Goal: Transaction & Acquisition: Purchase product/service

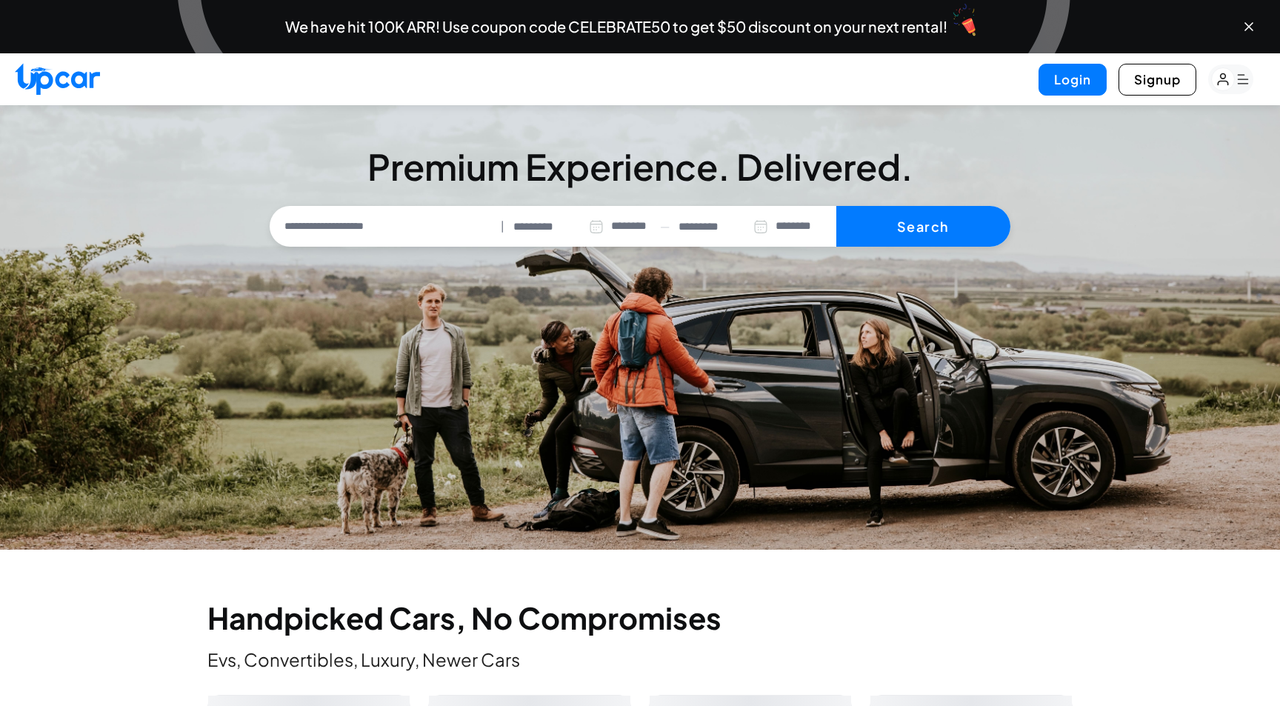
select select "********"
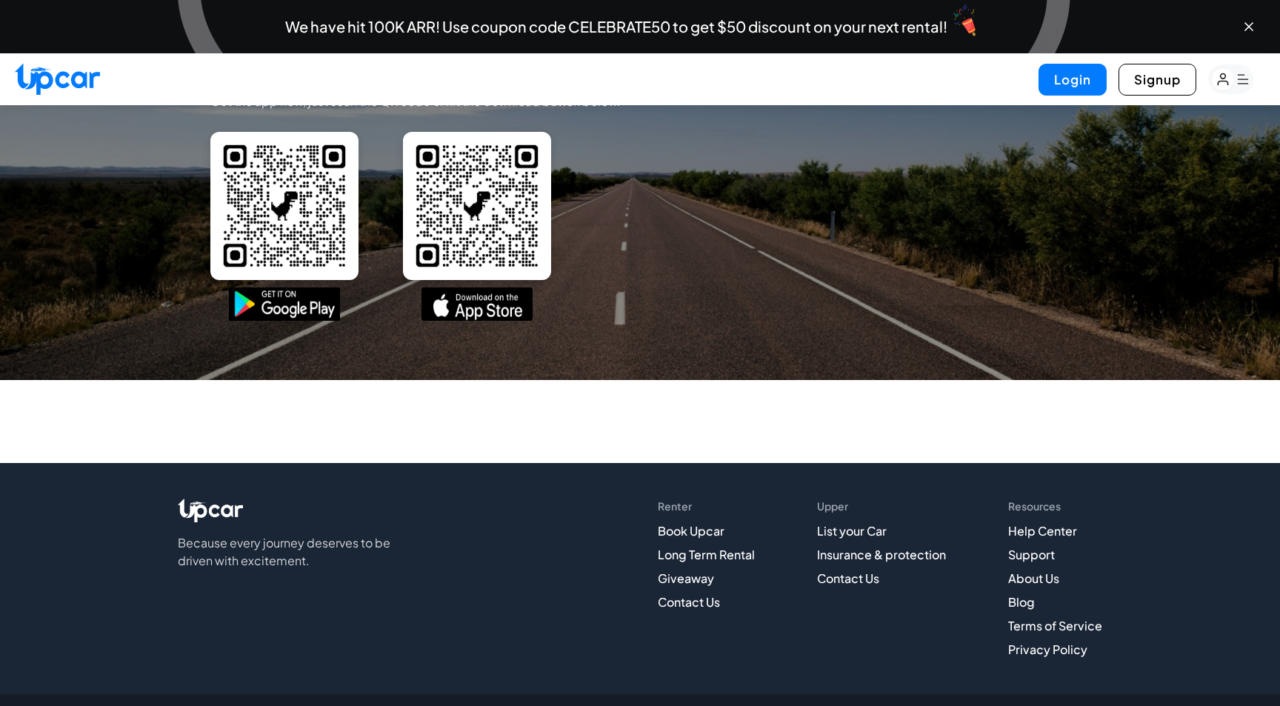
scroll to position [5416, 0]
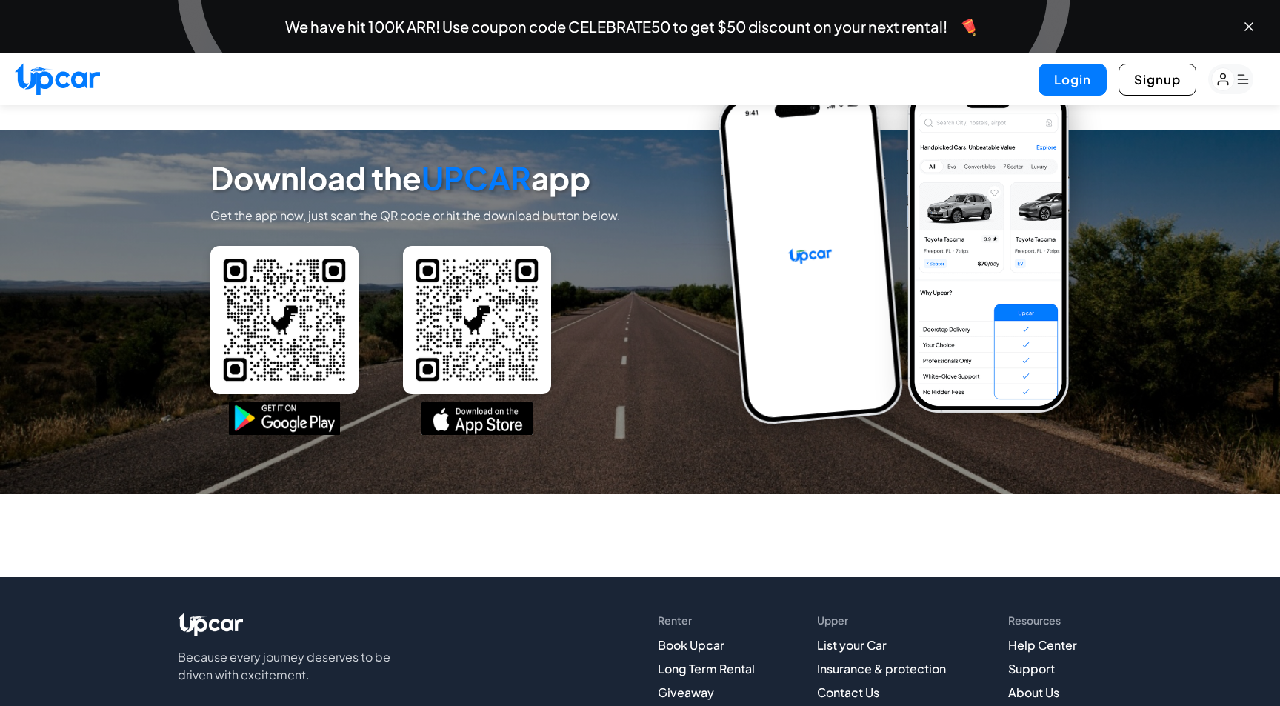
click at [924, 413] on img at bounding box center [988, 247] width 163 height 330
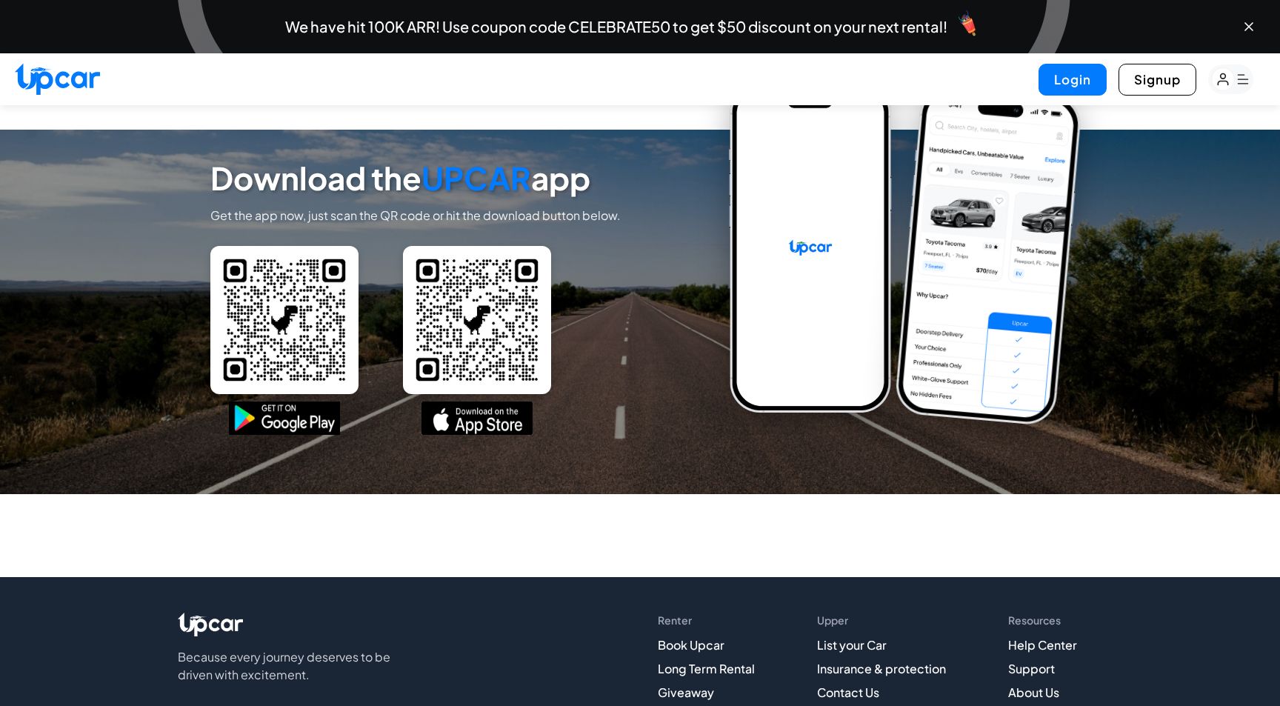
click at [816, 413] on img at bounding box center [810, 247] width 163 height 330
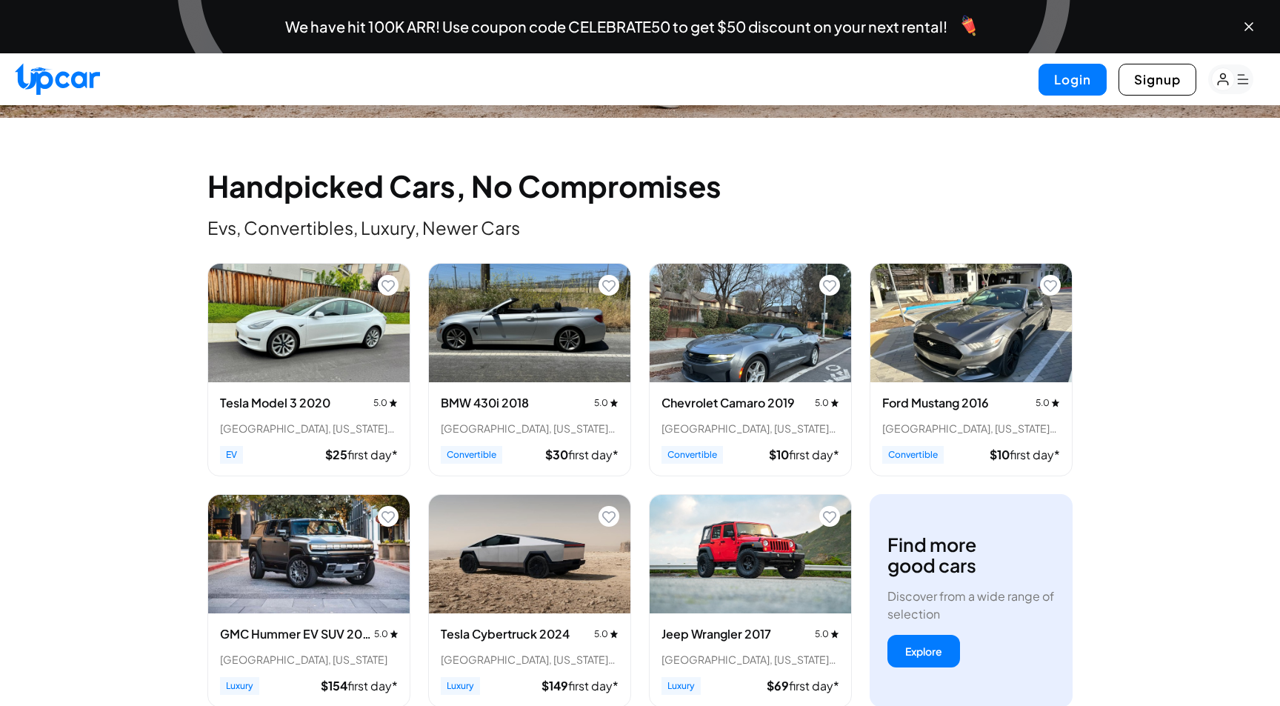
scroll to position [433, 0]
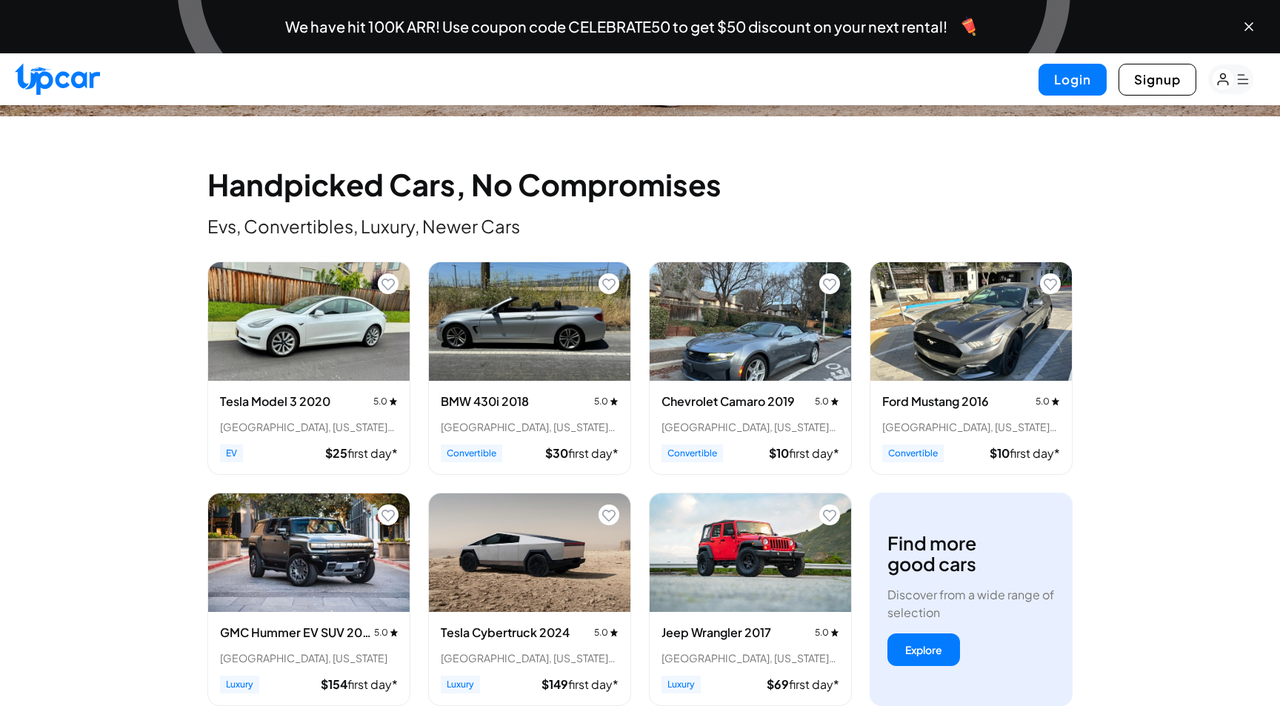
click at [445, 565] on img "View details for Tesla Cybertruck 2024" at bounding box center [530, 552] width 202 height 119
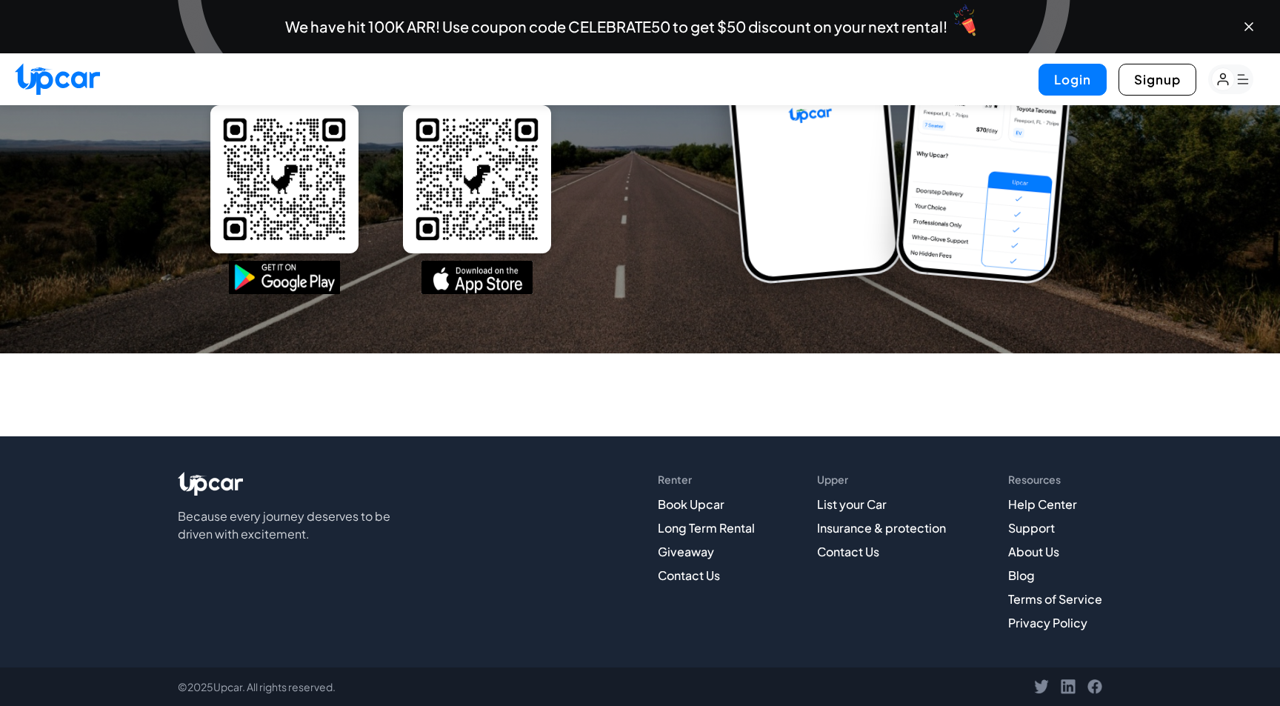
scroll to position [5638, 0]
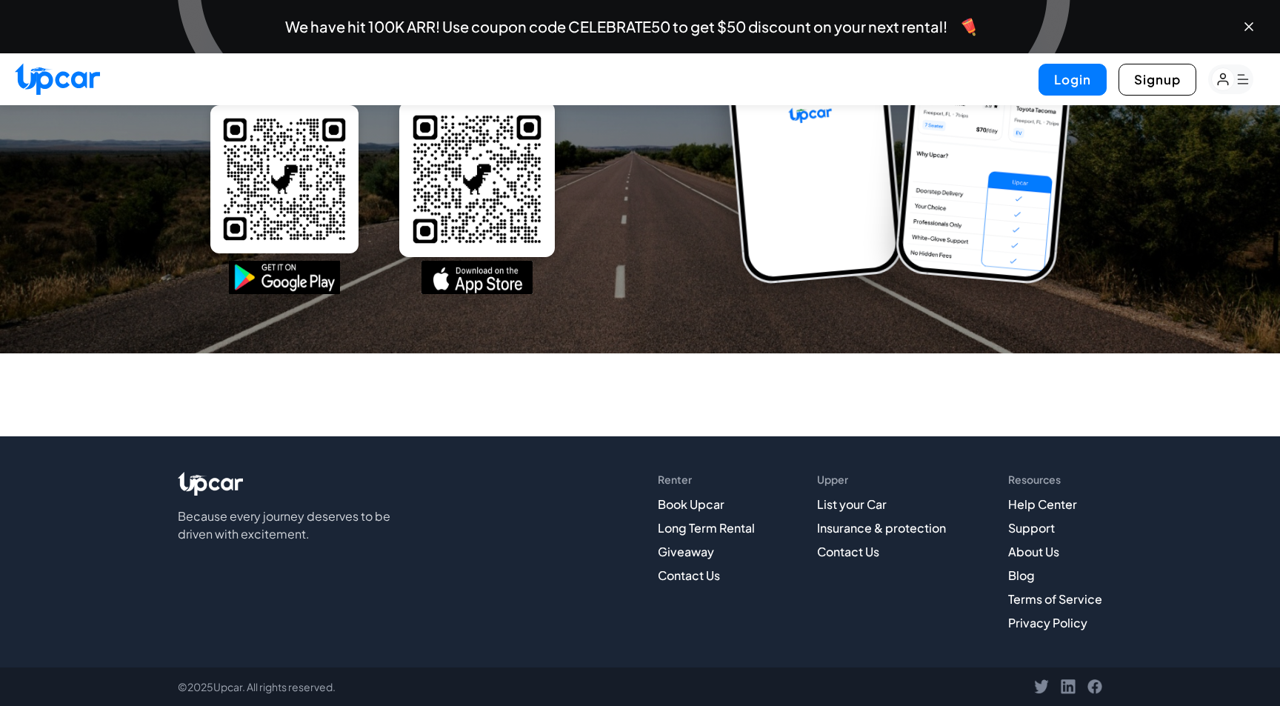
click at [476, 201] on img at bounding box center [477, 179] width 156 height 156
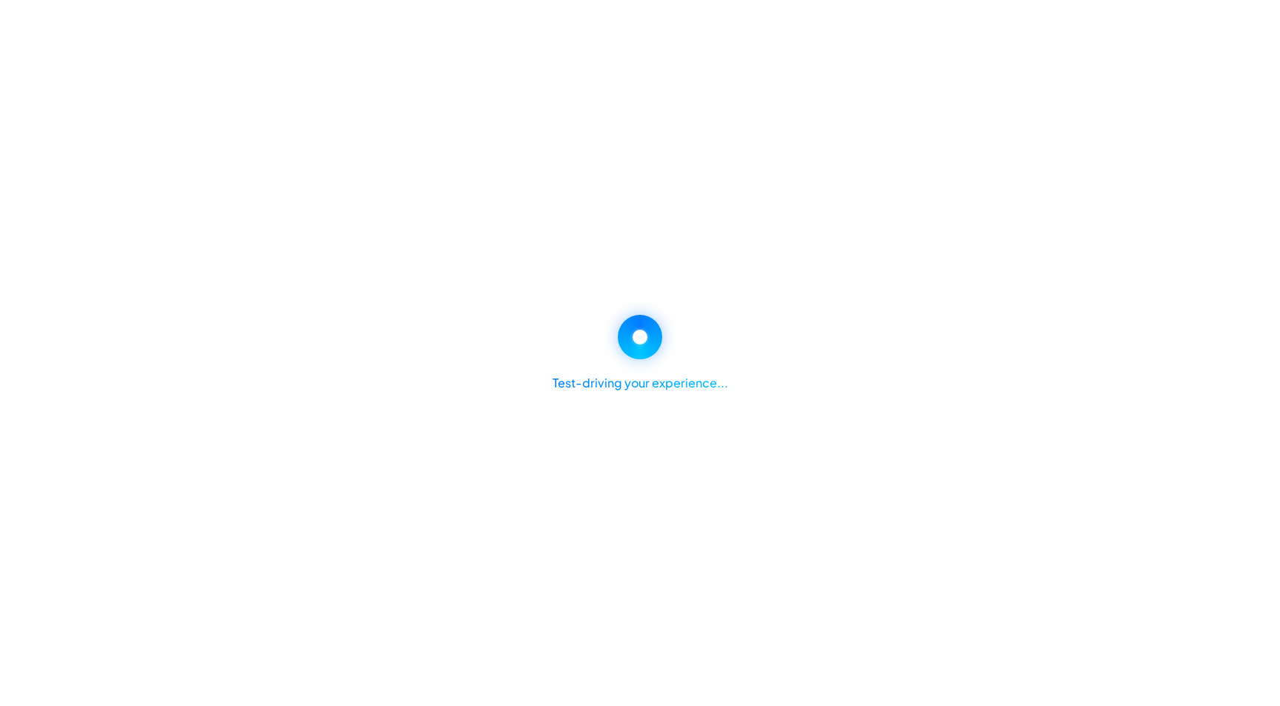
select select "********"
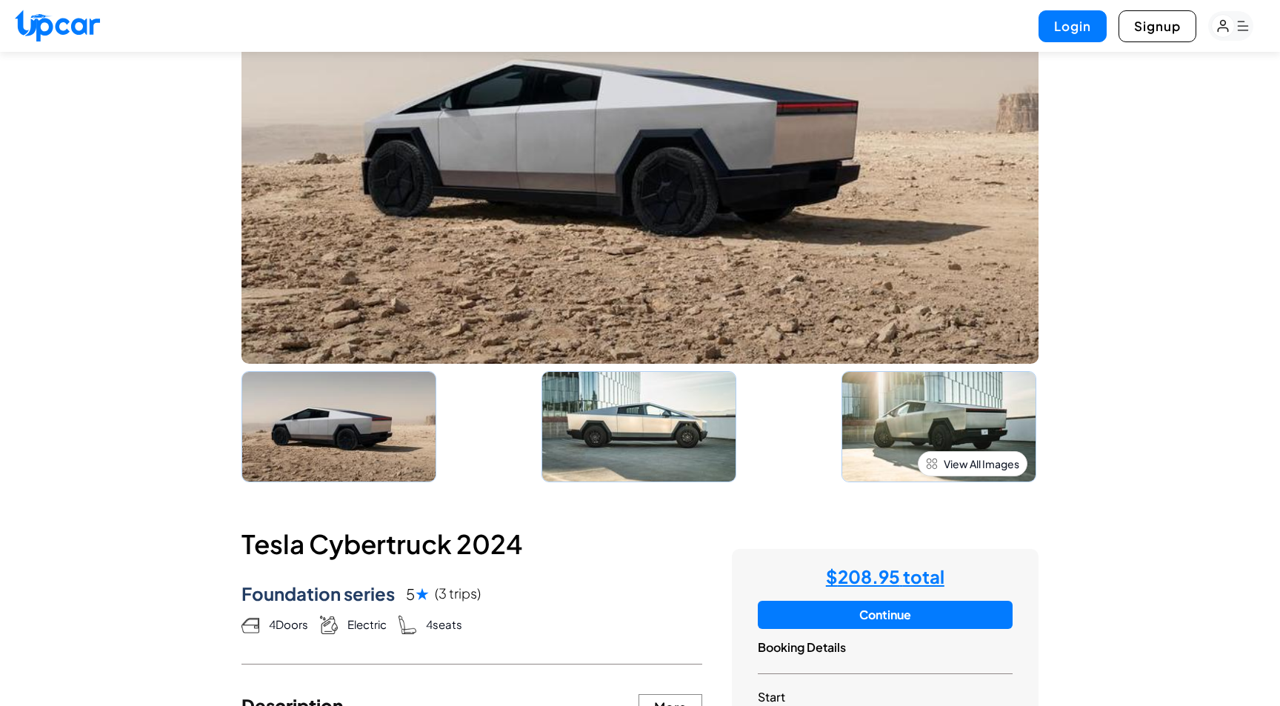
scroll to position [272, 0]
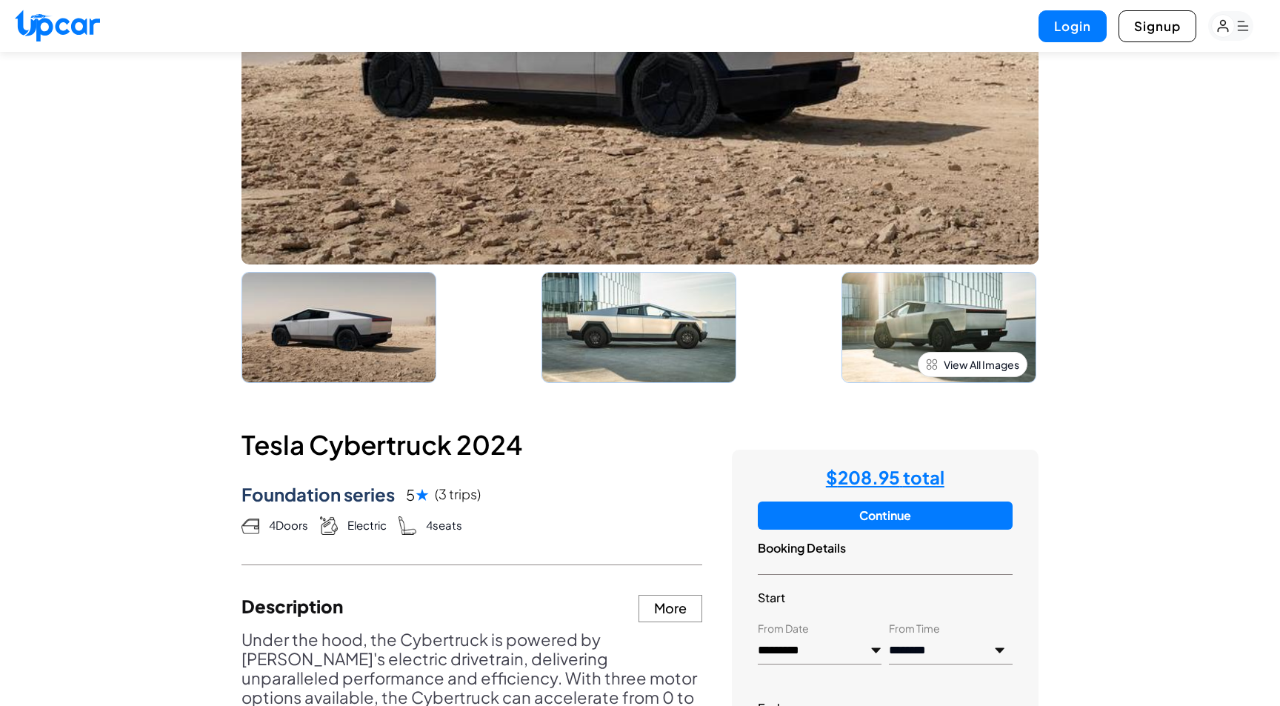
click at [923, 322] on img at bounding box center [939, 327] width 195 height 111
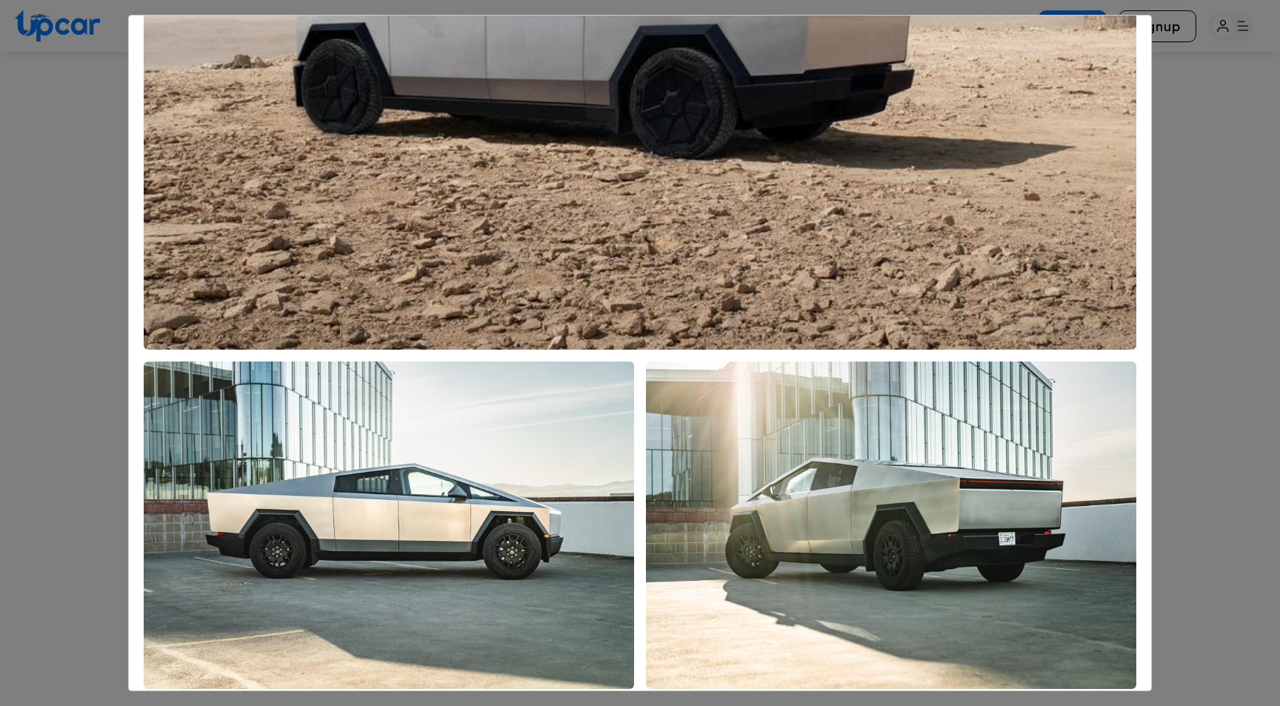
scroll to position [371, 0]
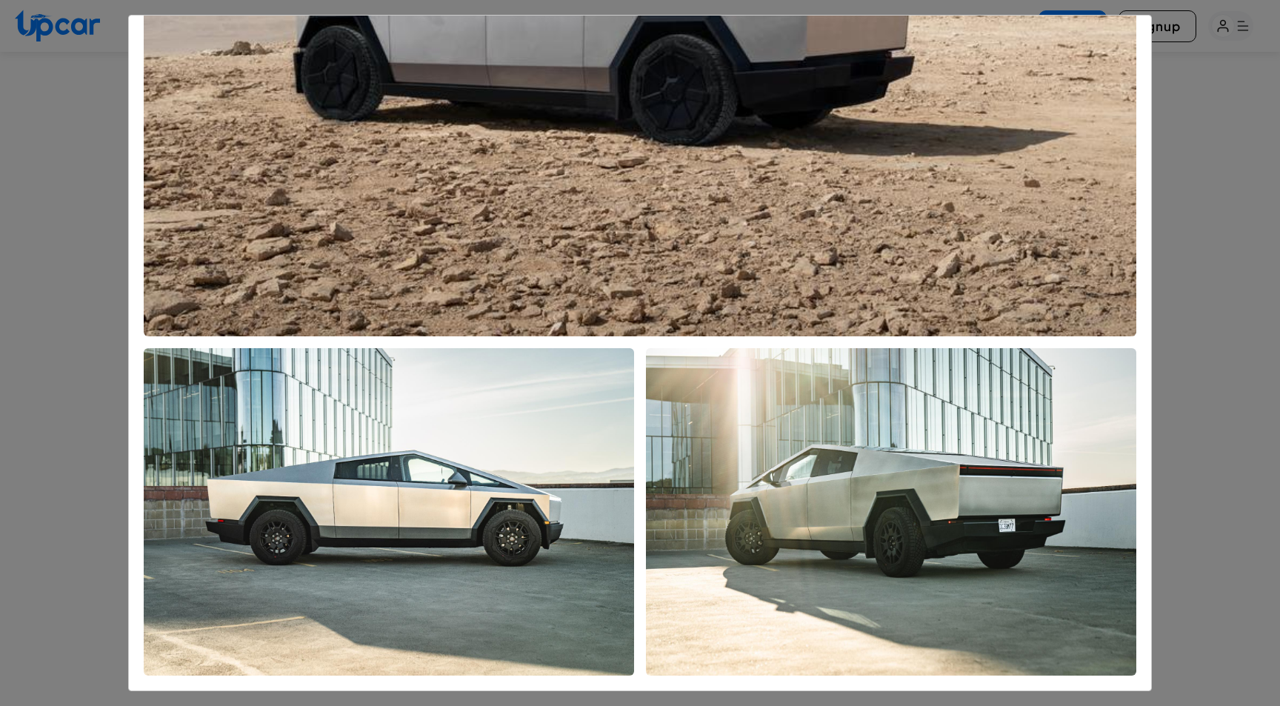
click at [816, 427] on img "View All Images" at bounding box center [891, 511] width 490 height 327
click at [75, 251] on div "Tesla Cybertruck 2024" at bounding box center [640, 353] width 1280 height 706
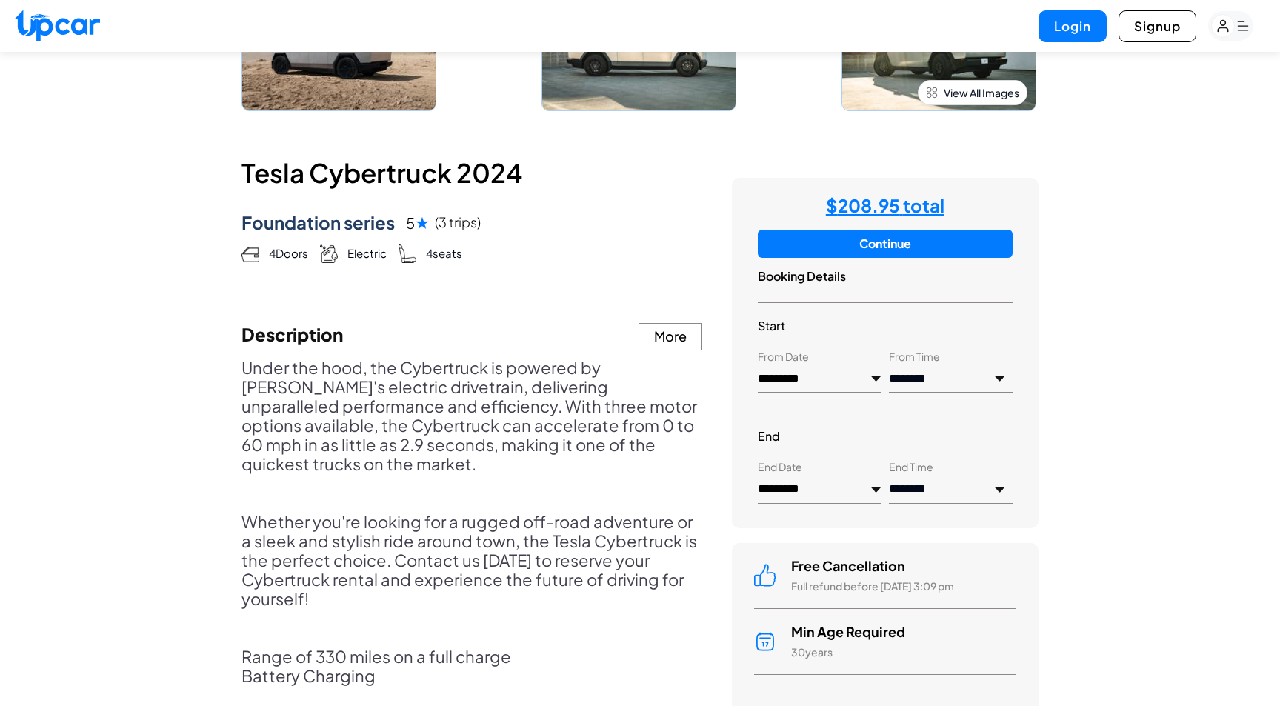
scroll to position [528, 0]
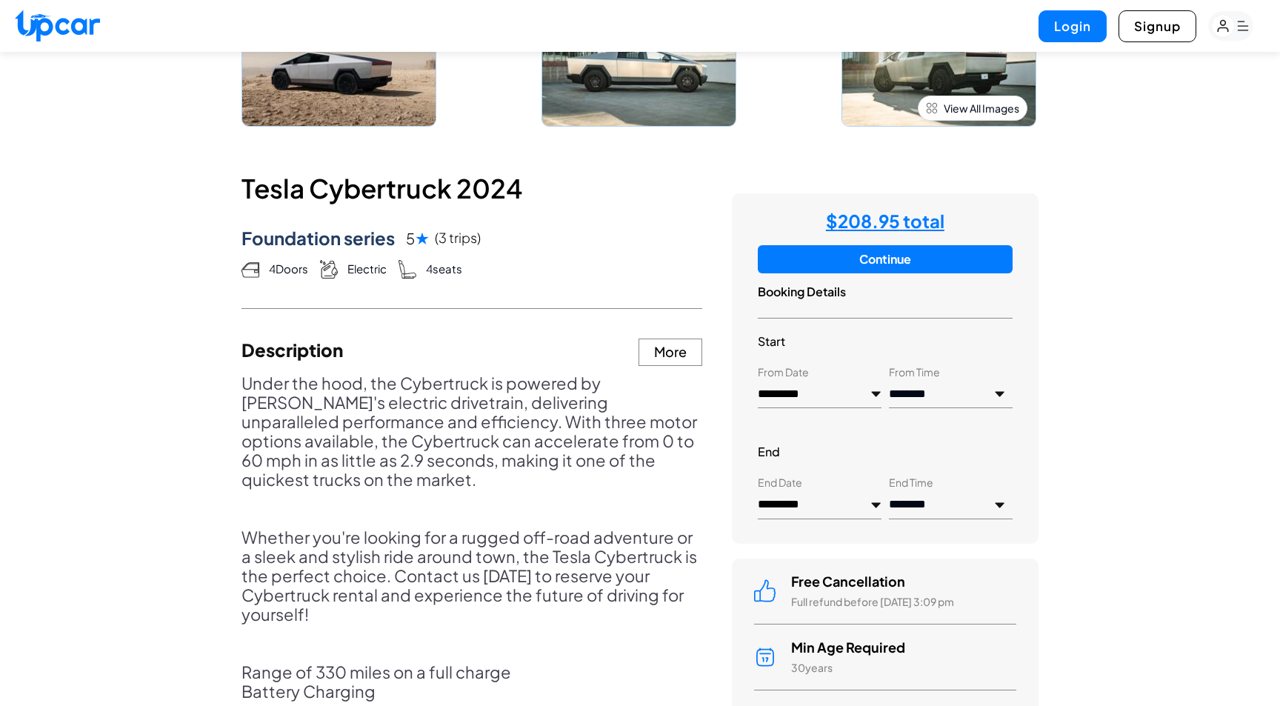
click at [60, 35] on img at bounding box center [57, 26] width 85 height 32
select select "********"
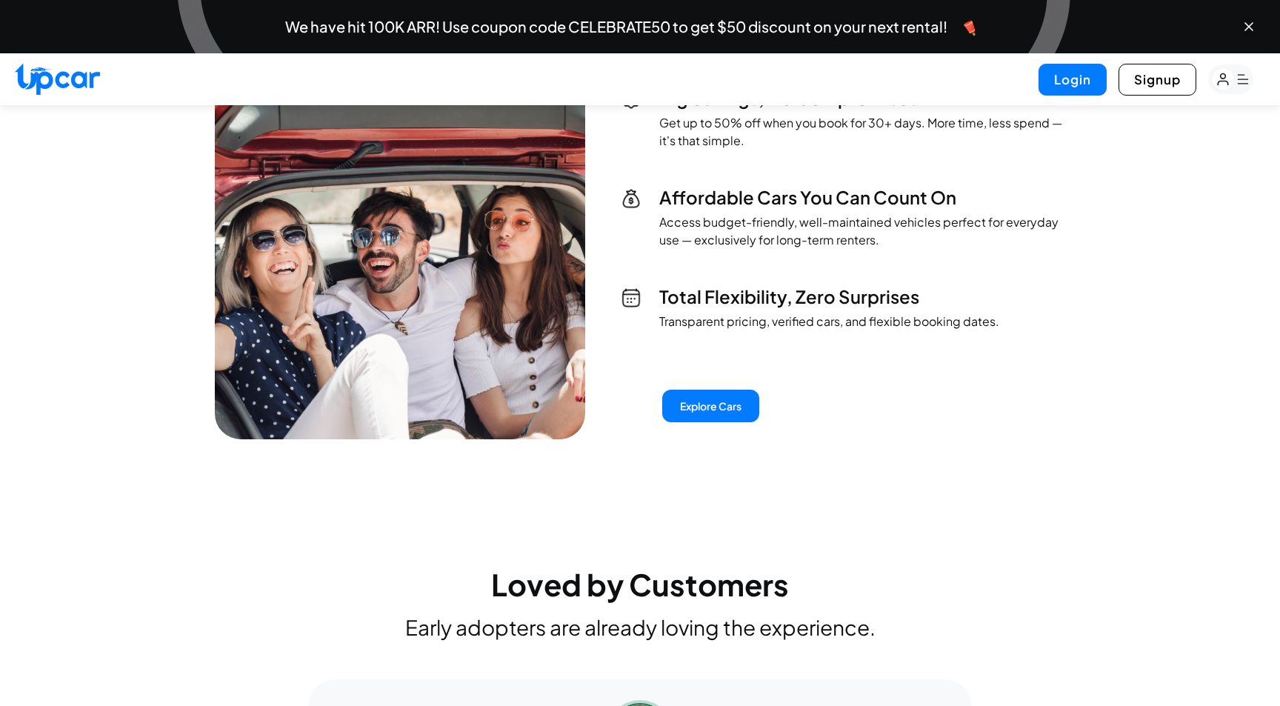
scroll to position [3365, 0]
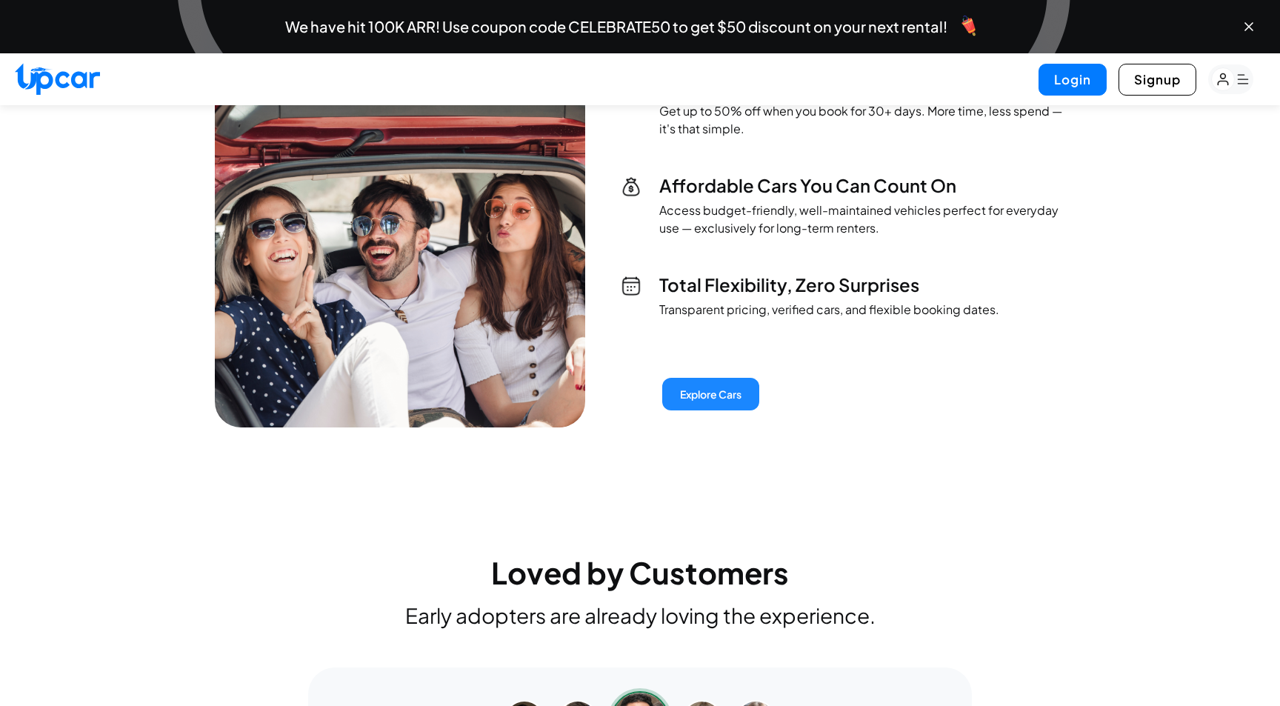
click at [687, 410] on button "Explore Cars" at bounding box center [710, 394] width 97 height 33
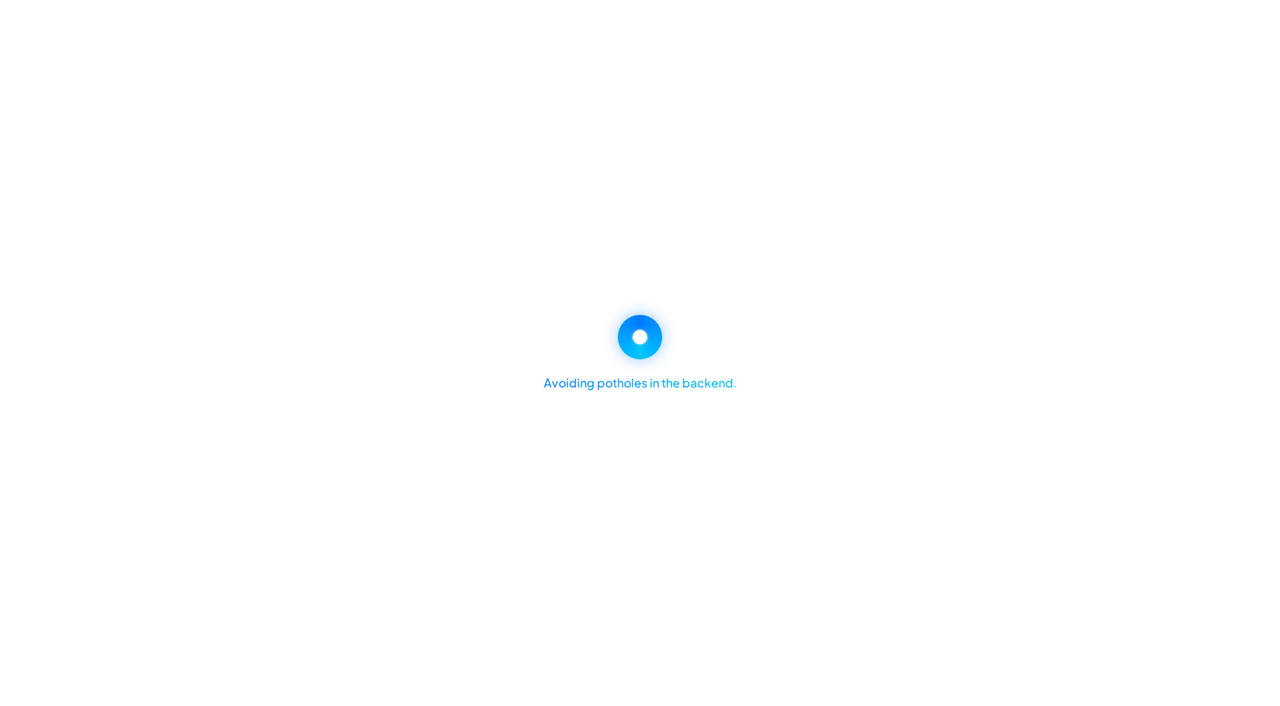
select select "********"
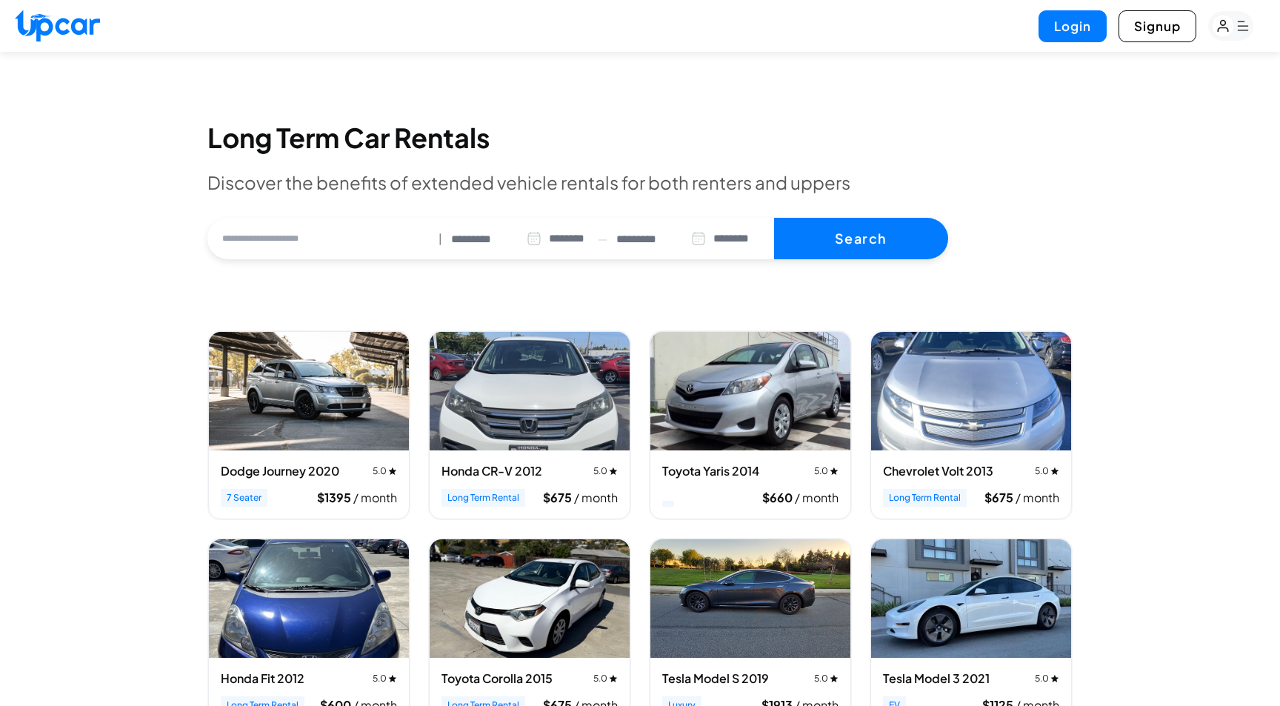
scroll to position [50, 0]
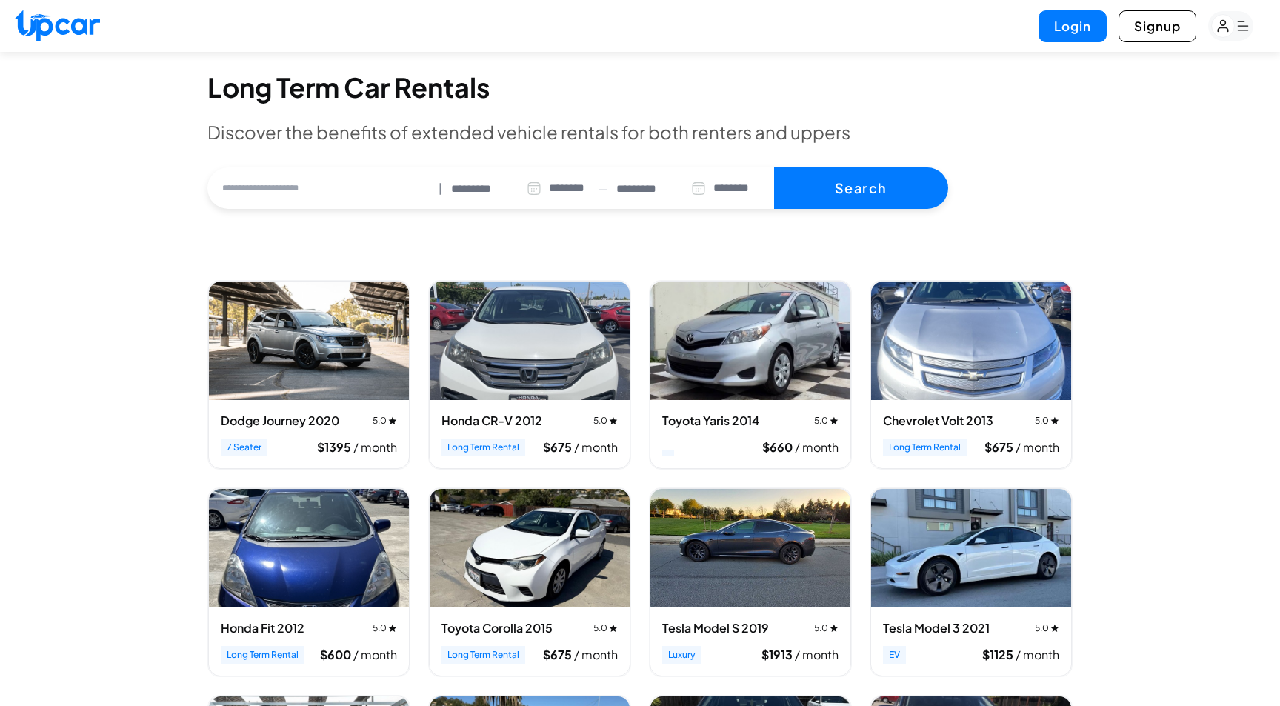
click at [324, 187] on input "text" at bounding box center [318, 188] width 222 height 31
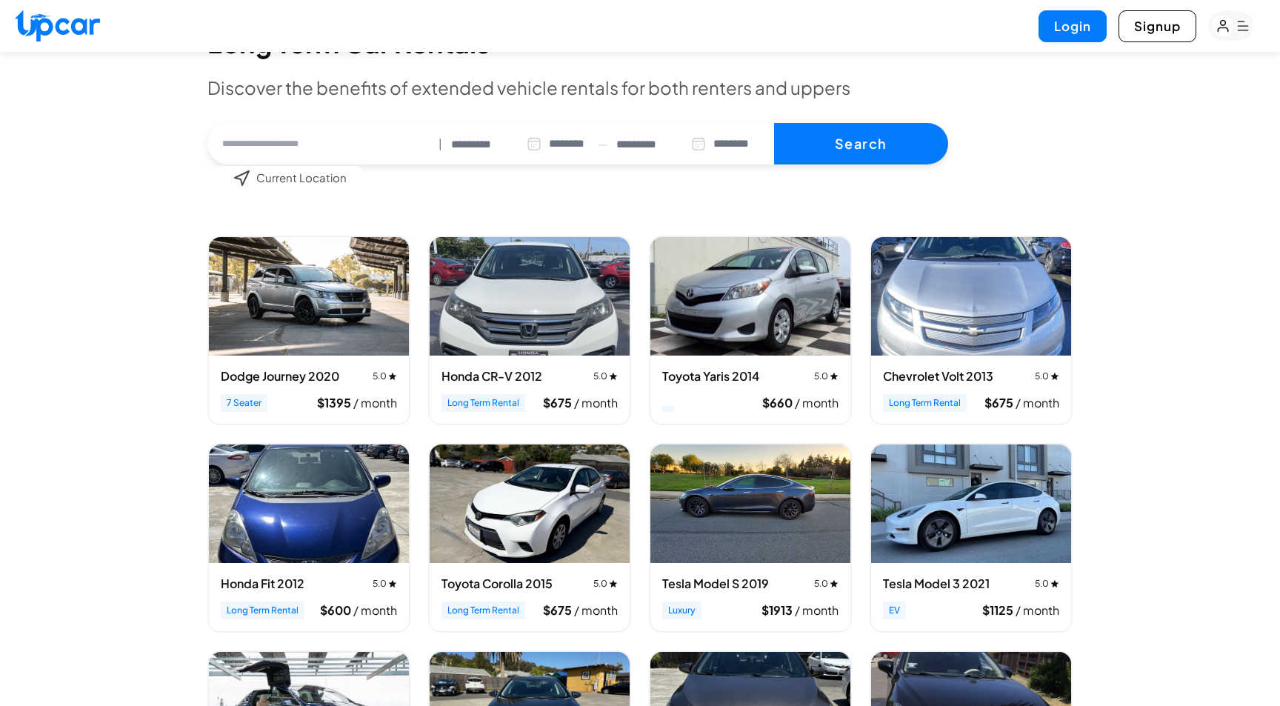
scroll to position [0, 0]
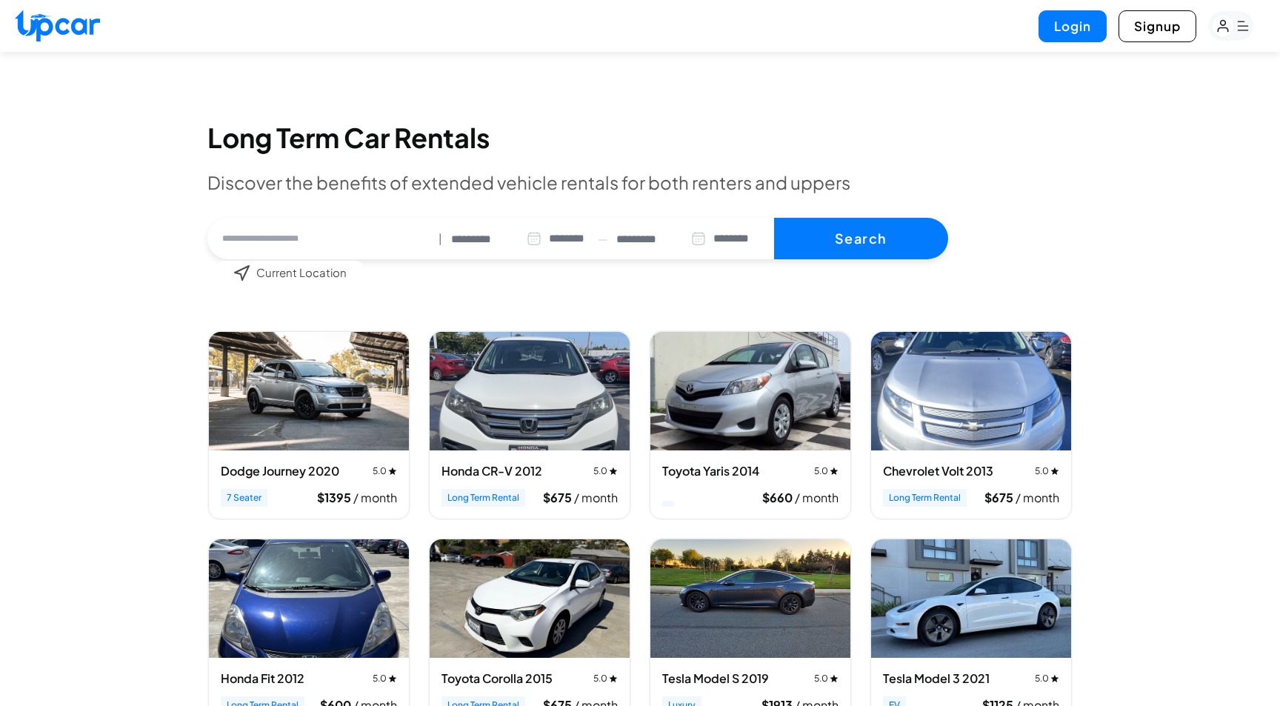
click at [1237, 24] on rect "button" at bounding box center [1230, 26] width 45 height 30
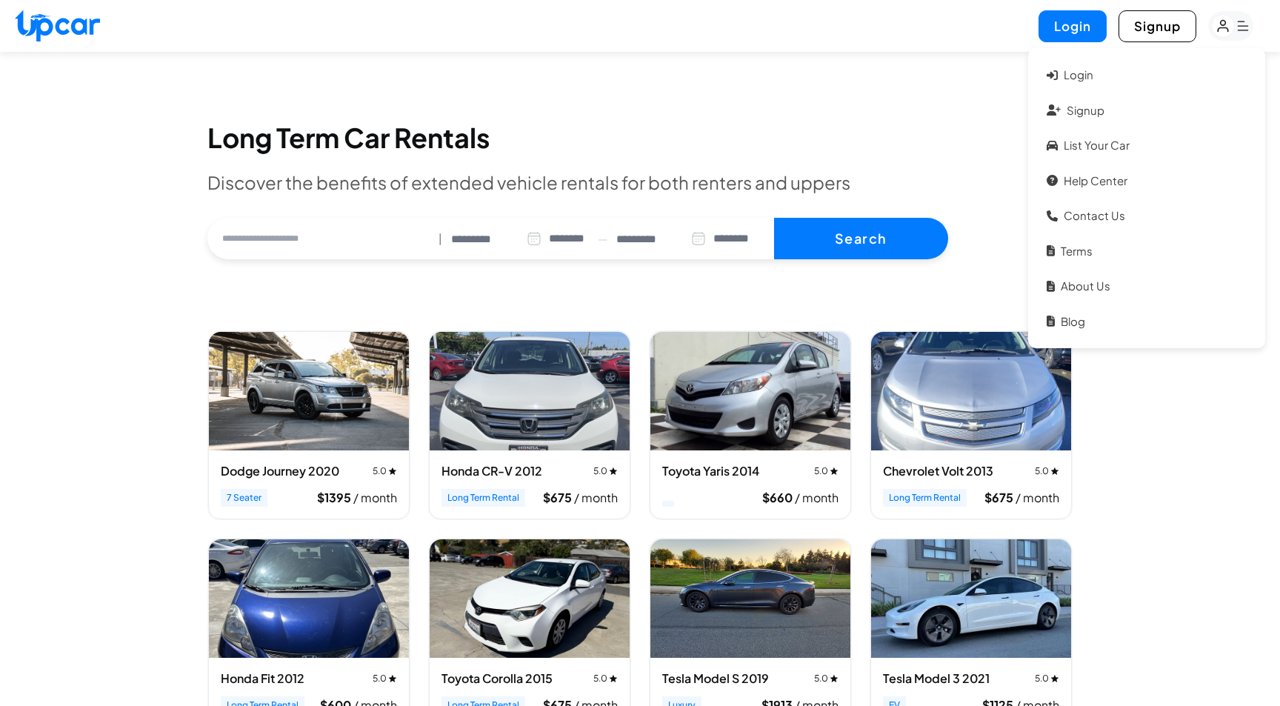
click at [1229, 28] on rect "button" at bounding box center [1223, 26] width 23 height 23
click at [1089, 154] on link "List your car" at bounding box center [1146, 146] width 215 height 32
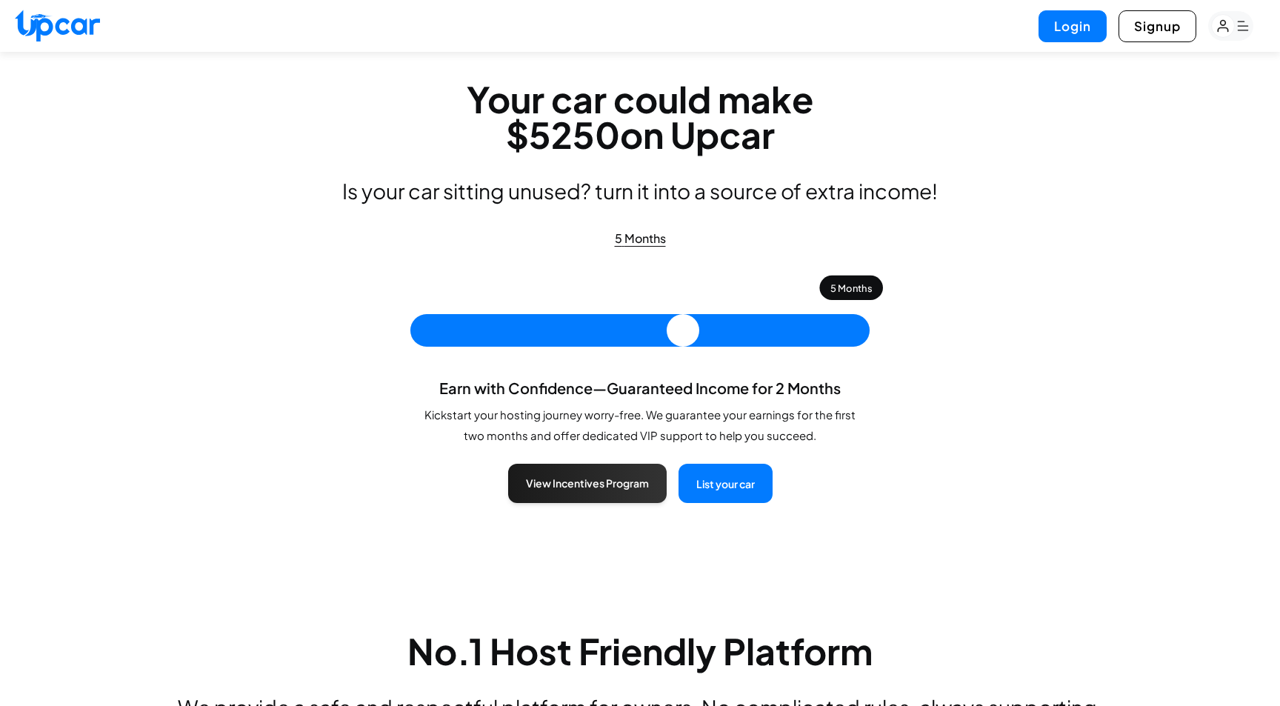
drag, startPoint x: 513, startPoint y: 327, endPoint x: 839, endPoint y: 342, distance: 327.0
click at [839, 342] on input "range" at bounding box center [639, 330] width 459 height 33
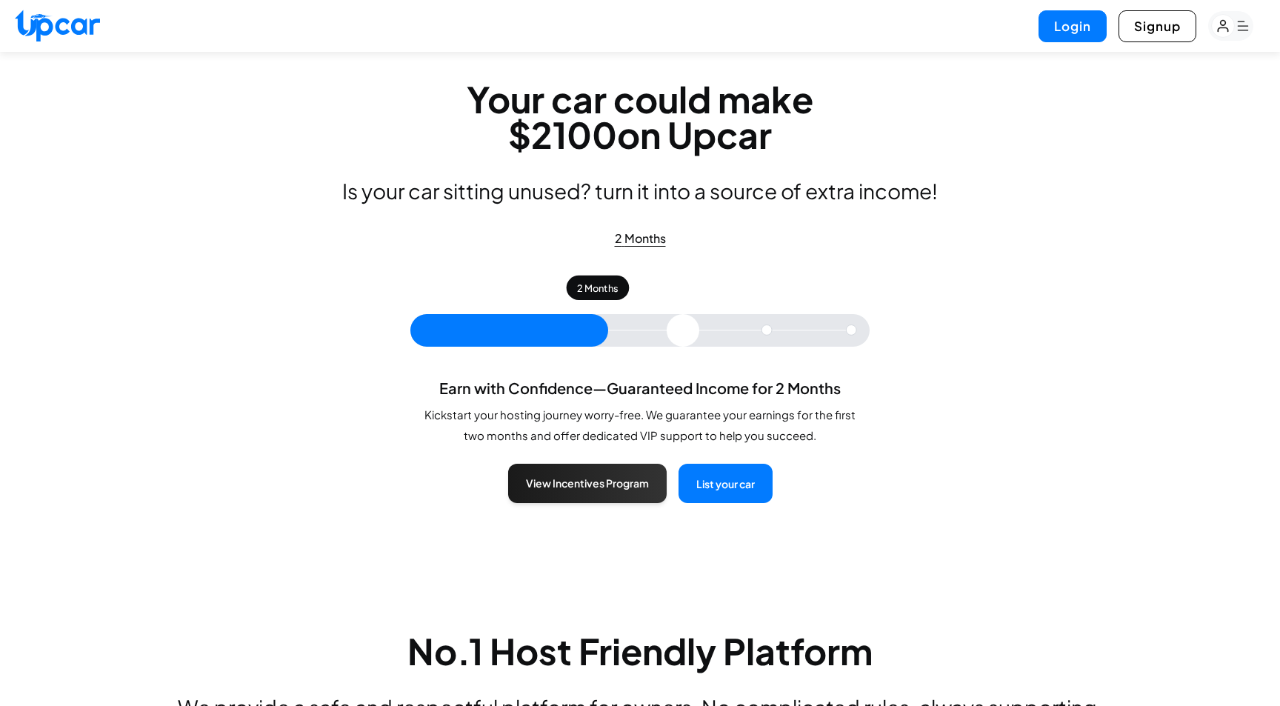
drag, startPoint x: 743, startPoint y: 342, endPoint x: 610, endPoint y: 331, distance: 133.0
type input "*"
click at [610, 331] on input "range" at bounding box center [639, 330] width 459 height 33
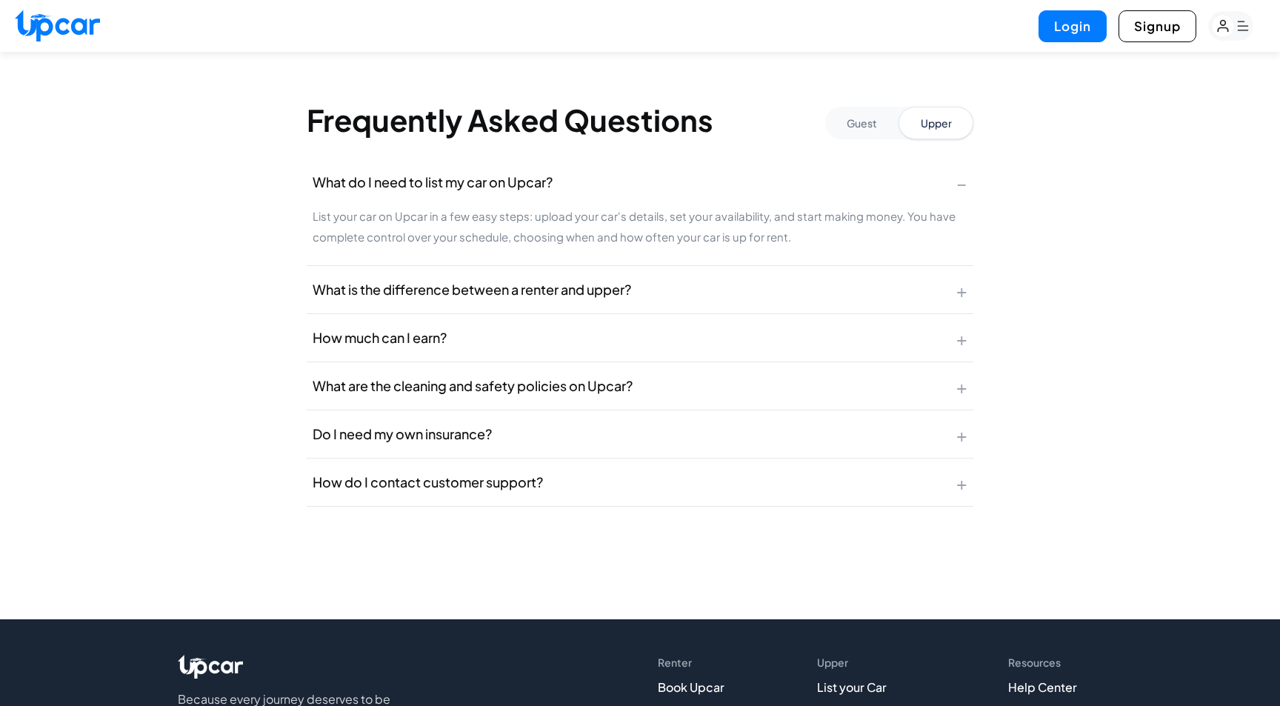
scroll to position [2681, 0]
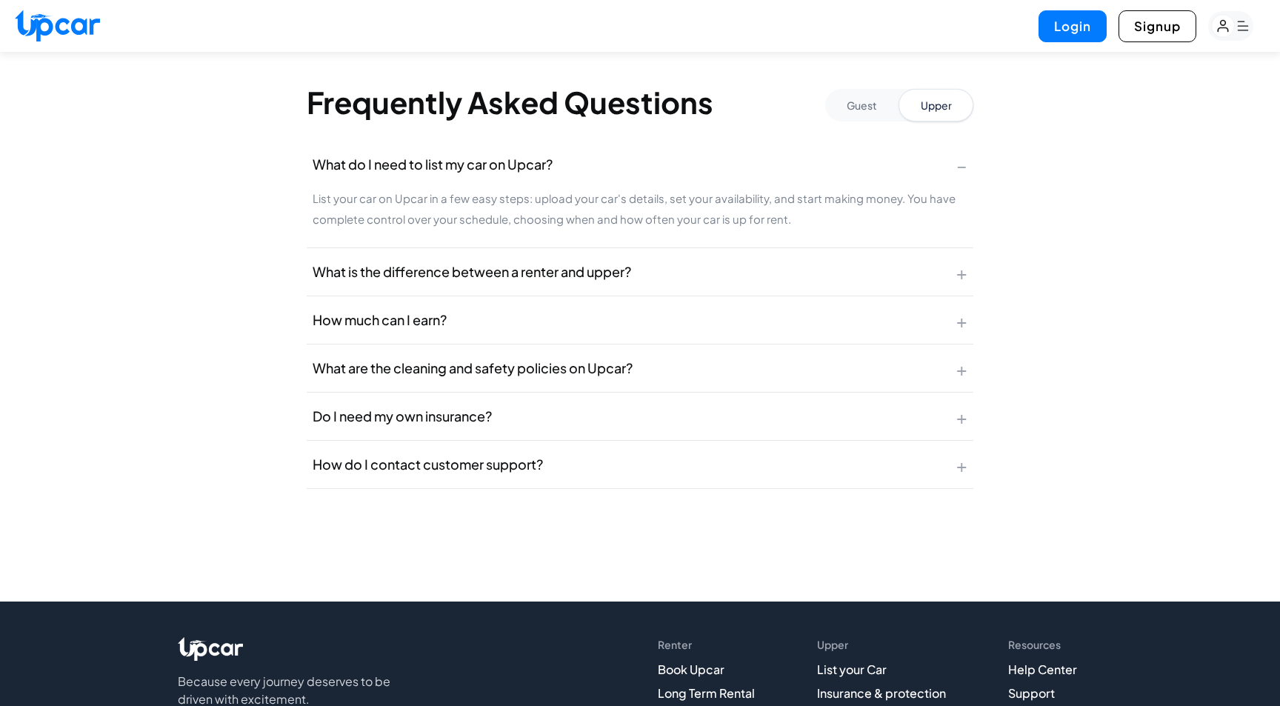
click at [961, 271] on span "+" at bounding box center [961, 272] width 11 height 24
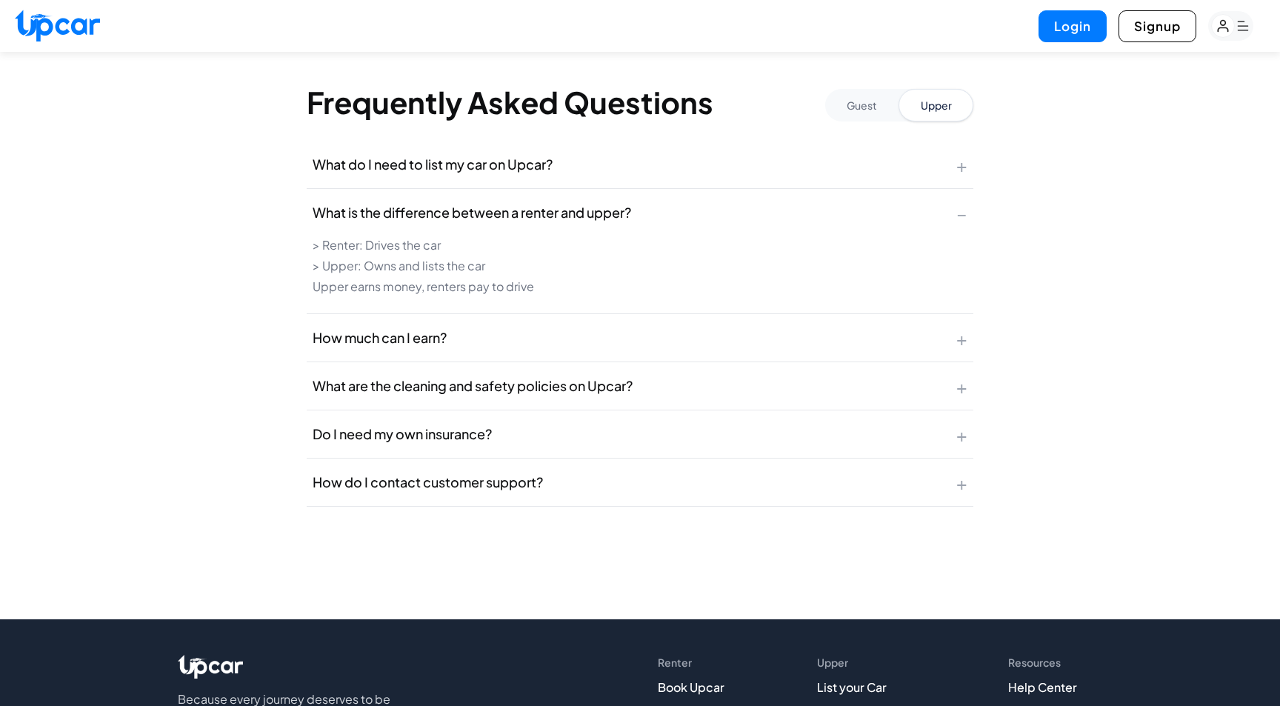
click at [957, 342] on span "+" at bounding box center [961, 338] width 11 height 24
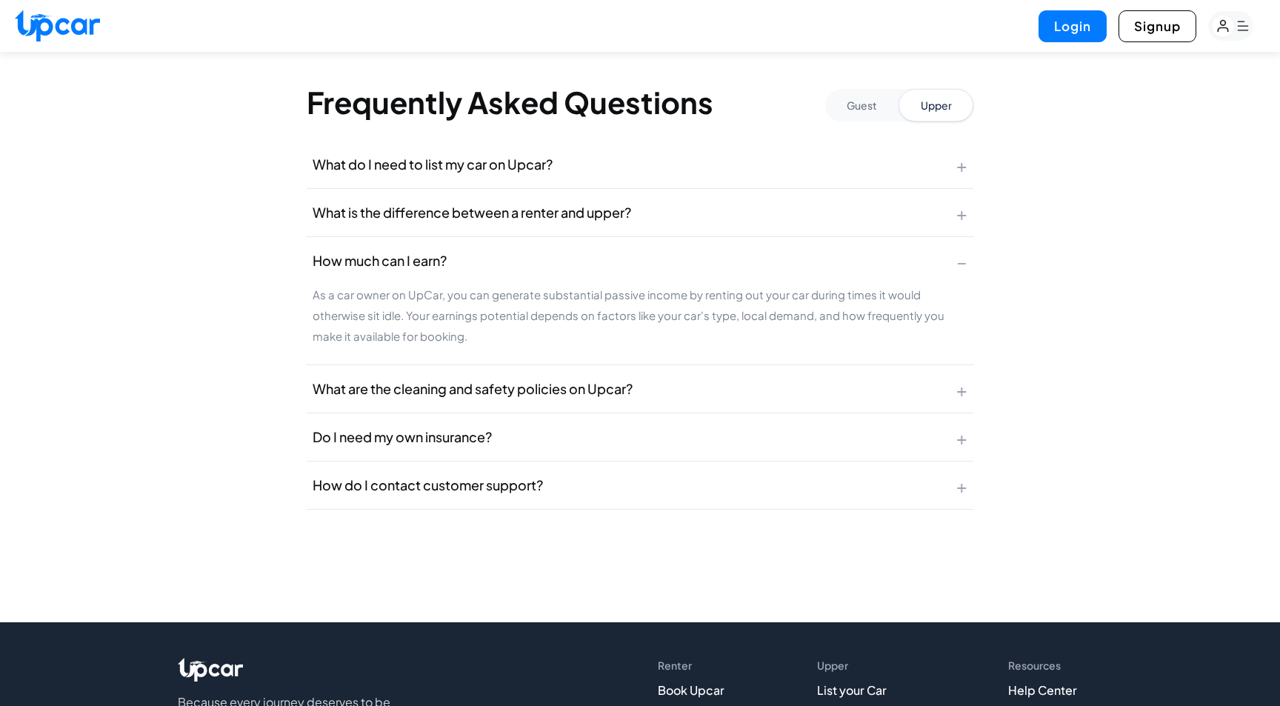
click at [960, 387] on span "+" at bounding box center [961, 389] width 11 height 24
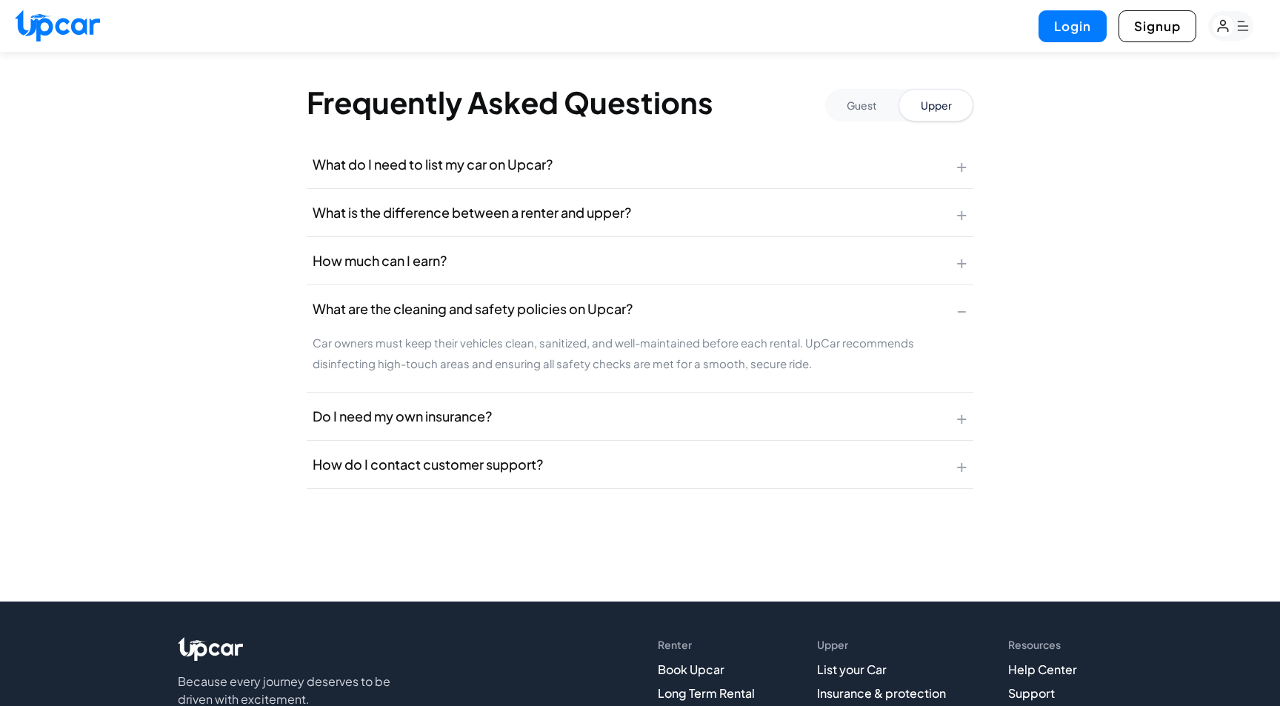
click at [962, 420] on span "+" at bounding box center [961, 416] width 11 height 24
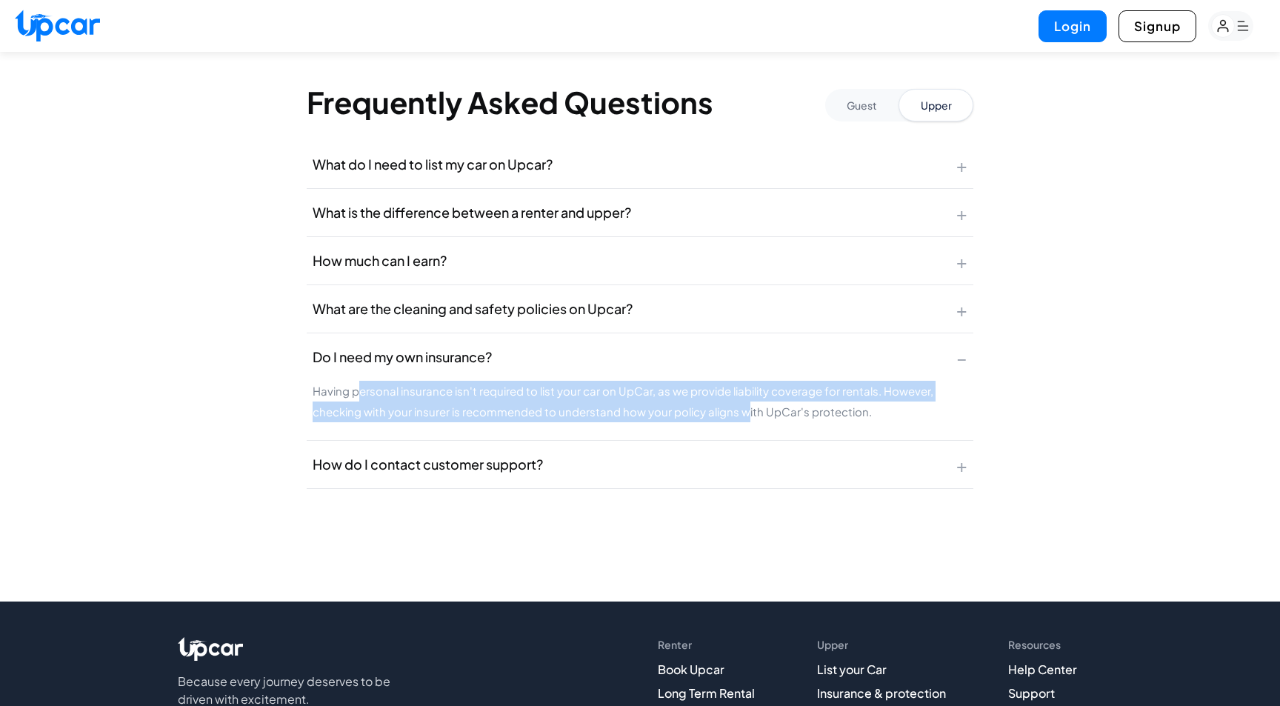
drag, startPoint x: 356, startPoint y: 391, endPoint x: 739, endPoint y: 413, distance: 382.9
click at [739, 413] on p "Having personal insurance isn't required to list your car on UpCar, as we provi…" at bounding box center [640, 401] width 655 height 41
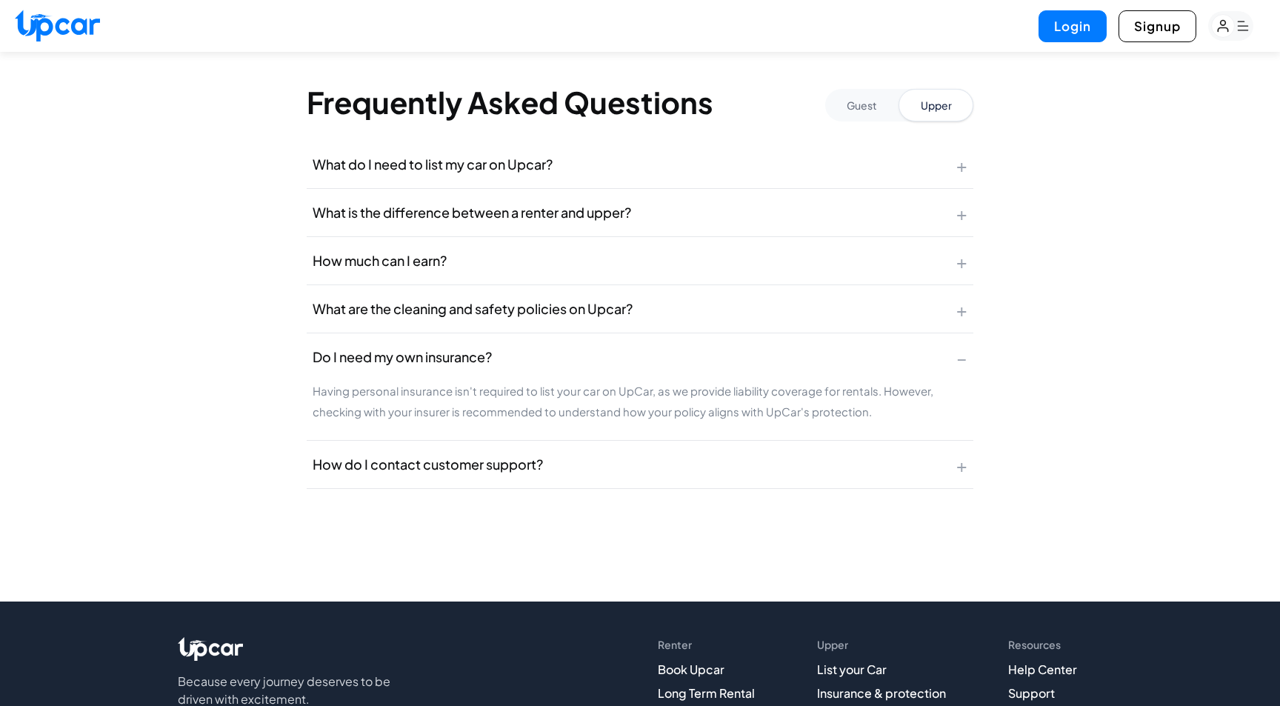
click at [459, 416] on p "Having personal insurance isn't required to list your car on UpCar, as we provi…" at bounding box center [640, 401] width 655 height 41
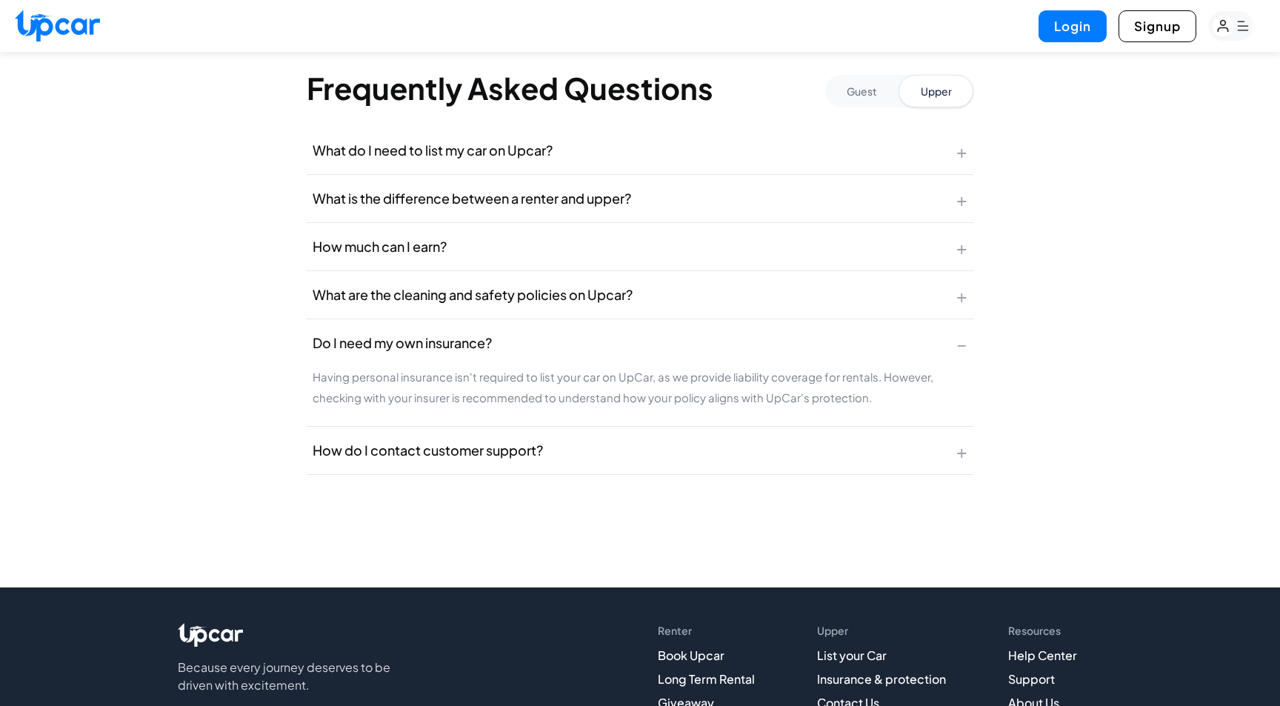
scroll to position [2697, 0]
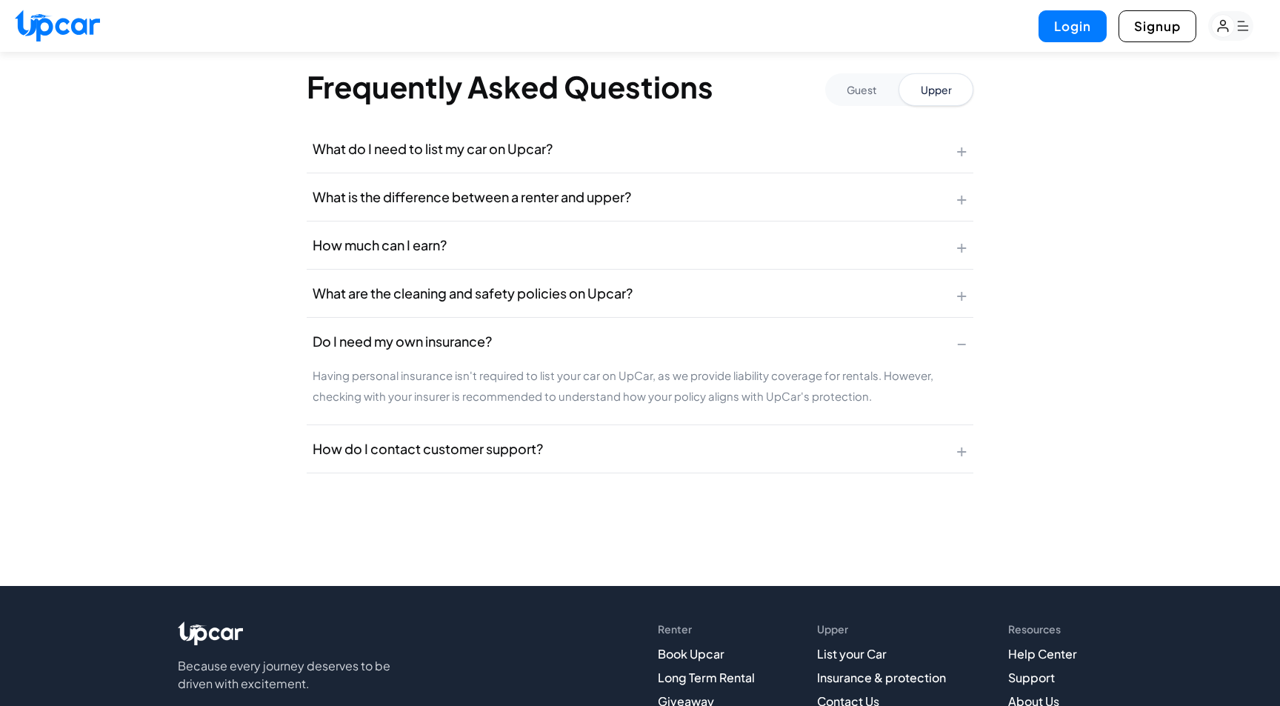
click at [576, 446] on button "How do I contact customer support? +" at bounding box center [640, 448] width 667 height 47
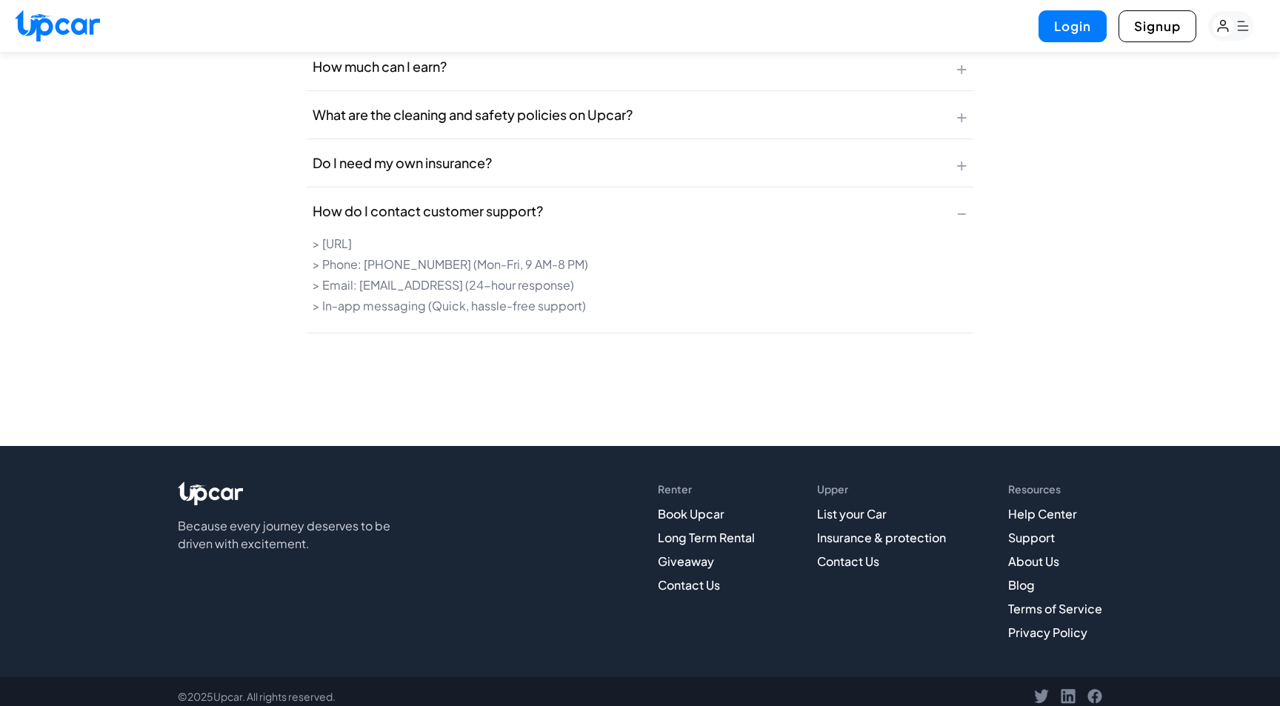
scroll to position [2884, 0]
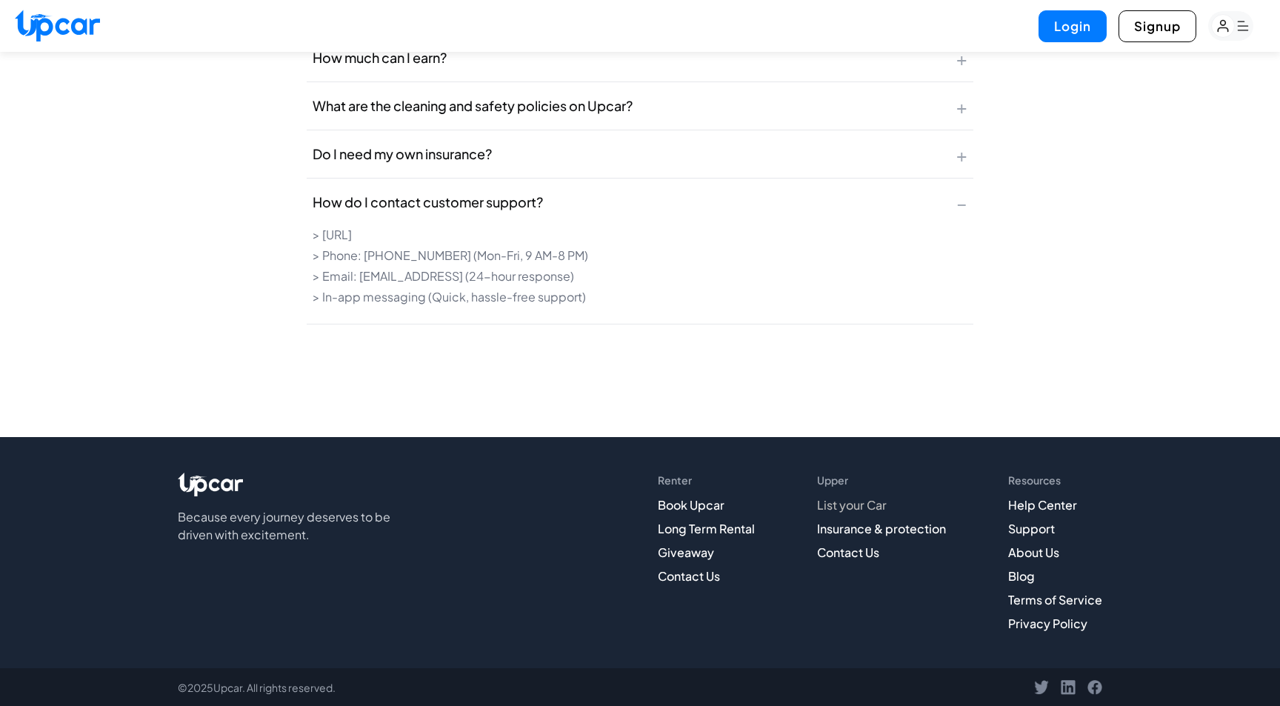
click at [863, 503] on link "List your Car" at bounding box center [852, 505] width 70 height 16
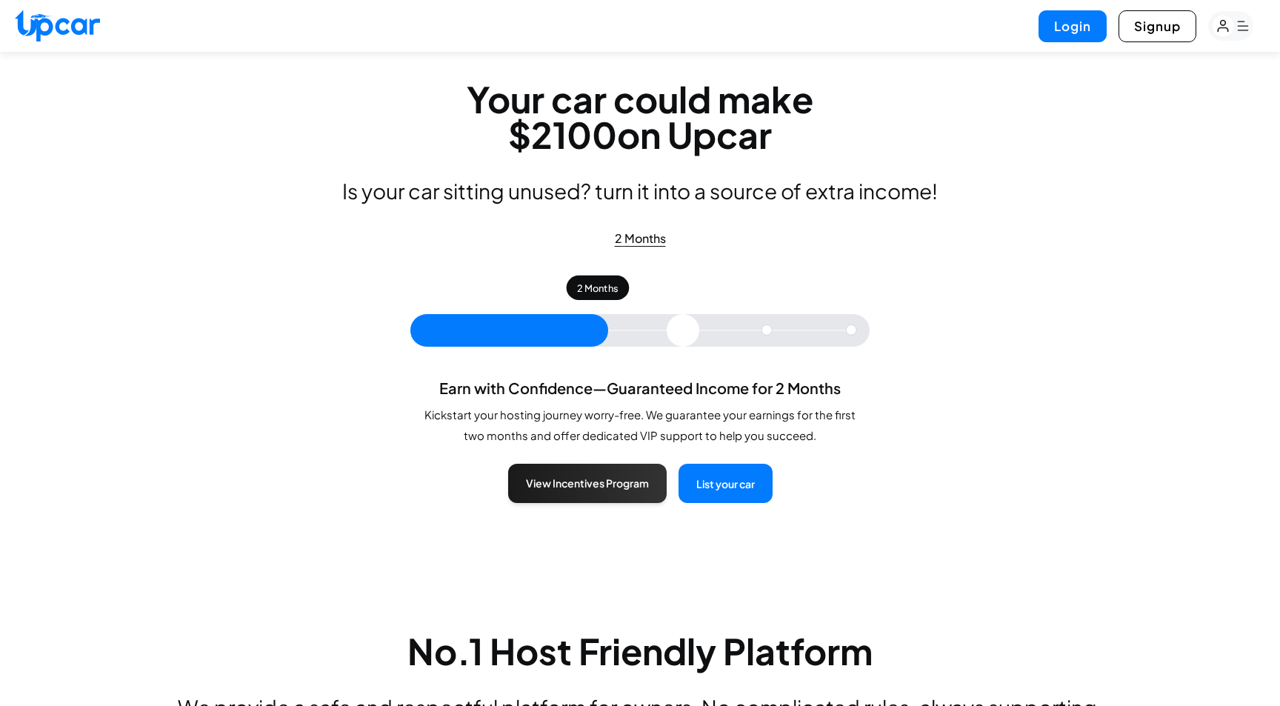
click at [605, 334] on input "range" at bounding box center [639, 330] width 459 height 33
click at [687, 332] on input "range" at bounding box center [639, 330] width 459 height 33
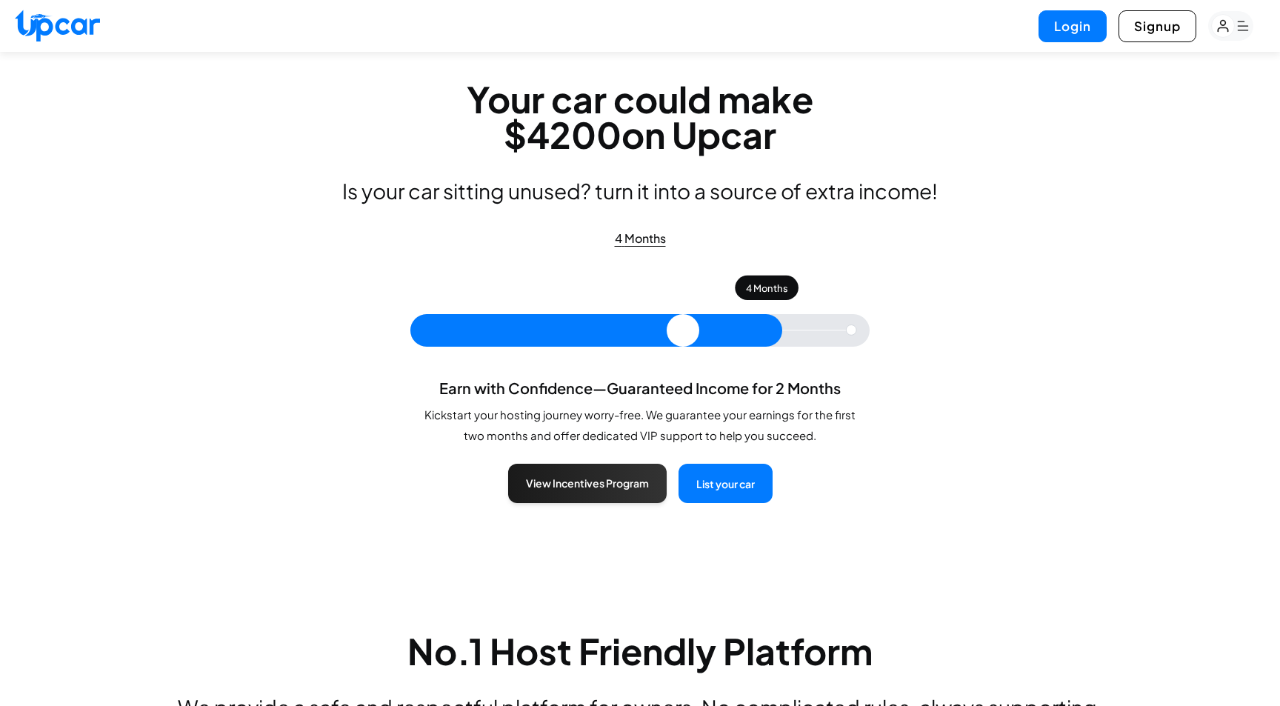
click at [742, 333] on input "range" at bounding box center [639, 330] width 459 height 33
click at [817, 333] on input "range" at bounding box center [639, 330] width 459 height 33
click at [745, 333] on input "range" at bounding box center [639, 330] width 459 height 33
drag, startPoint x: 745, startPoint y: 333, endPoint x: 825, endPoint y: 331, distance: 79.3
click at [825, 331] on input "range" at bounding box center [639, 330] width 459 height 33
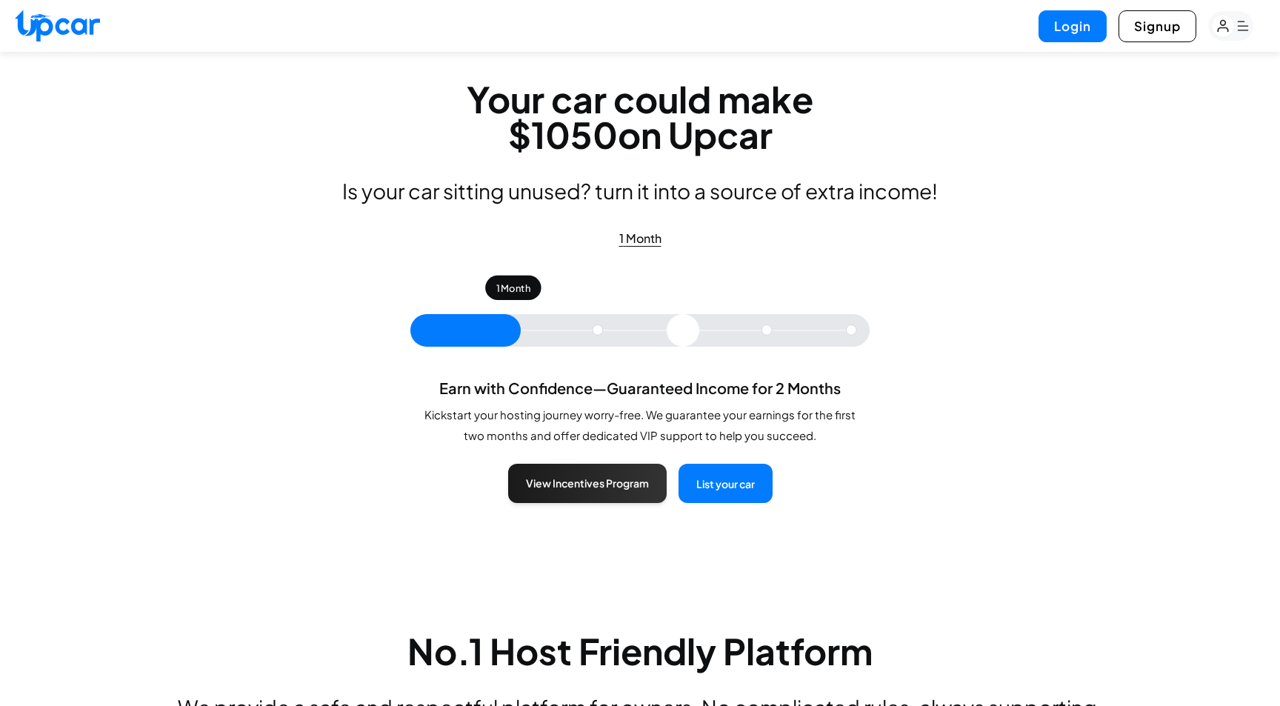
drag, startPoint x: 825, startPoint y: 331, endPoint x: 412, endPoint y: 338, distance: 412.7
click at [412, 338] on input "range" at bounding box center [639, 330] width 459 height 33
click at [427, 333] on input "range" at bounding box center [639, 330] width 459 height 33
click at [581, 333] on input "range" at bounding box center [639, 330] width 459 height 33
click at [550, 333] on input "range" at bounding box center [639, 330] width 459 height 33
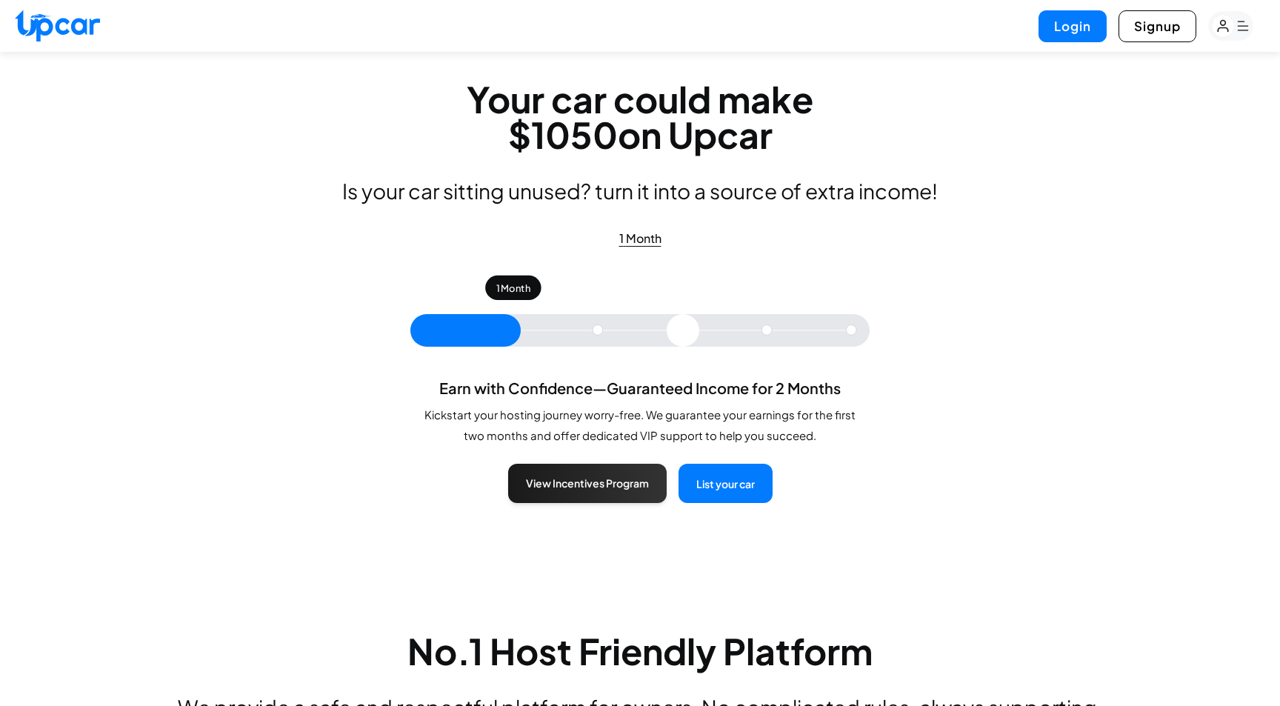
click at [588, 329] on input "range" at bounding box center [639, 330] width 459 height 33
click at [560, 327] on input "range" at bounding box center [639, 330] width 459 height 33
click at [543, 328] on input "range" at bounding box center [639, 330] width 459 height 33
click at [571, 330] on input "range" at bounding box center [639, 330] width 459 height 33
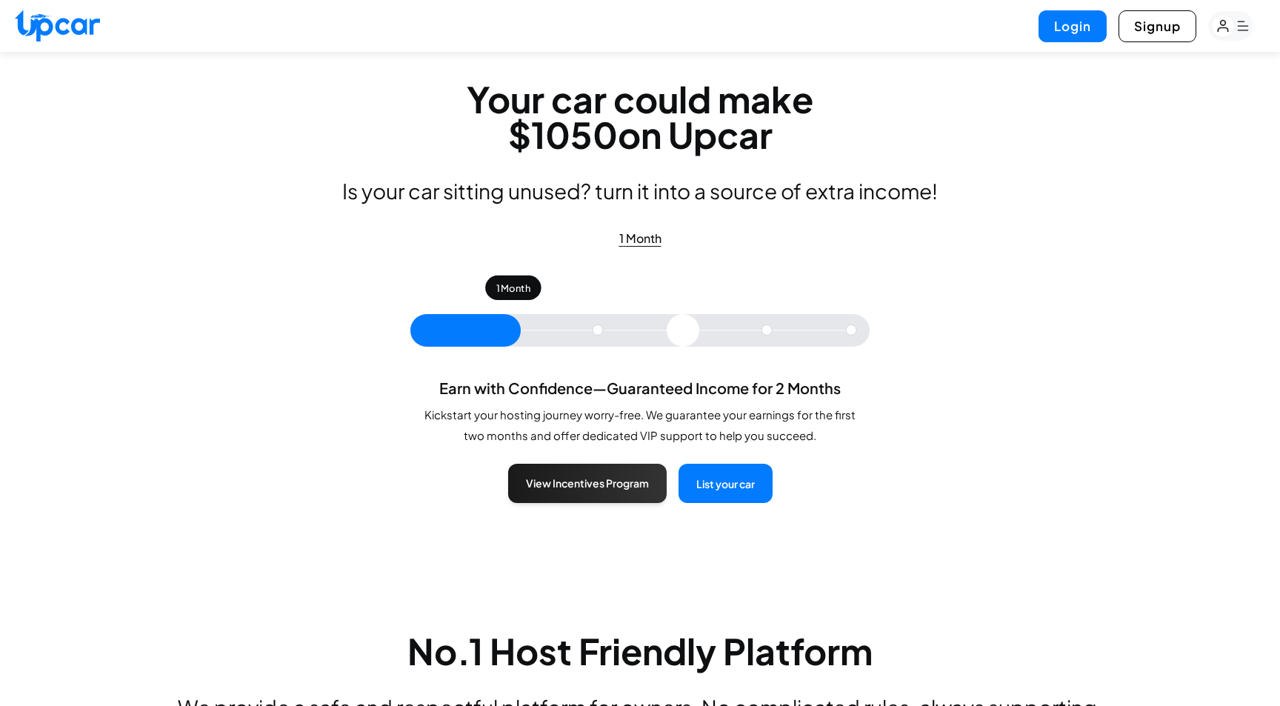
click at [546, 330] on input "range" at bounding box center [639, 330] width 459 height 33
click at [613, 334] on input "range" at bounding box center [639, 330] width 459 height 33
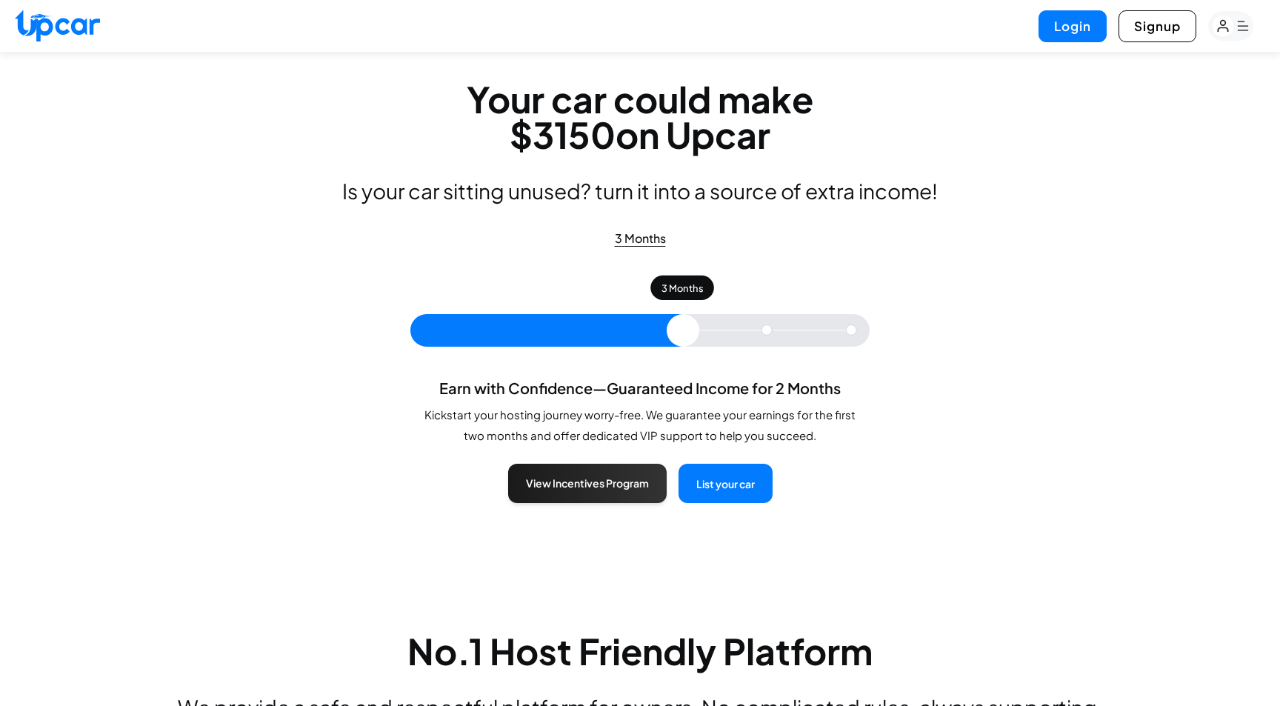
type input "*"
click at [694, 330] on input "range" at bounding box center [639, 330] width 459 height 33
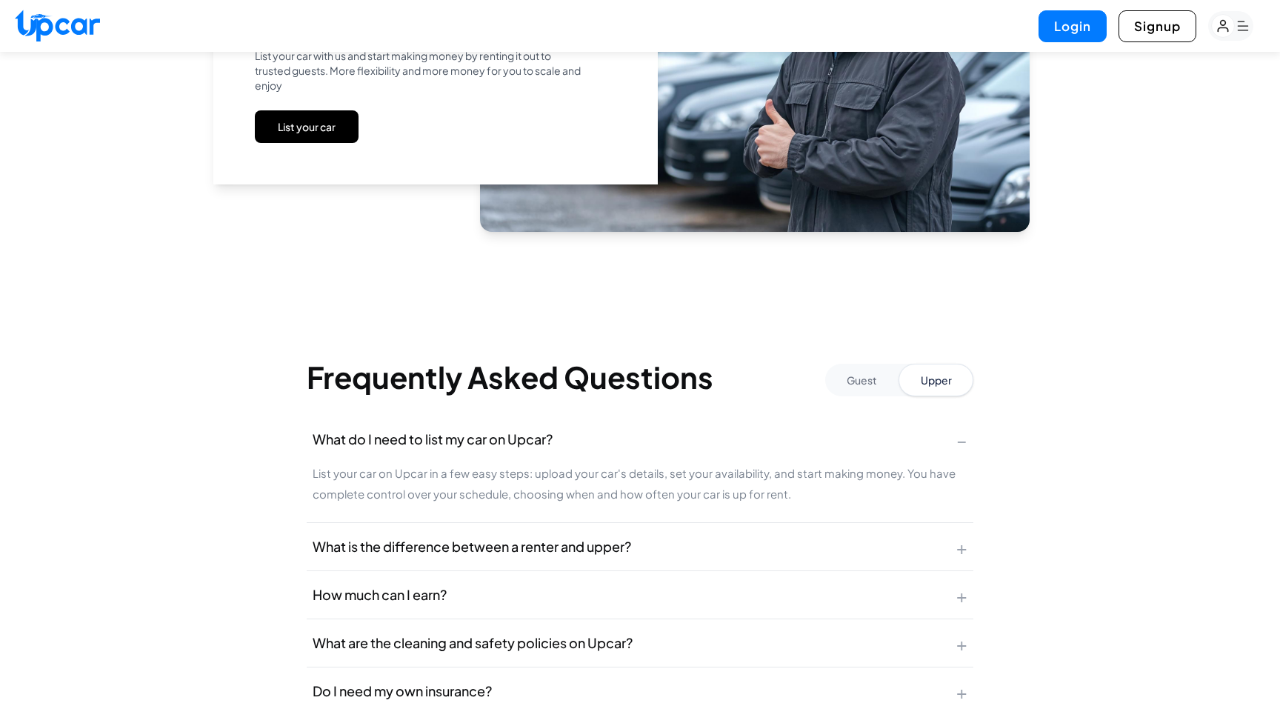
scroll to position [2444, 0]
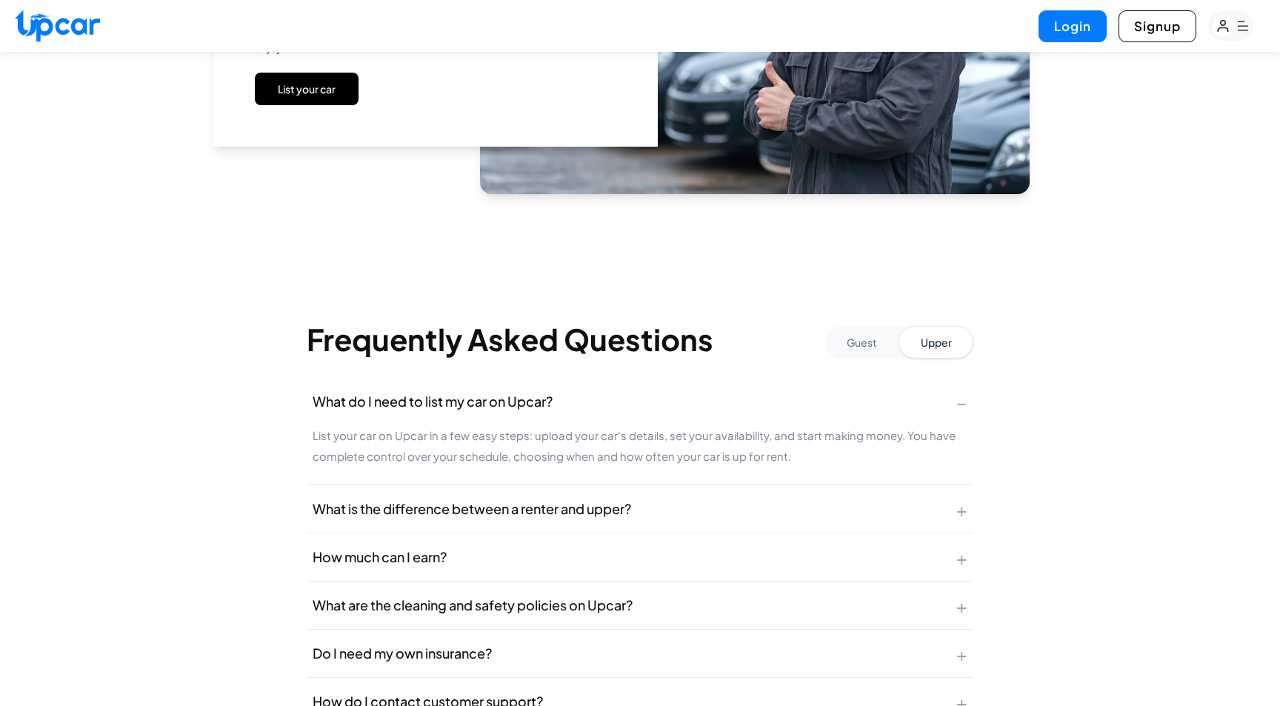
click at [869, 343] on button "Guest" at bounding box center [861, 342] width 73 height 33
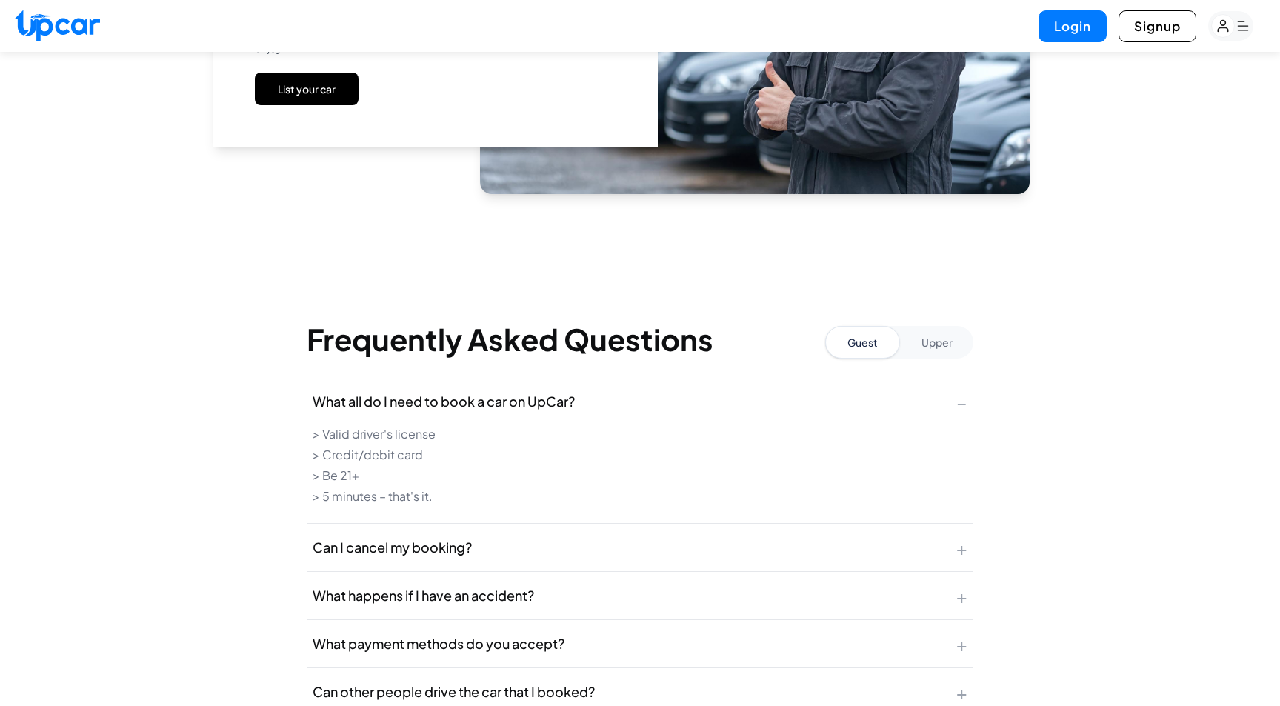
click at [934, 345] on button "Upper" at bounding box center [936, 342] width 73 height 33
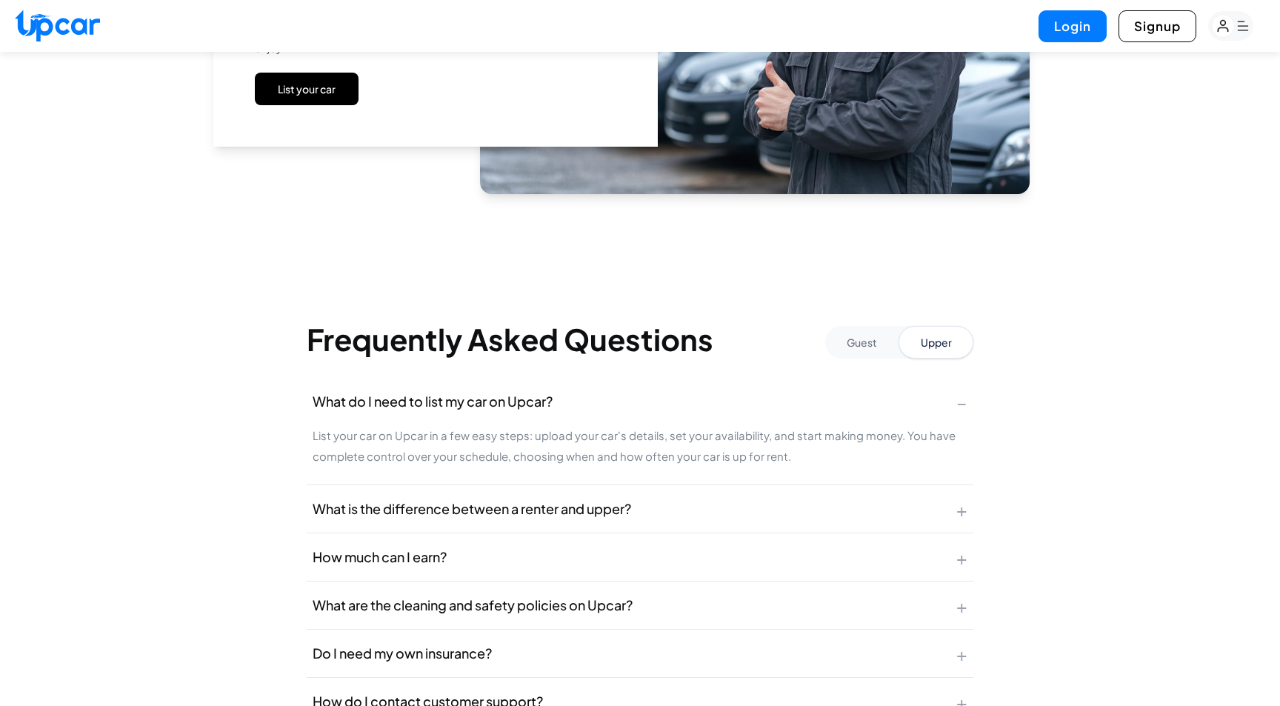
click at [880, 346] on button "Guest" at bounding box center [861, 342] width 73 height 33
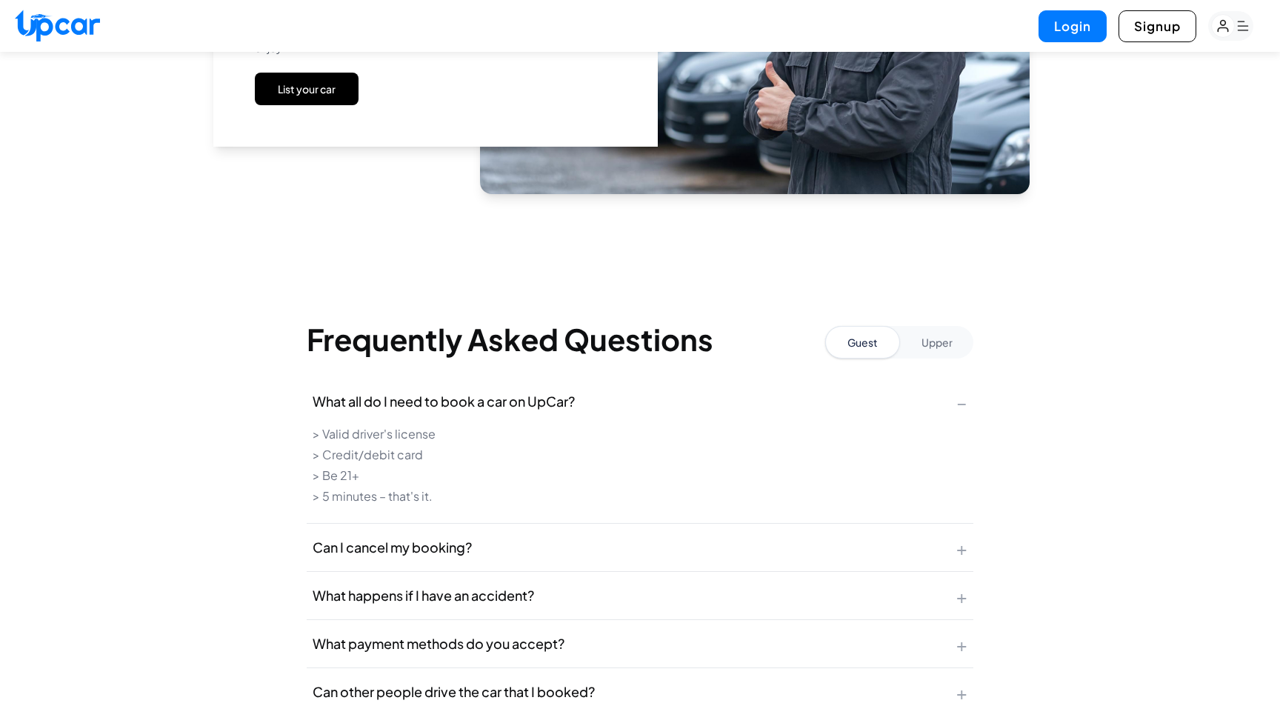
click at [926, 348] on button "Upper" at bounding box center [936, 342] width 73 height 33
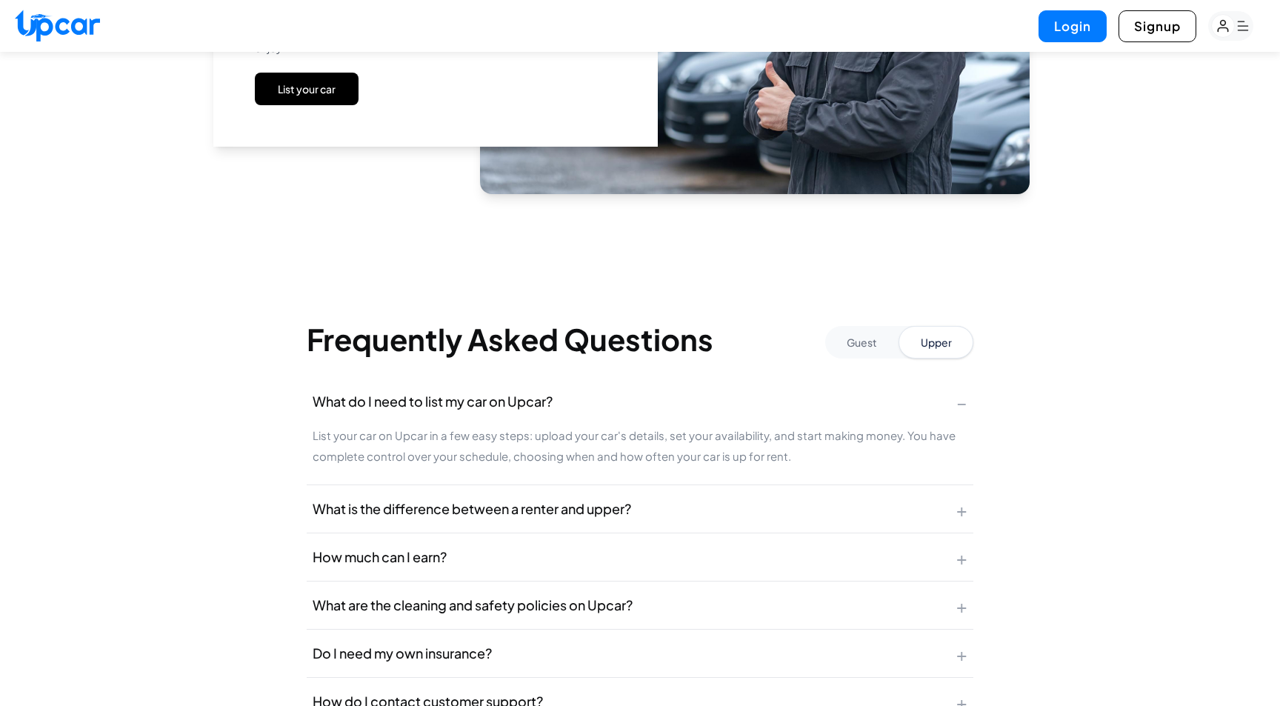
click at [890, 345] on button "Guest" at bounding box center [861, 342] width 73 height 33
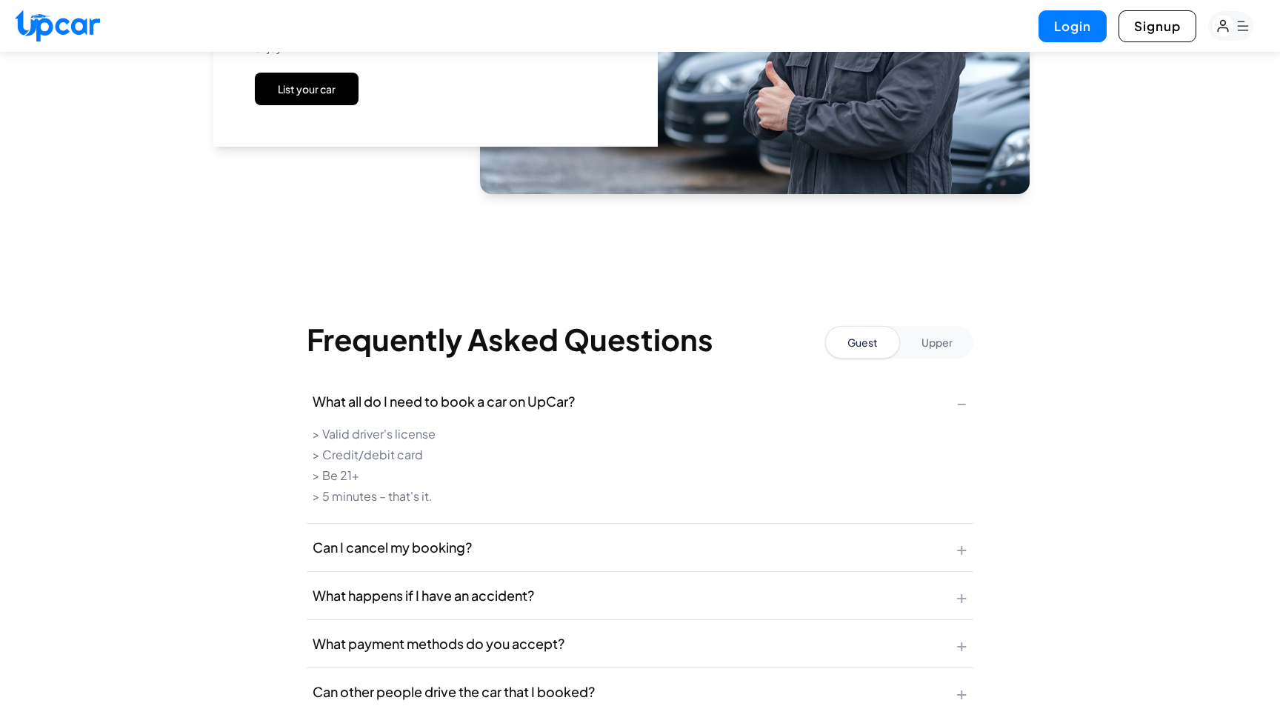
click at [923, 347] on button "Upper" at bounding box center [936, 342] width 73 height 33
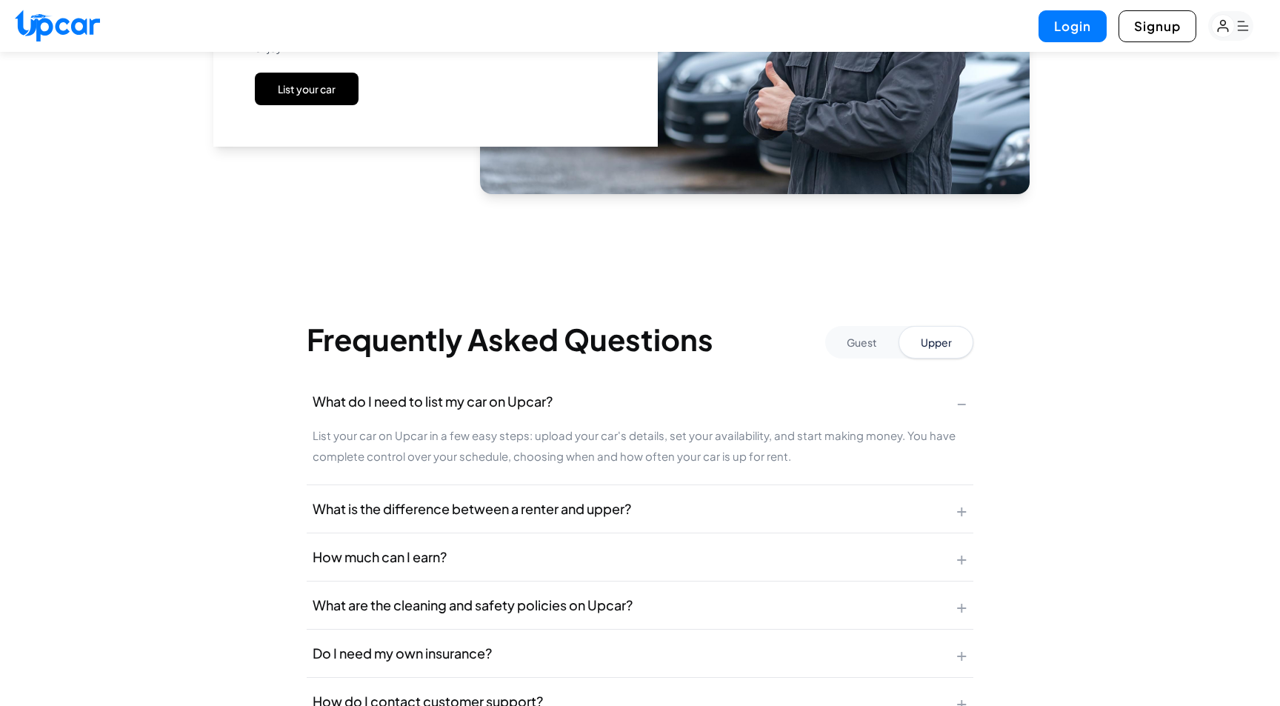
click at [900, 347] on button "Upper" at bounding box center [936, 342] width 75 height 33
click at [885, 347] on button "Guest" at bounding box center [861, 342] width 73 height 33
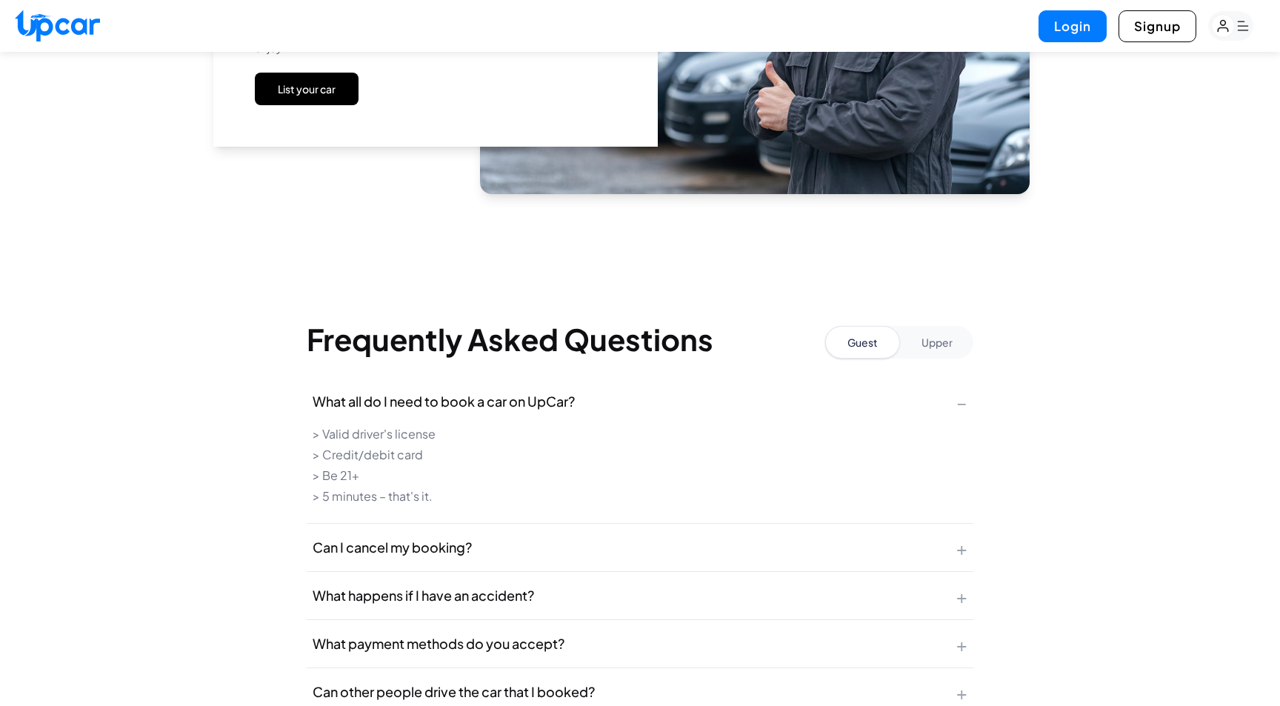
click at [900, 347] on button "Upper" at bounding box center [936, 342] width 73 height 33
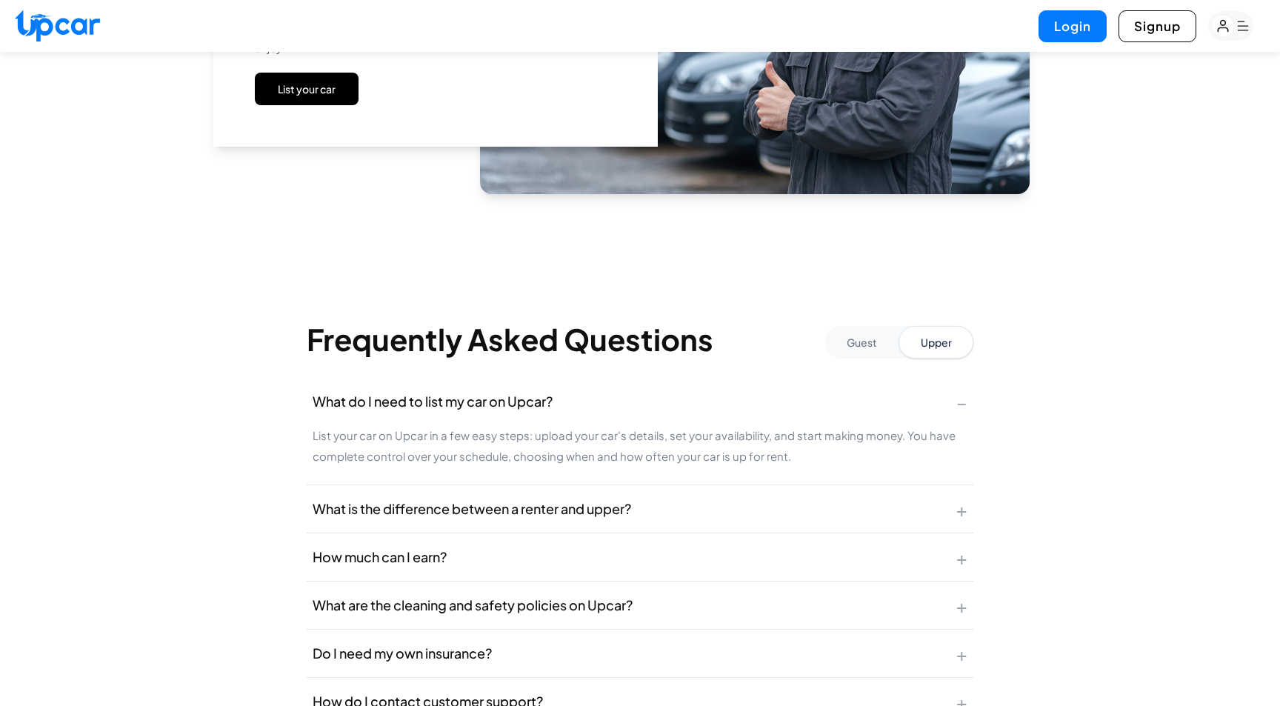
click at [896, 346] on button "Guest" at bounding box center [861, 342] width 73 height 33
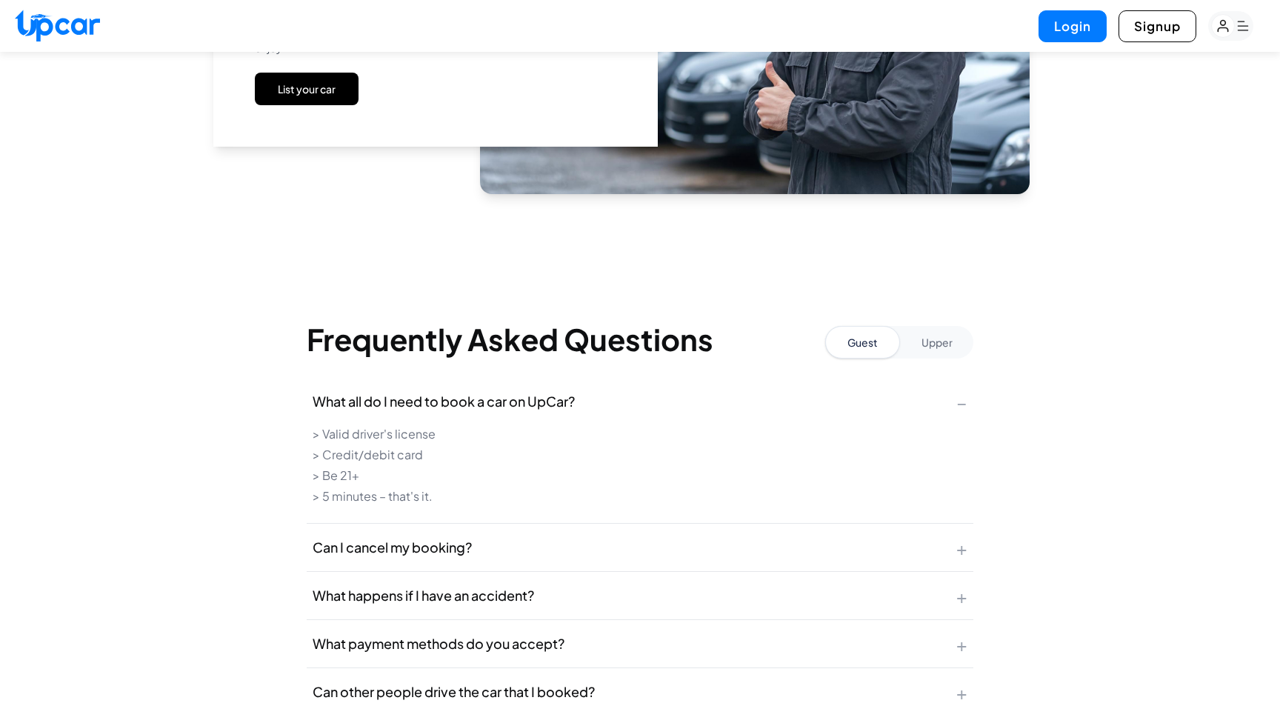
click at [908, 346] on button "Upper" at bounding box center [936, 342] width 73 height 33
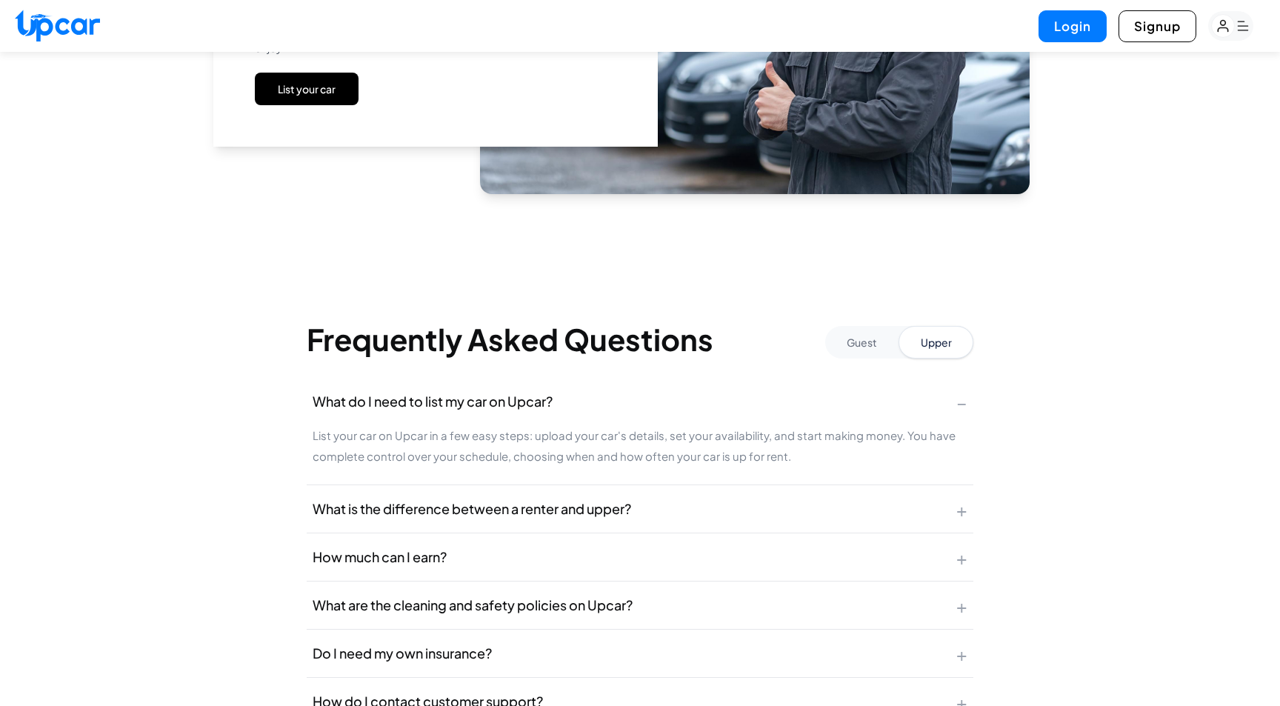
click at [890, 346] on button "Guest" at bounding box center [861, 342] width 73 height 33
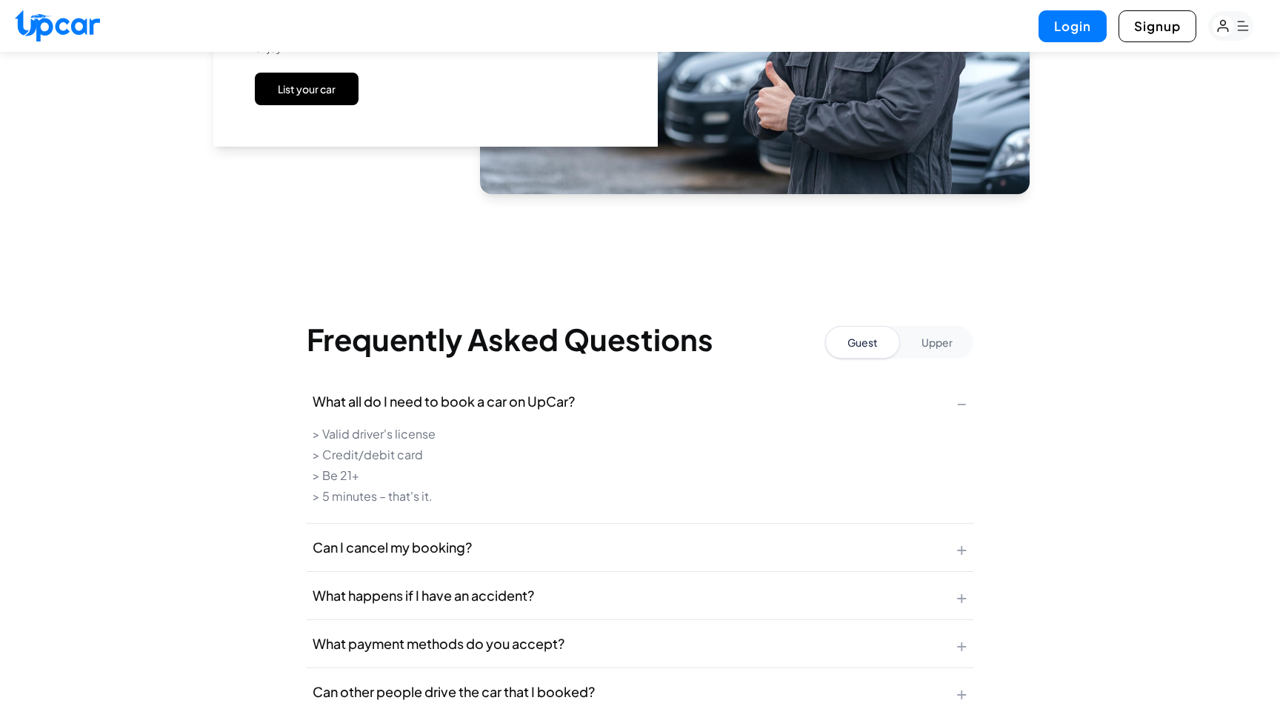
click at [912, 346] on button "Upper" at bounding box center [936, 342] width 73 height 33
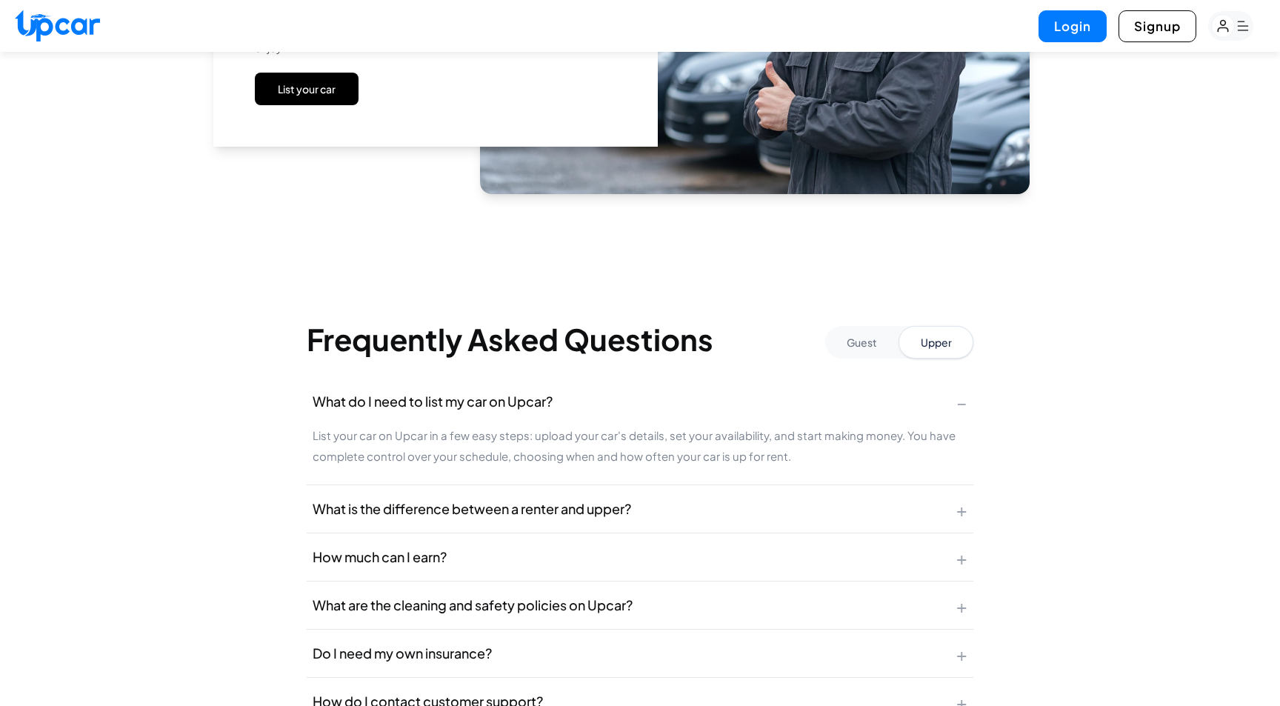
click at [892, 346] on button "Guest" at bounding box center [861, 342] width 73 height 33
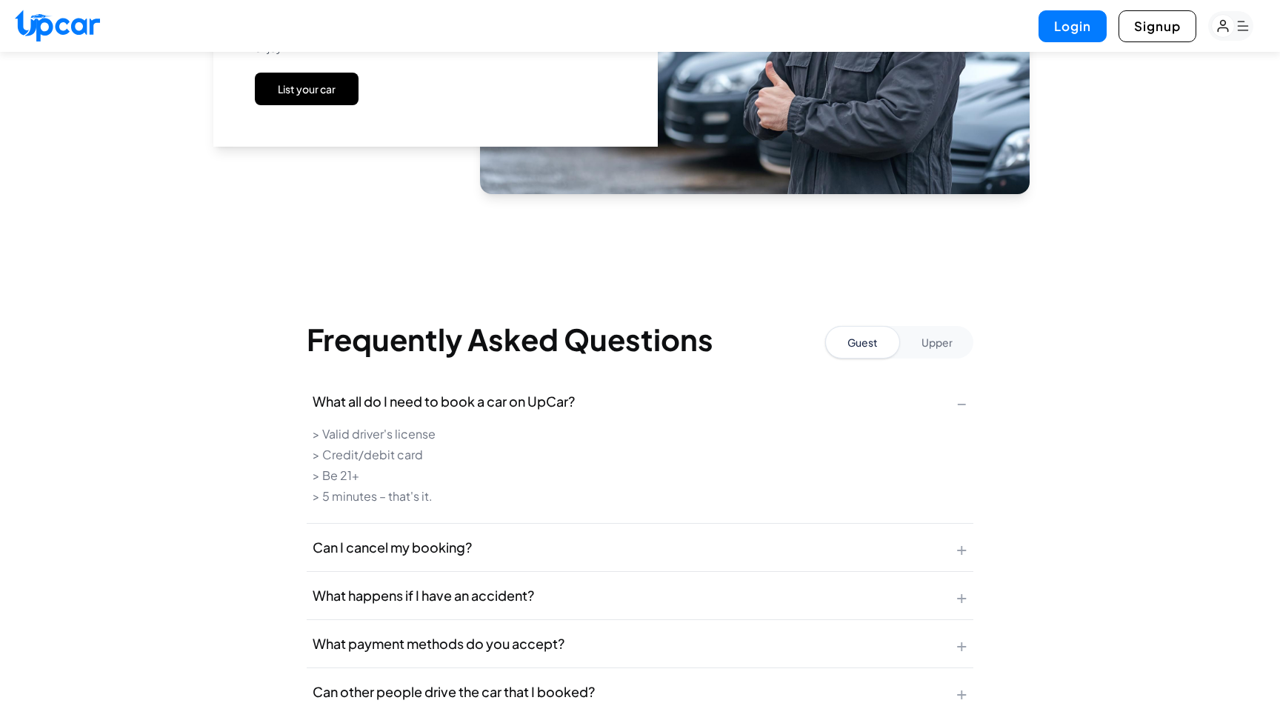
click at [908, 347] on button "Upper" at bounding box center [936, 342] width 73 height 33
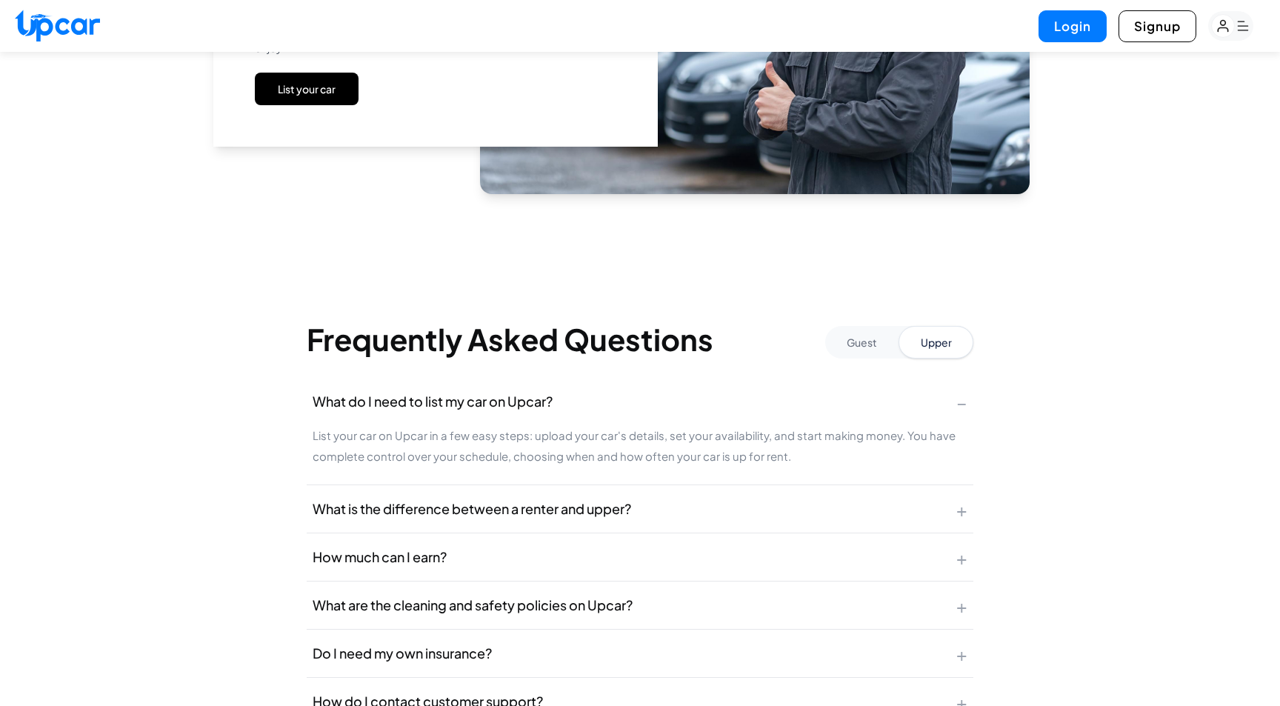
click at [882, 342] on button "Guest" at bounding box center [861, 342] width 73 height 33
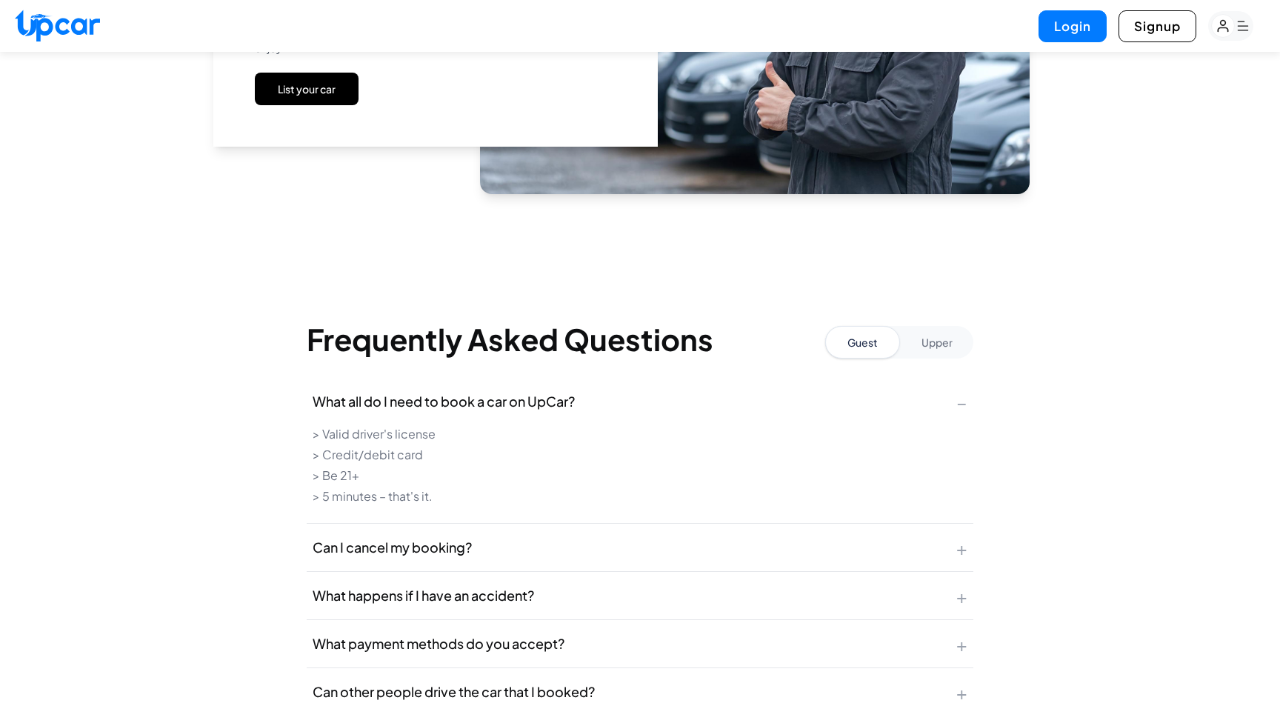
click at [923, 344] on button "Upper" at bounding box center [936, 342] width 73 height 33
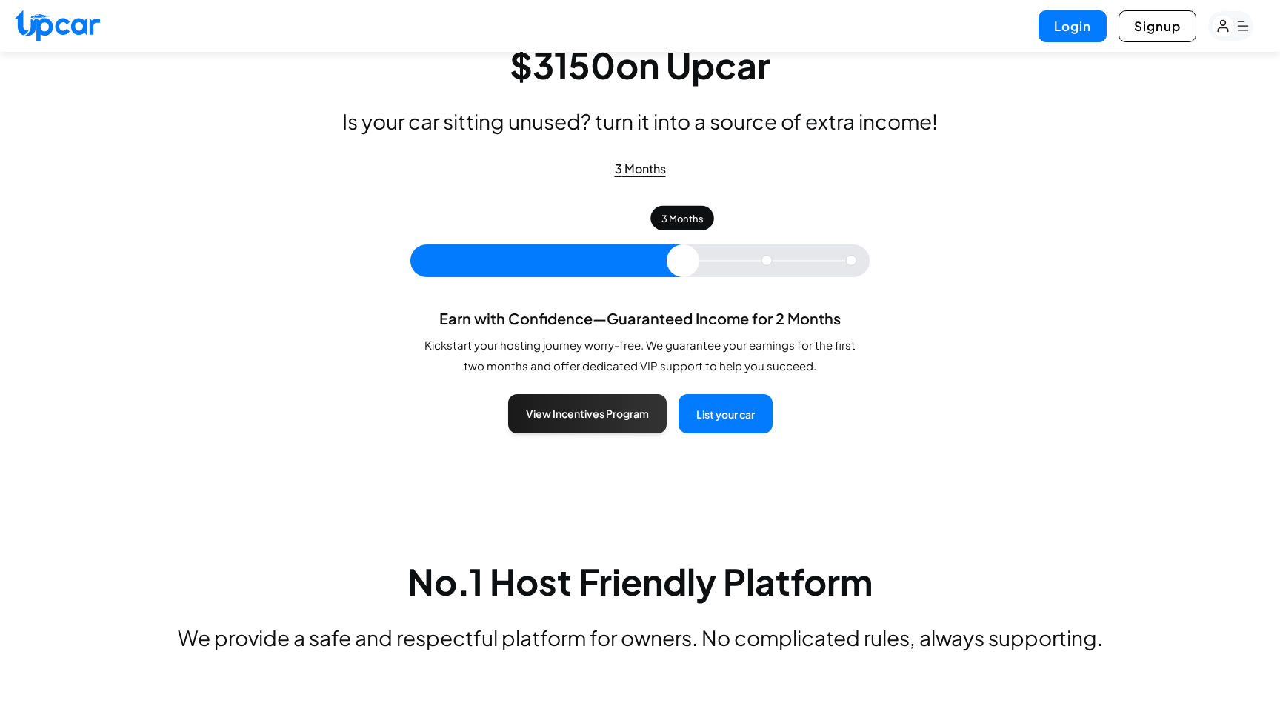
scroll to position [0, 0]
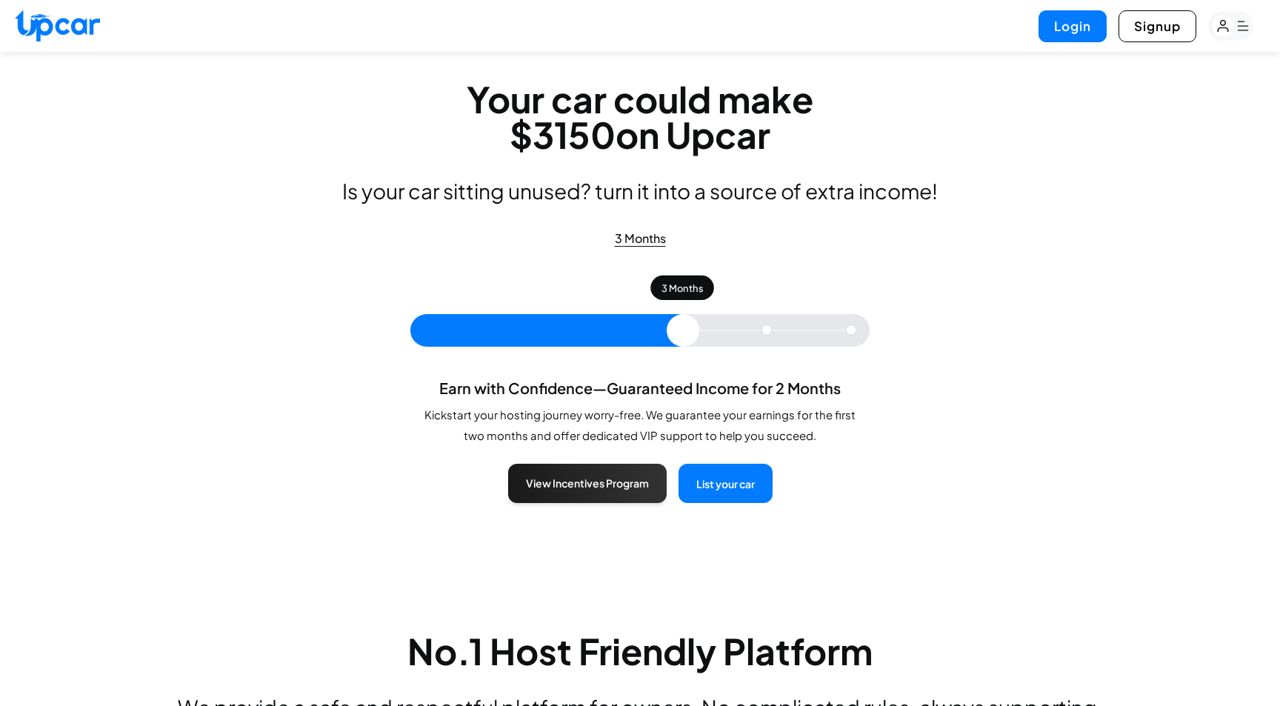
click at [41, 28] on img at bounding box center [57, 26] width 85 height 32
select select "********"
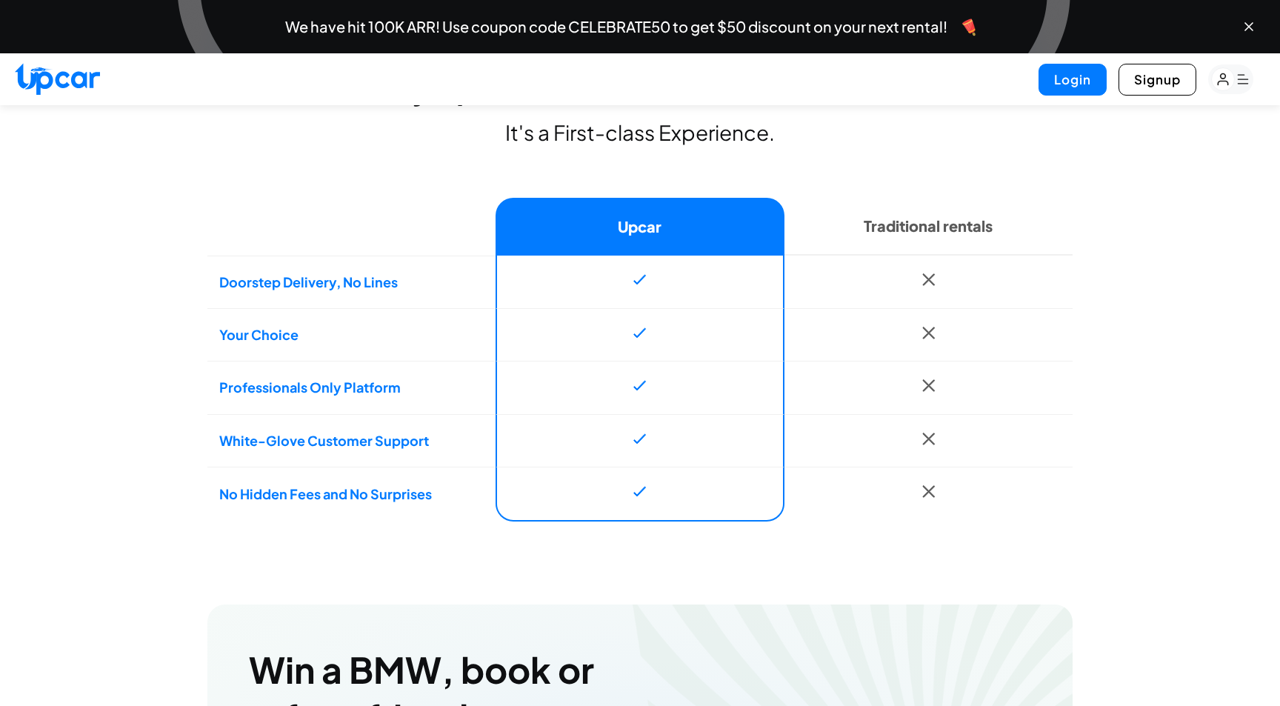
scroll to position [1188, 0]
click at [1236, 77] on rect "button" at bounding box center [1230, 79] width 45 height 30
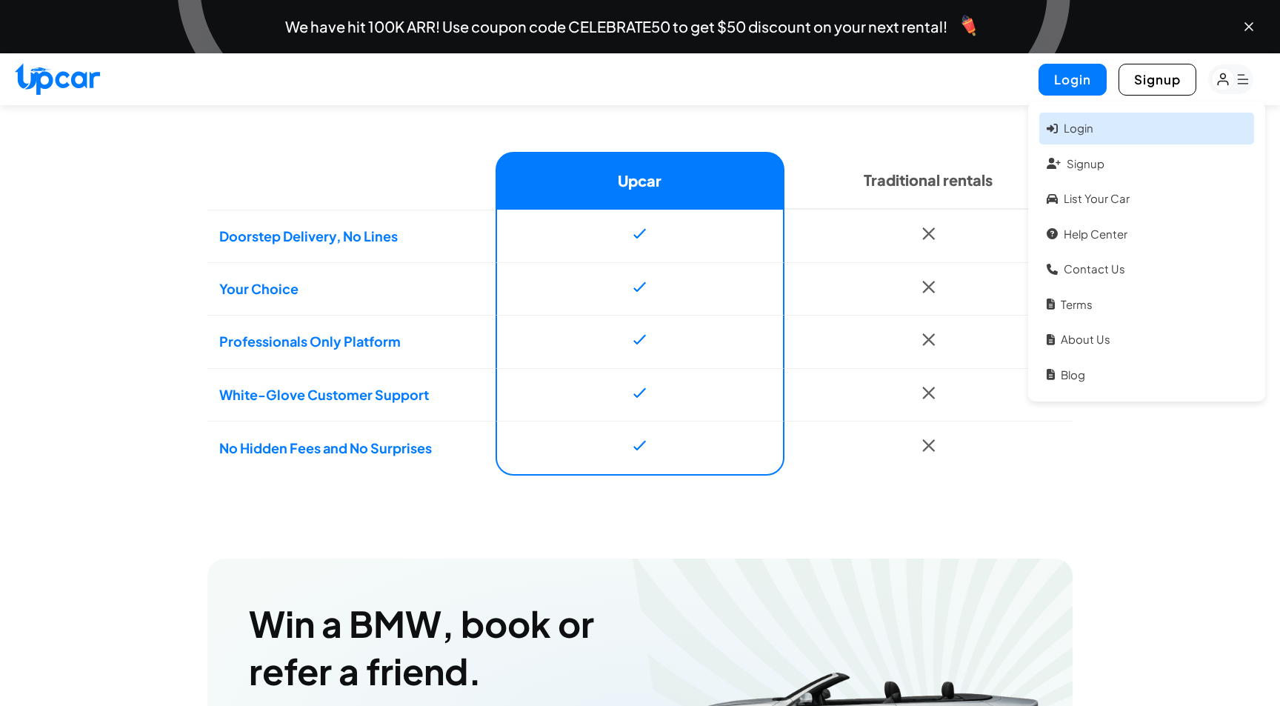
scroll to position [1240, 0]
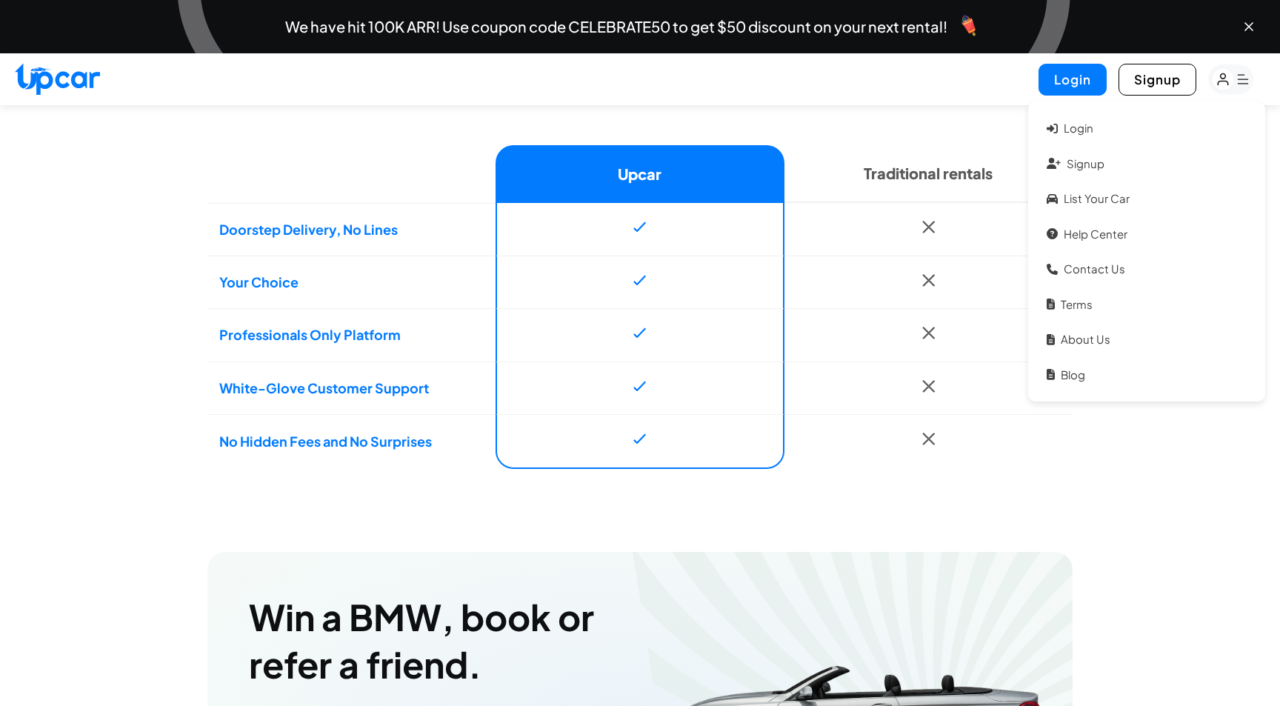
click at [1099, 234] on link "Help Center" at bounding box center [1146, 235] width 215 height 32
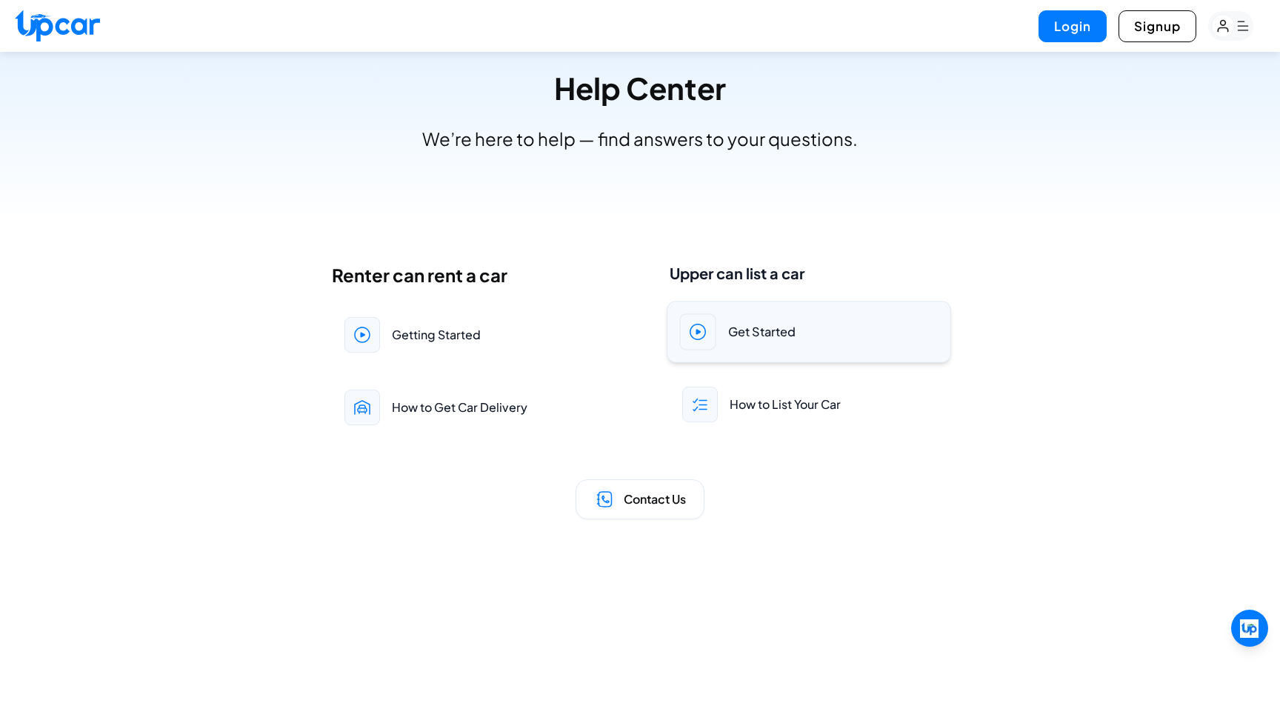
scroll to position [53, 0]
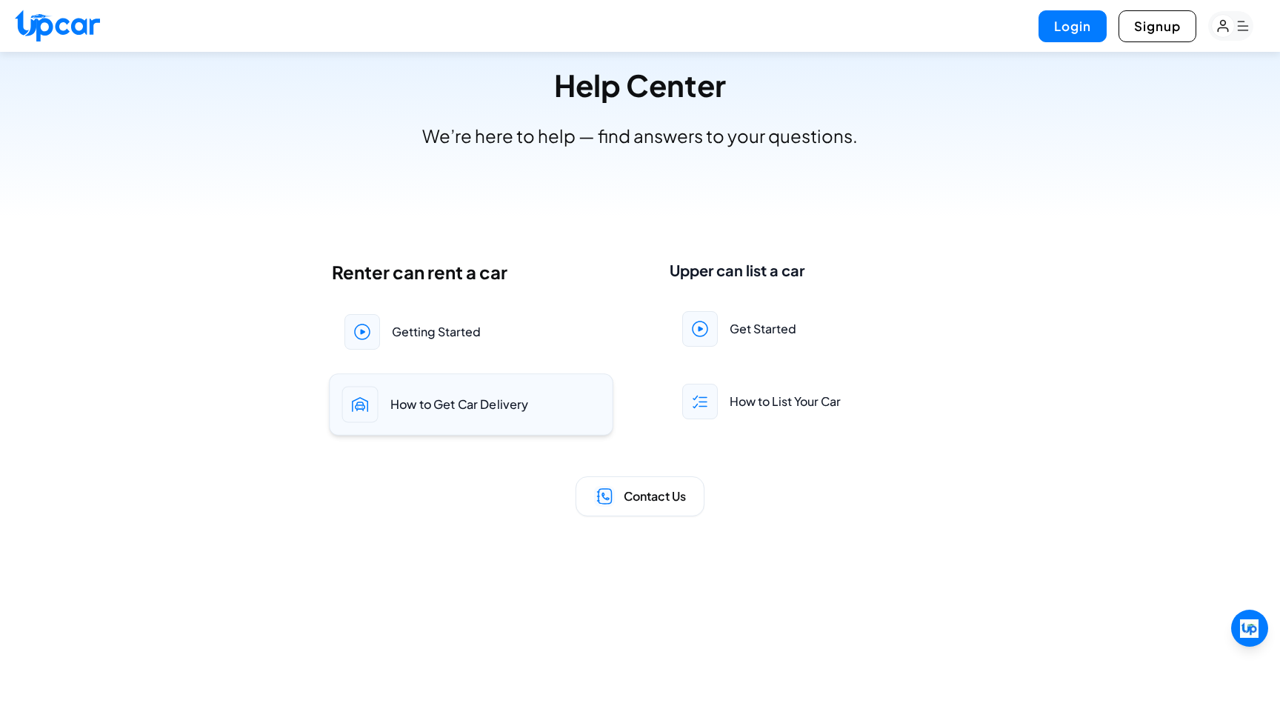
click at [406, 407] on span "How to Get Car Delivery" at bounding box center [459, 405] width 139 height 18
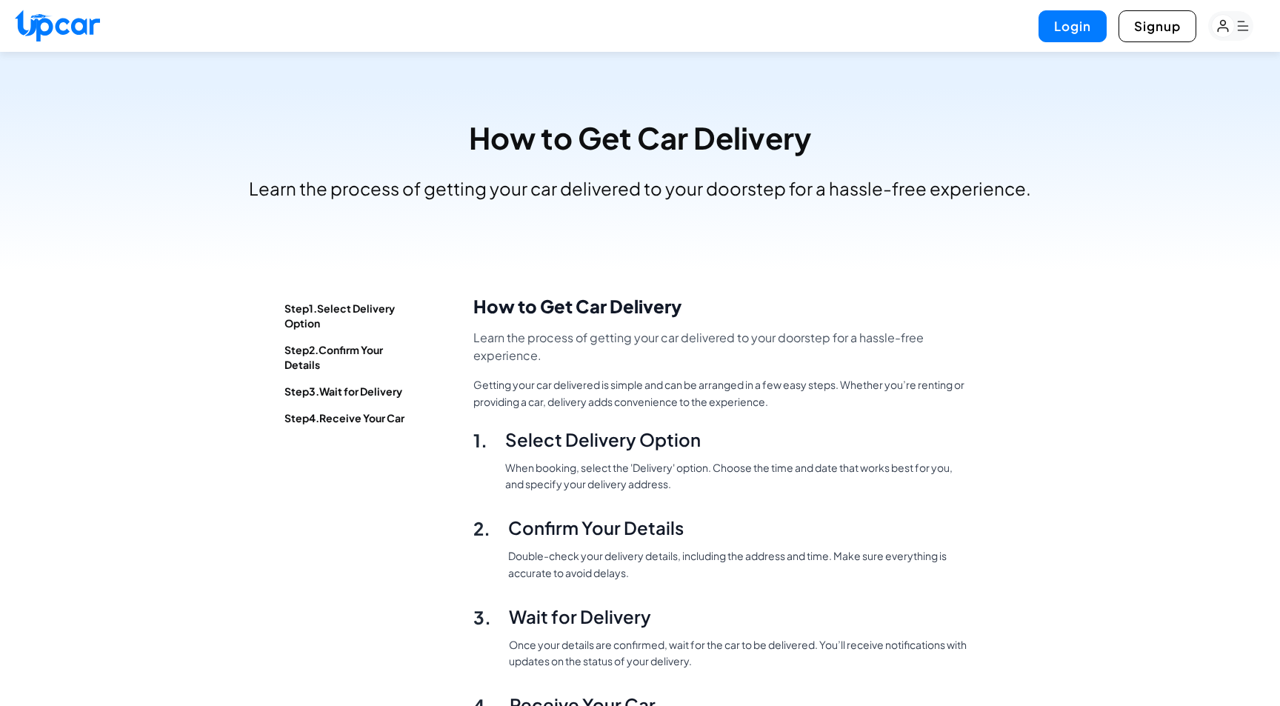
click at [81, 24] on img at bounding box center [57, 26] width 85 height 32
select select "********"
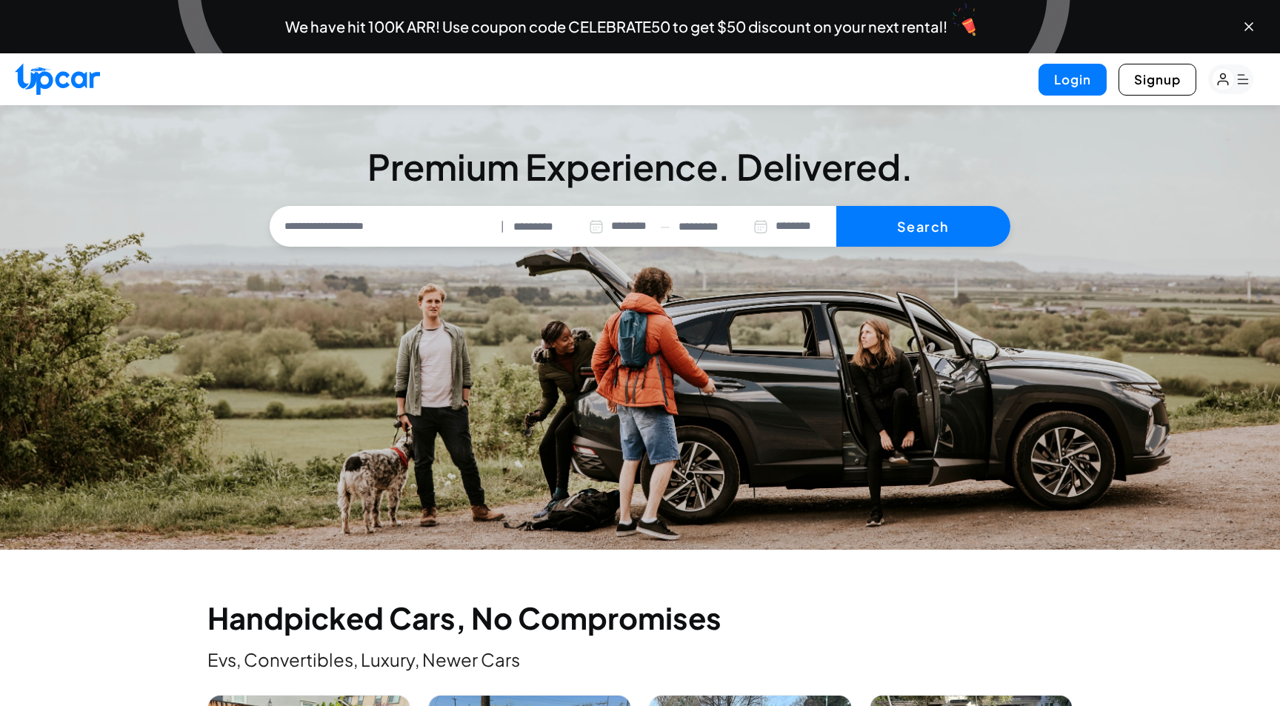
click at [364, 217] on input "text" at bounding box center [384, 226] width 222 height 31
click at [362, 267] on li "Current Location" at bounding box center [352, 261] width 114 height 18
type input "**********"
click at [400, 240] on input "**********" at bounding box center [384, 226] width 222 height 31
click at [527, 236] on div "********* ********* ******** ******** ******* ******* ******* ******* ******* *…" at bounding box center [582, 226] width 138 height 32
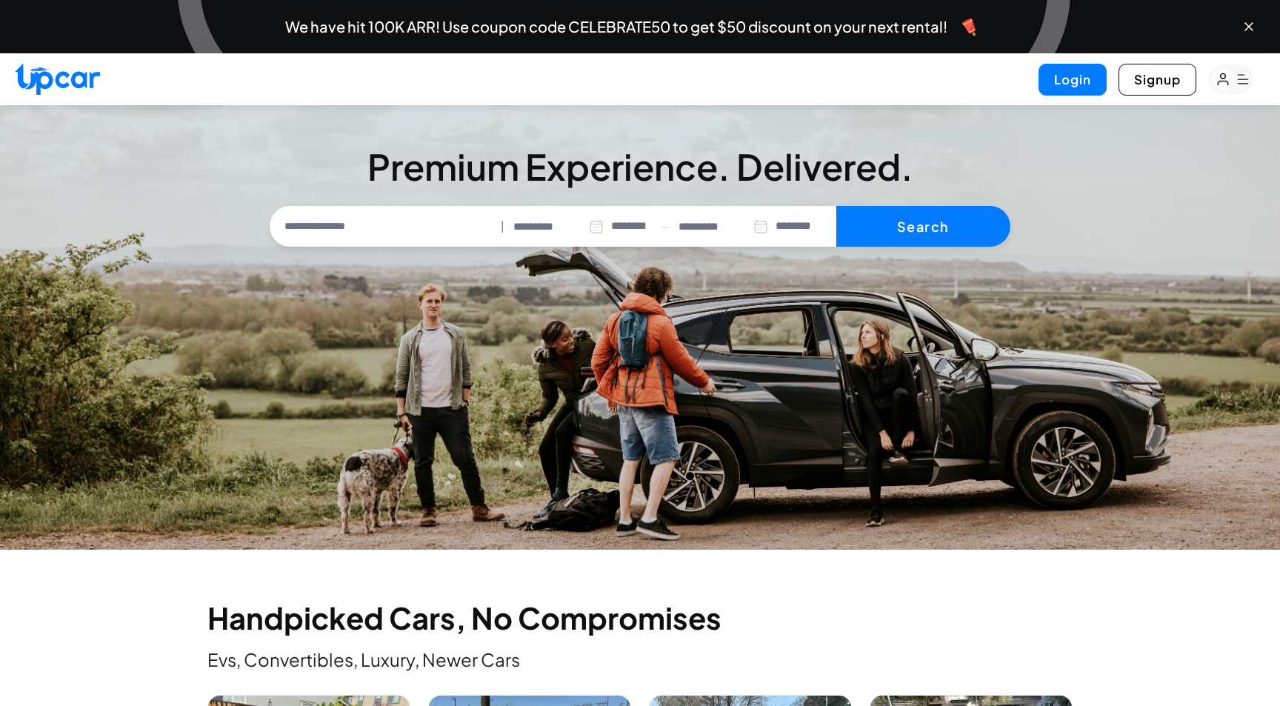
click at [527, 230] on input "*********" at bounding box center [558, 227] width 90 height 17
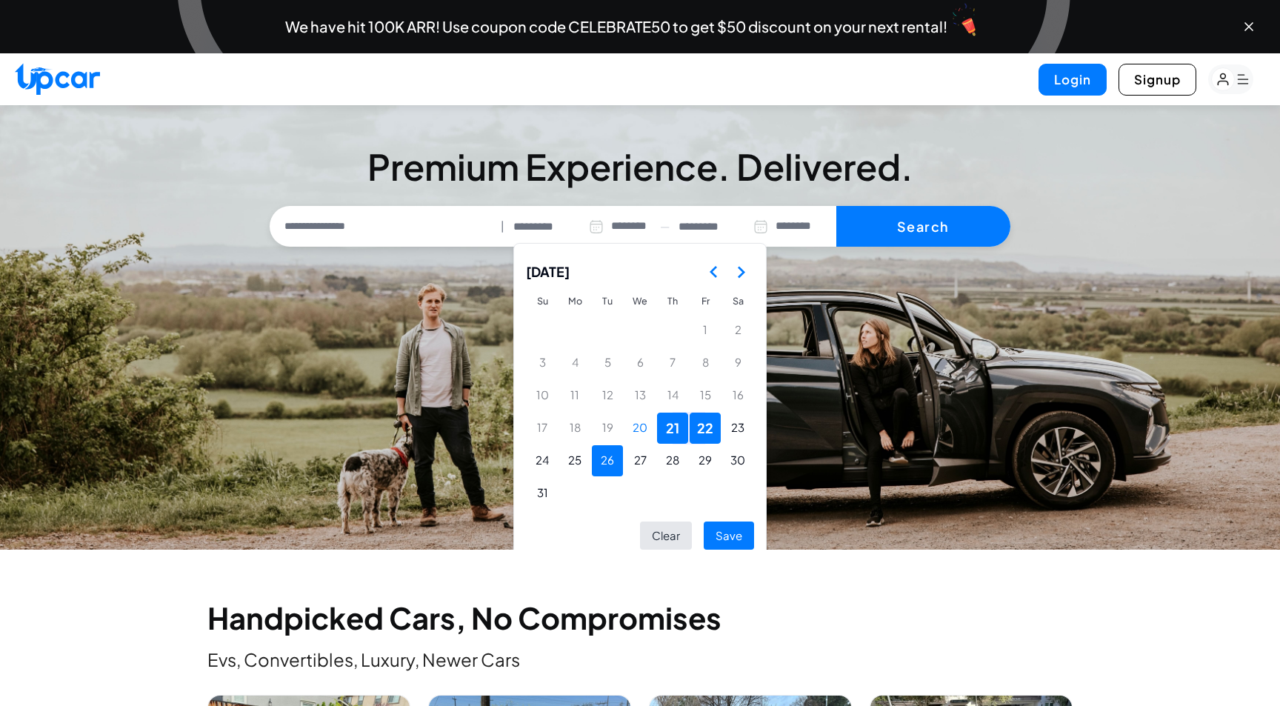
click at [610, 455] on button "26" at bounding box center [607, 460] width 31 height 31
click at [682, 457] on button "28" at bounding box center [672, 460] width 31 height 31
click at [730, 530] on button "Save" at bounding box center [729, 536] width 50 height 29
type input "*********"
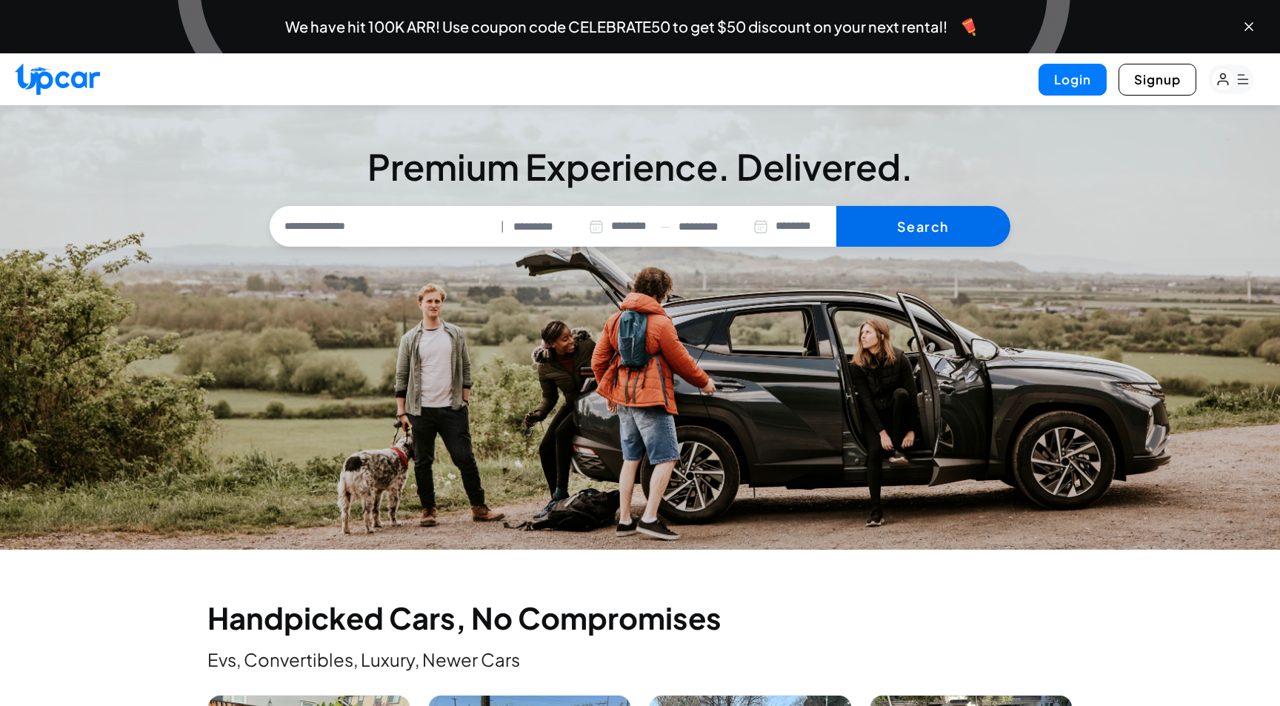
click at [890, 212] on button "Search" at bounding box center [923, 226] width 174 height 41
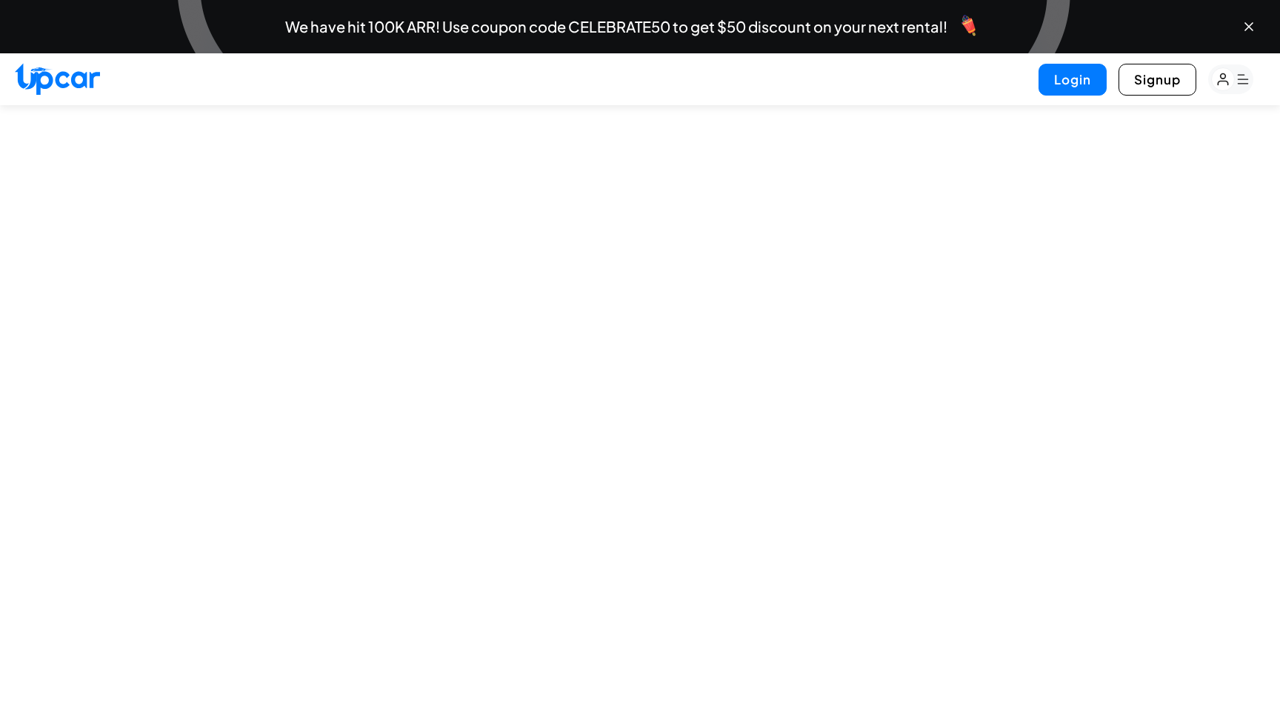
select select "********"
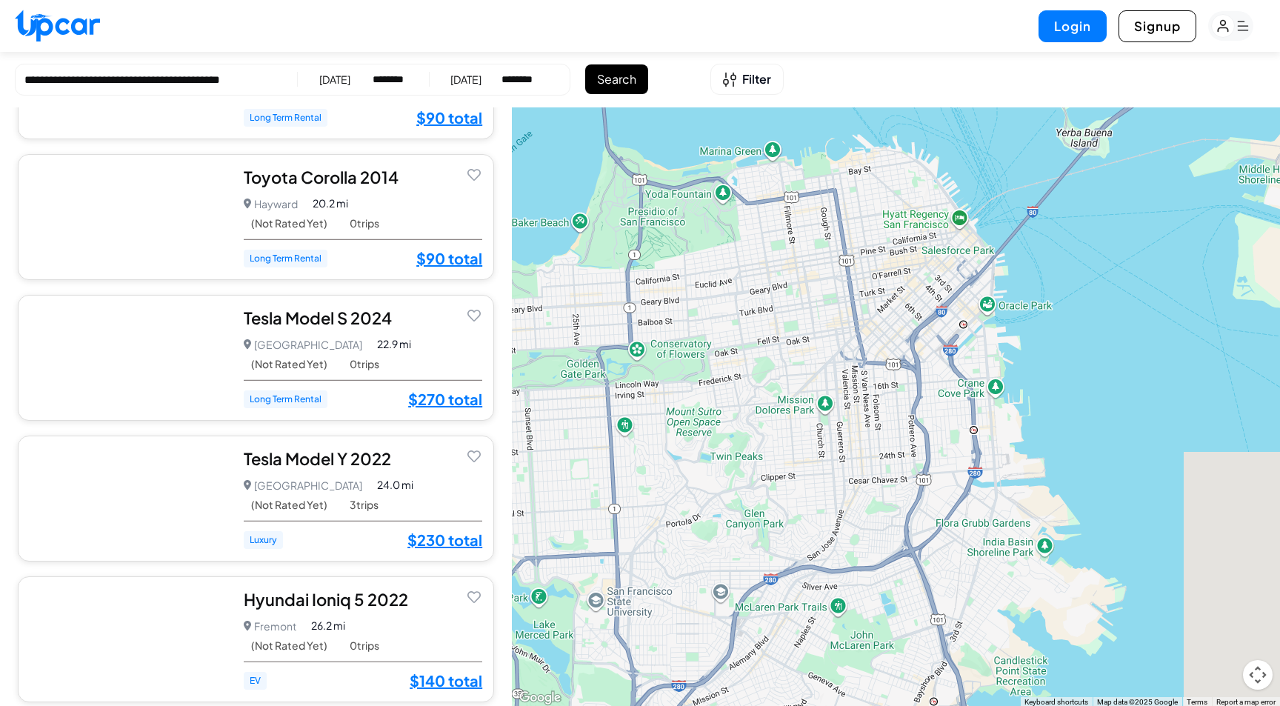
scroll to position [2374, 0]
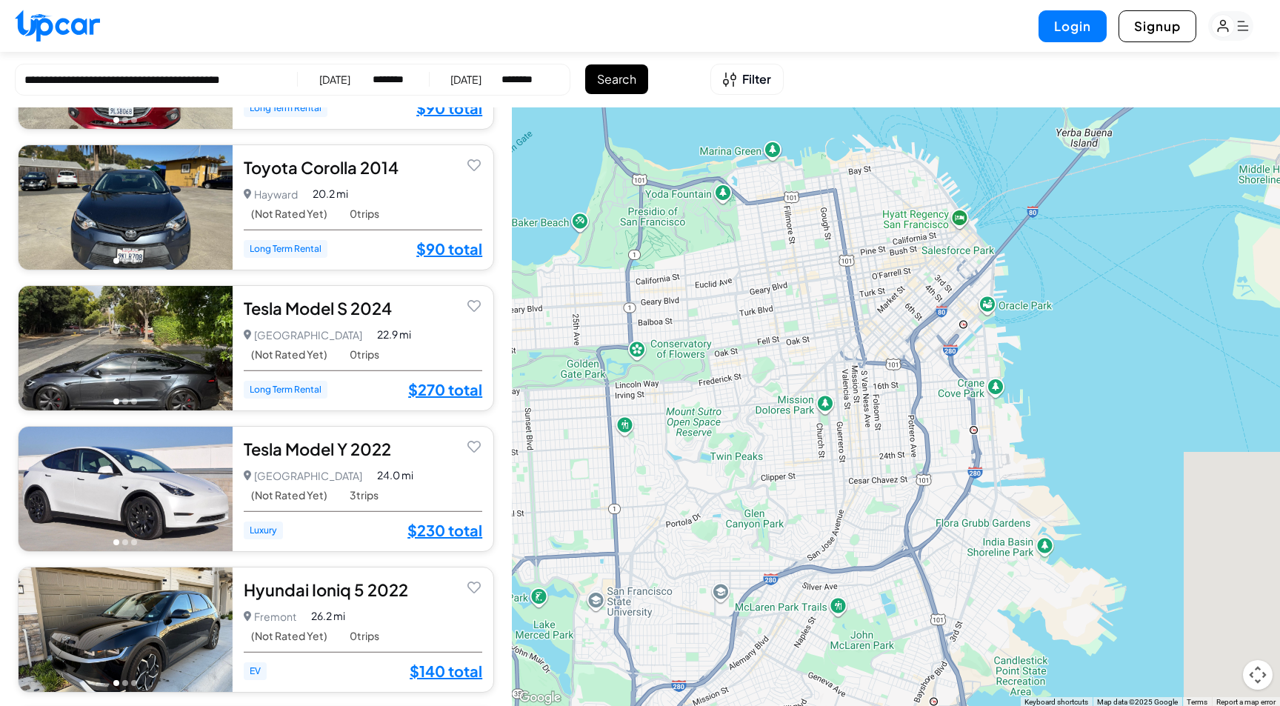
click at [174, 354] on img at bounding box center [126, 348] width 214 height 124
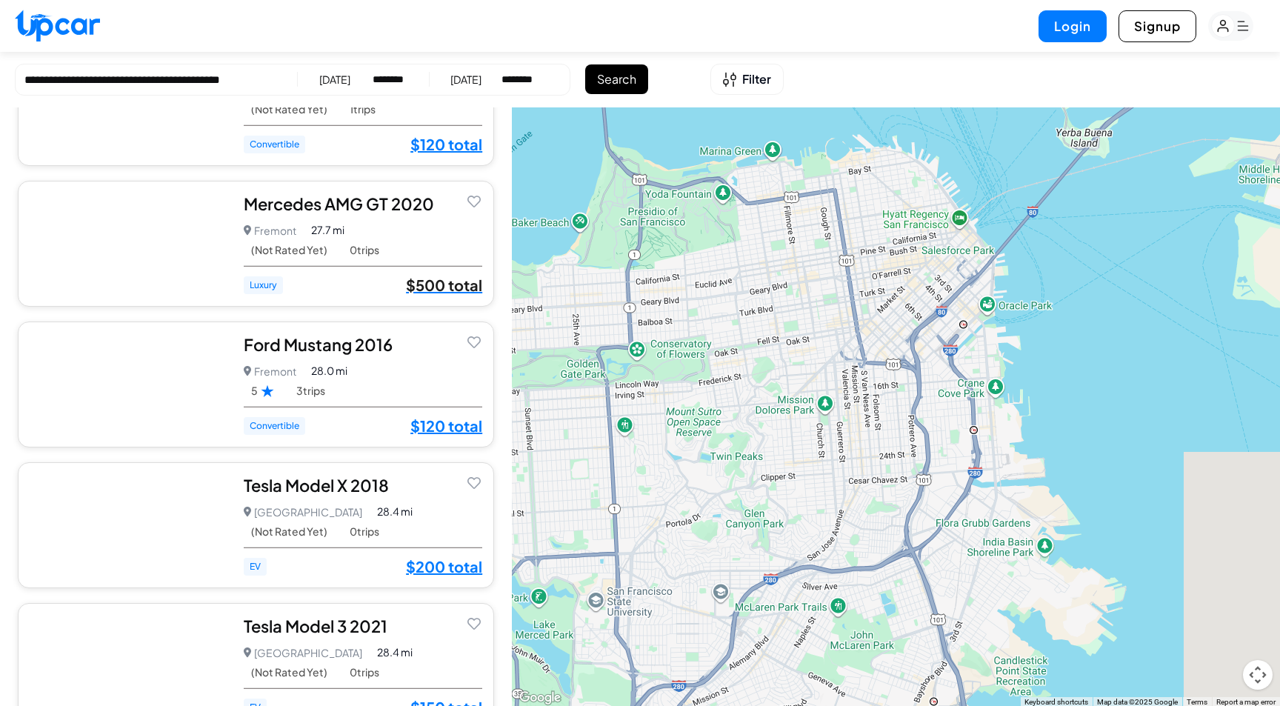
scroll to position [3308, 0]
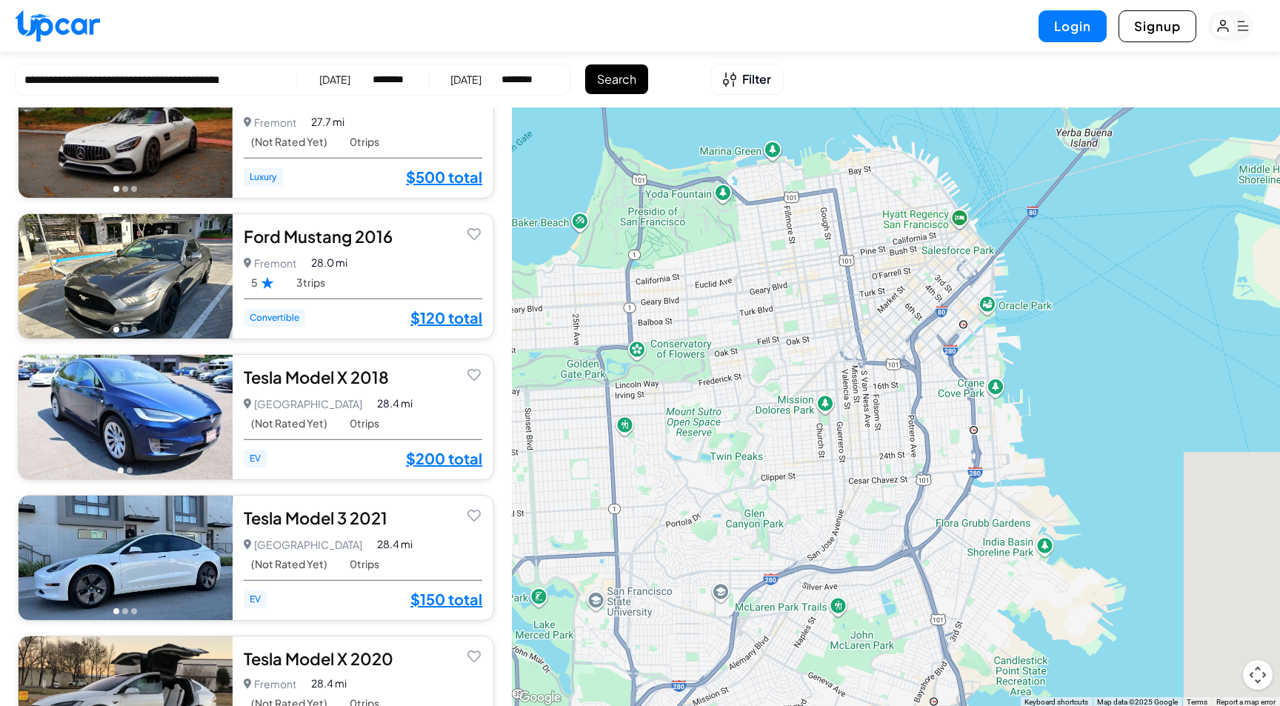
click at [257, 459] on span "EV" at bounding box center [255, 459] width 23 height 18
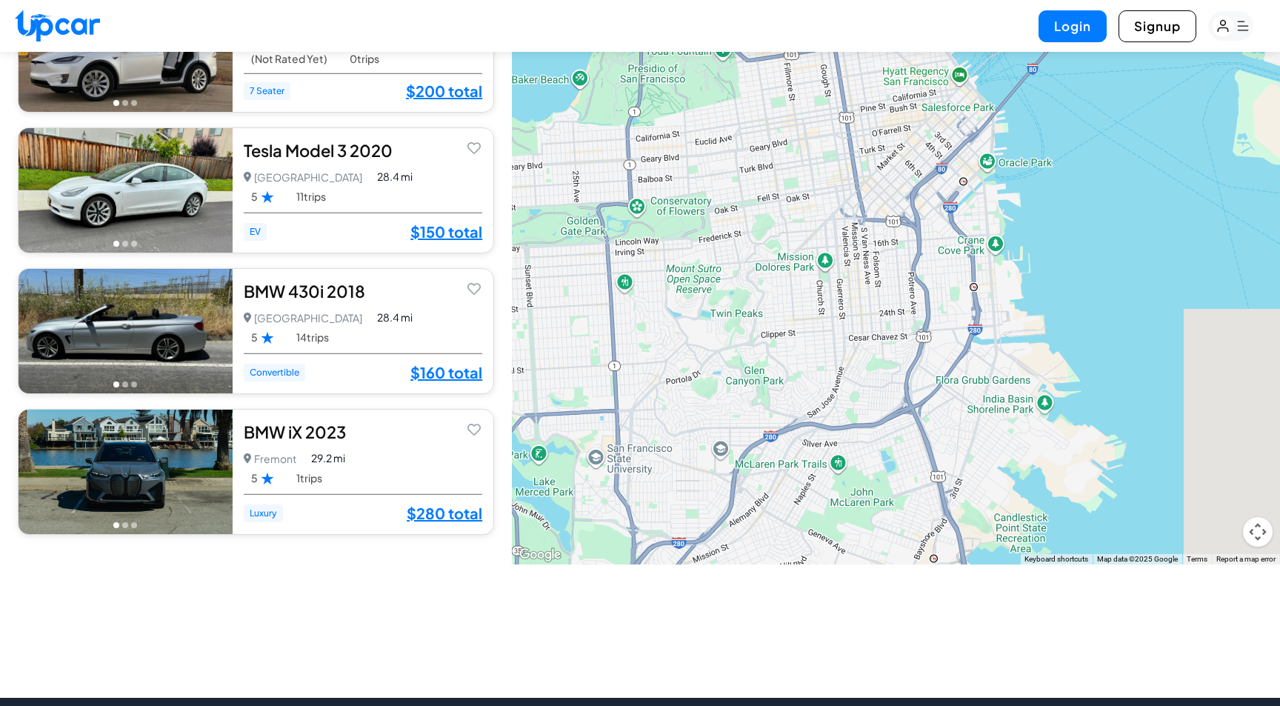
scroll to position [144, 0]
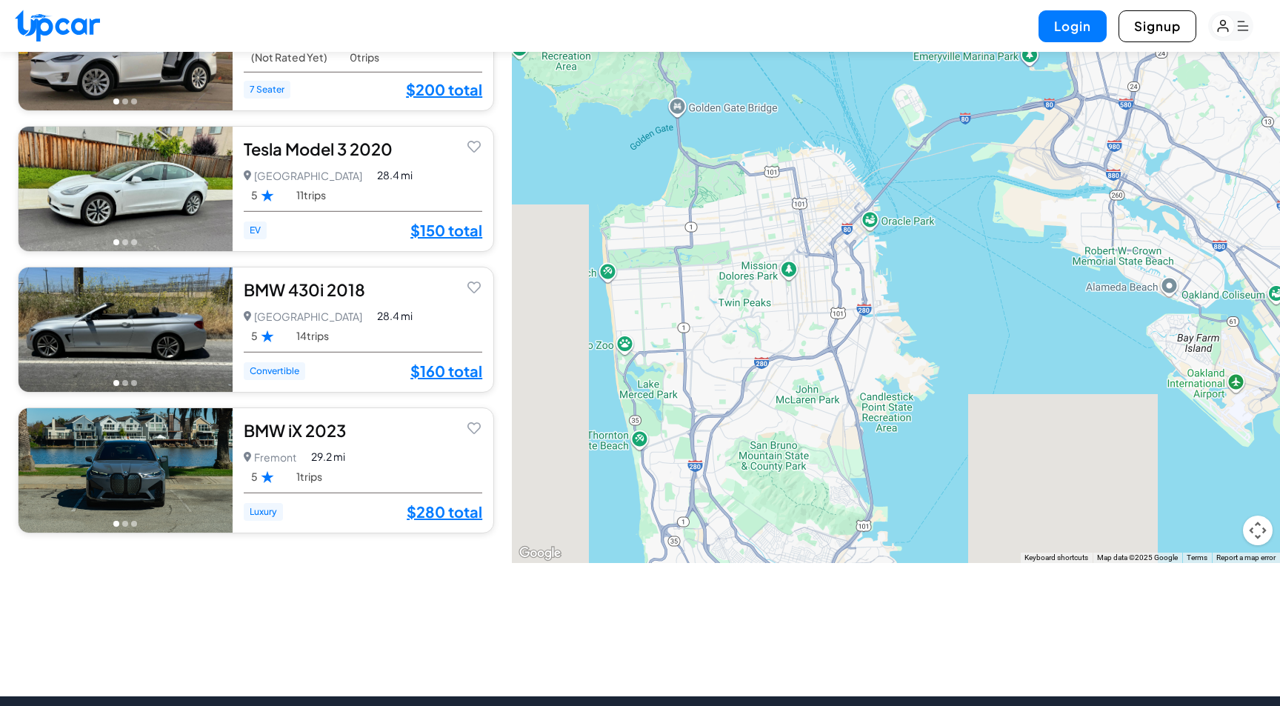
drag, startPoint x: 631, startPoint y: 253, endPoint x: 686, endPoint y: 237, distance: 57.2
click at [686, 237] on div "$ 80 $ 90 $ 90 $ 80 $ 90 $ 80 $ 90 $ 80 $ 90 $ 90 $ 90 $ 90 $ 90 $ 90 $ 90 $ 90…" at bounding box center [896, 263] width 768 height 600
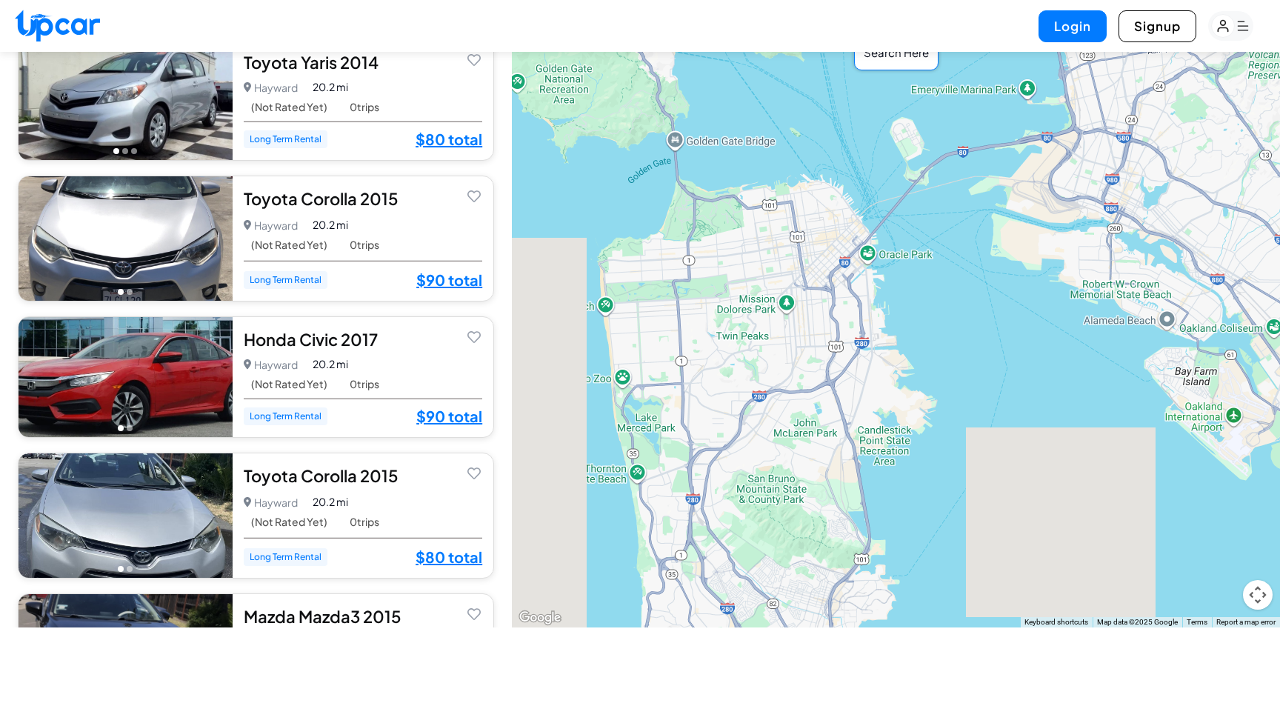
scroll to position [0, 0]
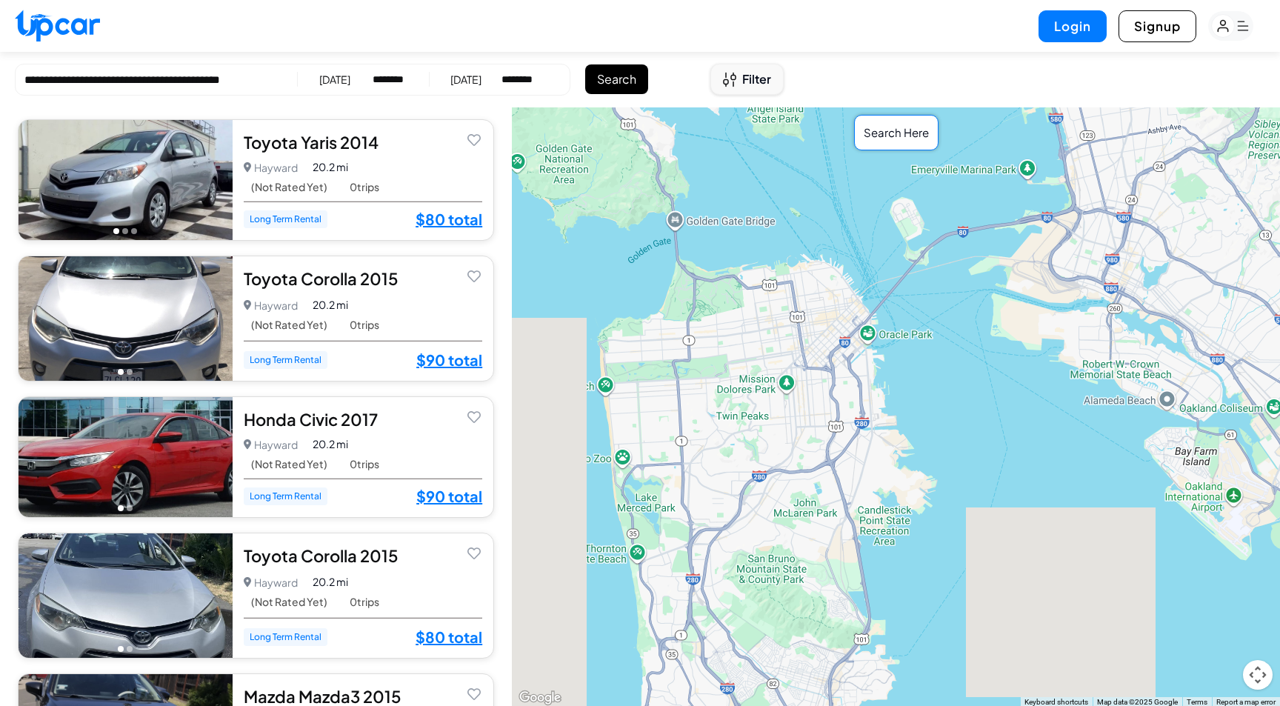
click at [740, 76] on button "Filter" at bounding box center [746, 79] width 73 height 31
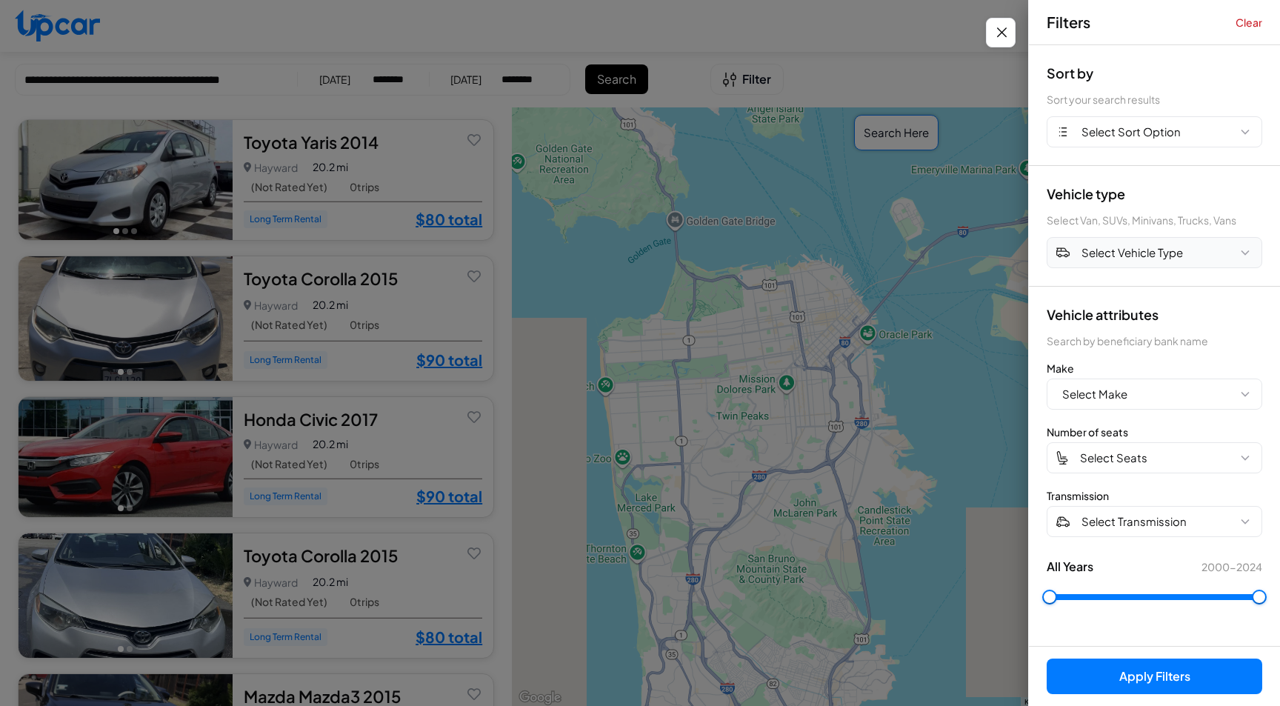
click at [1125, 251] on span "Select Vehicle Type" at bounding box center [1132, 252] width 101 height 17
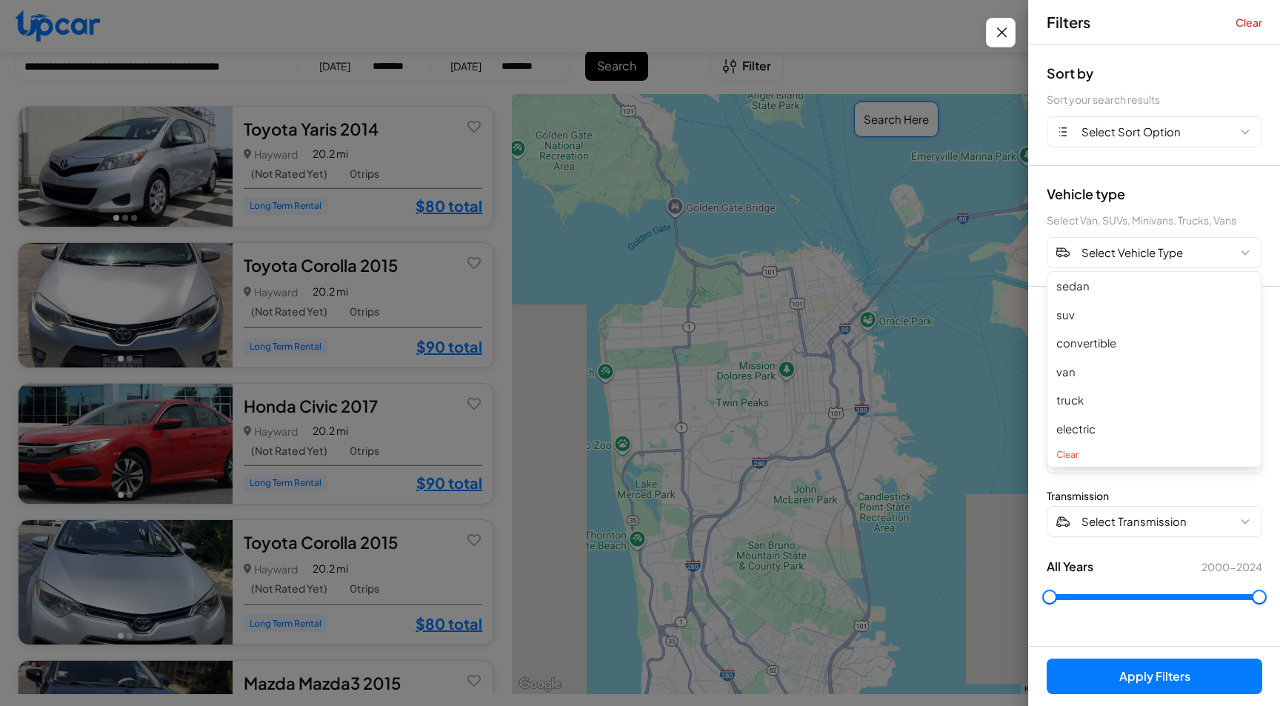
click at [1086, 427] on button "electric" at bounding box center [1155, 429] width 214 height 29
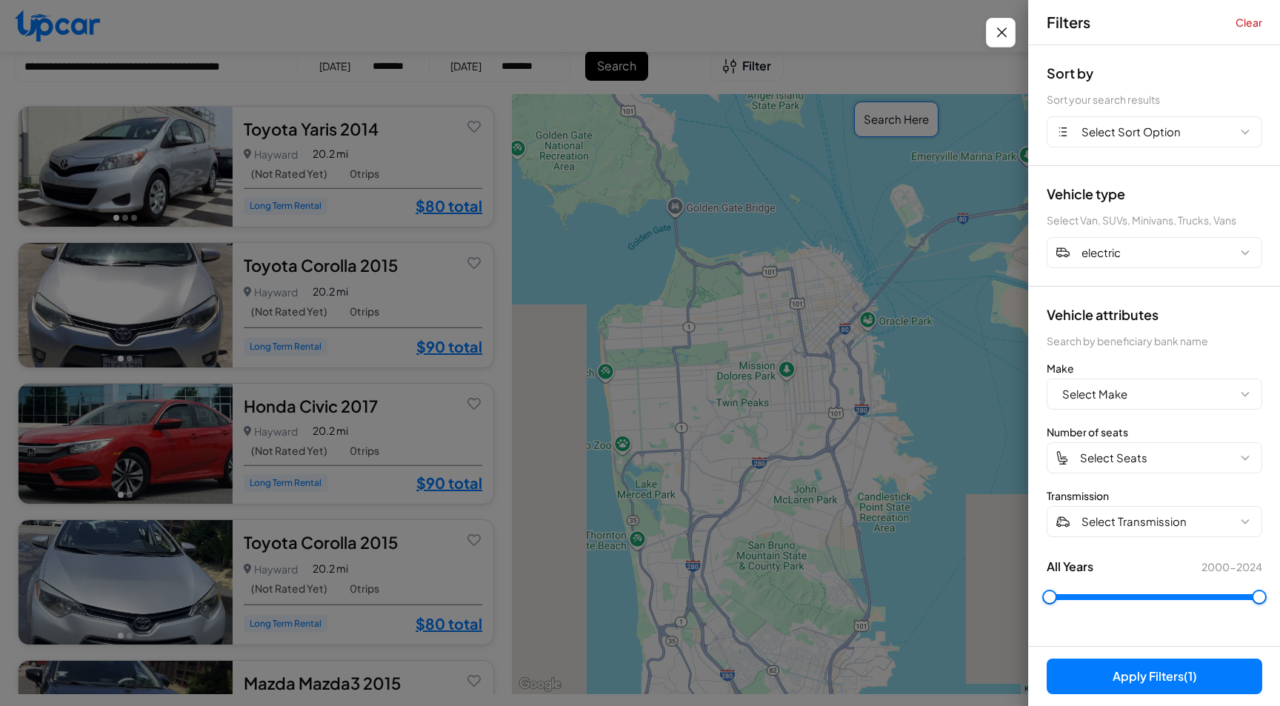
click at [1141, 674] on button "Apply Filters (1)" at bounding box center [1155, 677] width 216 height 36
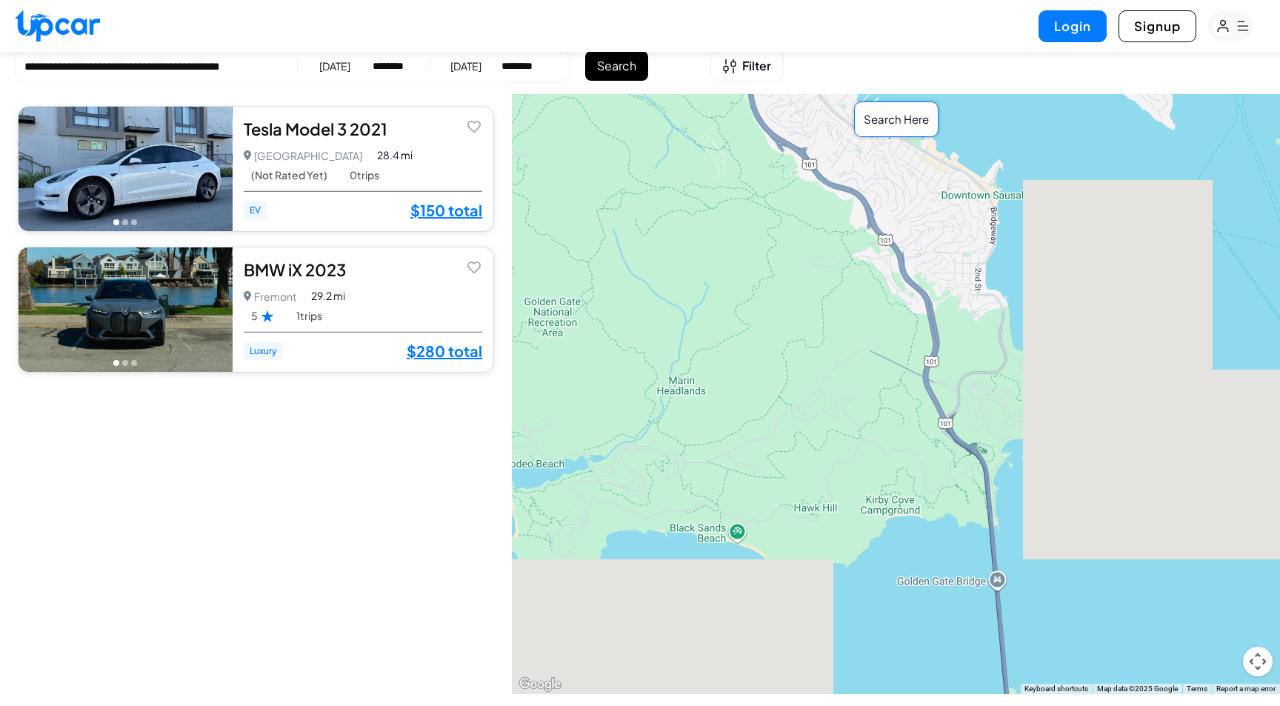
scroll to position [0, 0]
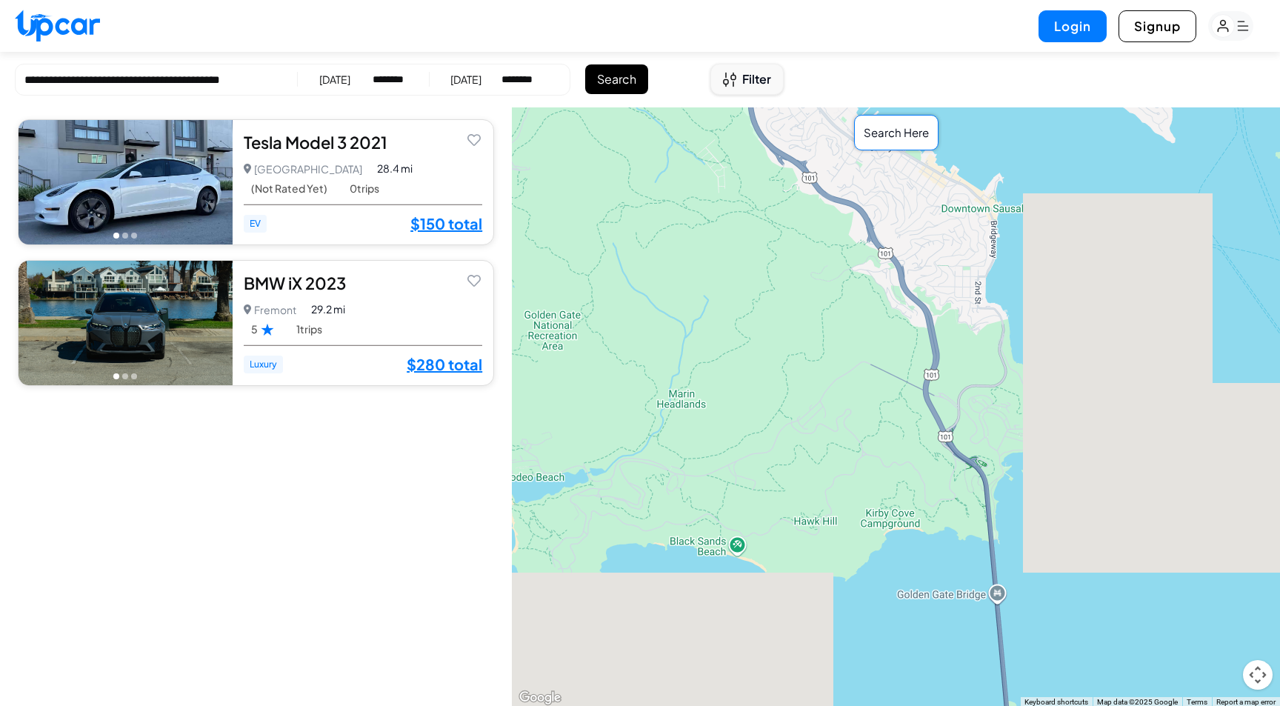
click at [735, 73] on icon "Open filters" at bounding box center [729, 80] width 13 height 16
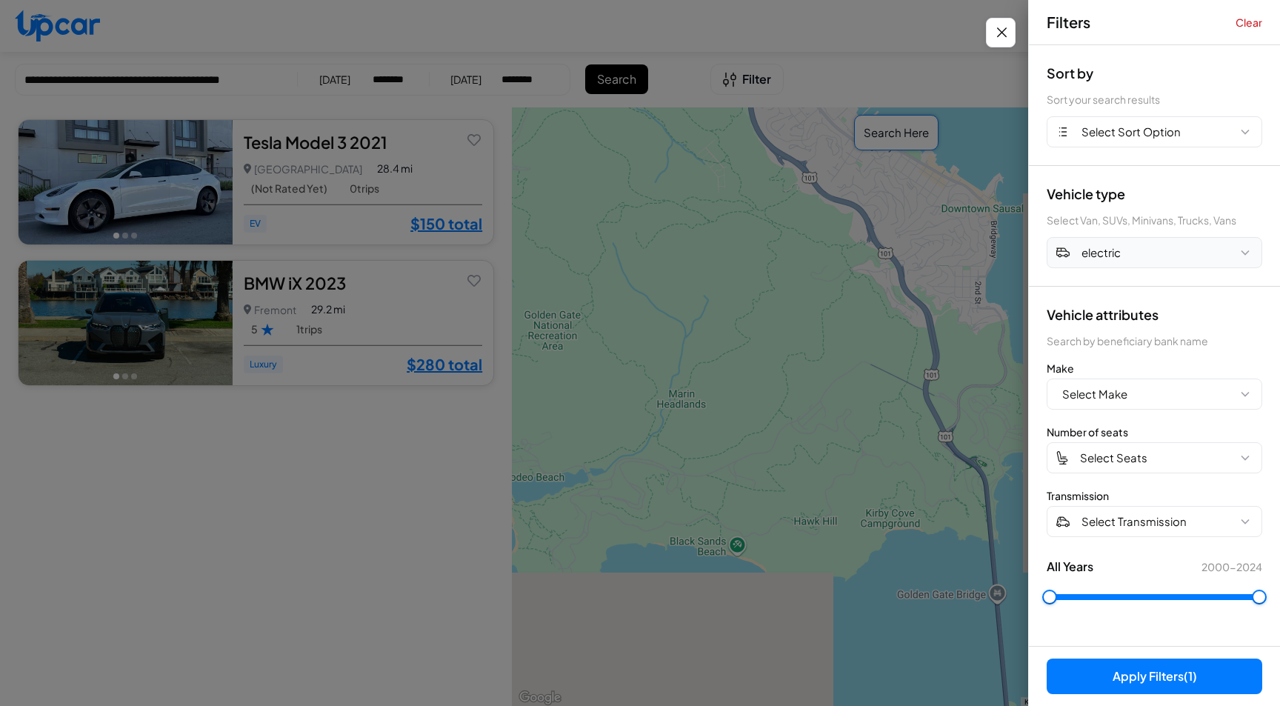
click at [1122, 251] on button "electric" at bounding box center [1155, 252] width 216 height 31
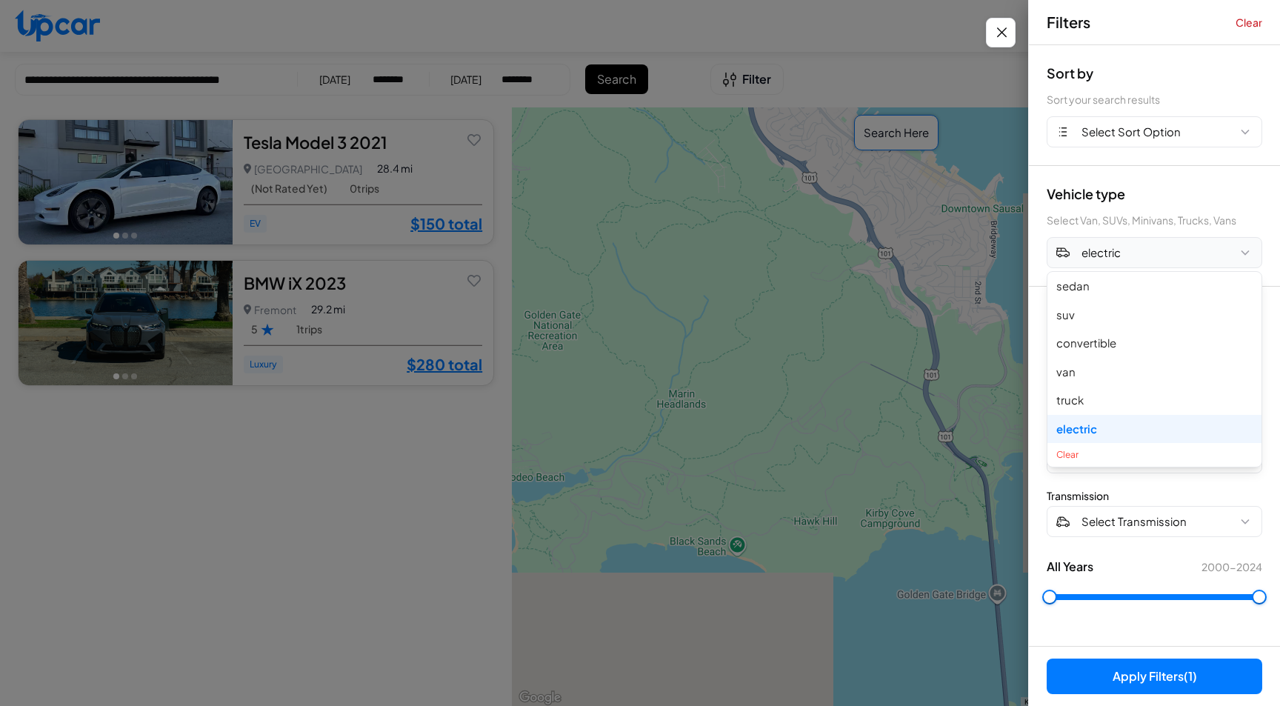
click at [1128, 244] on button "electric" at bounding box center [1155, 252] width 216 height 31
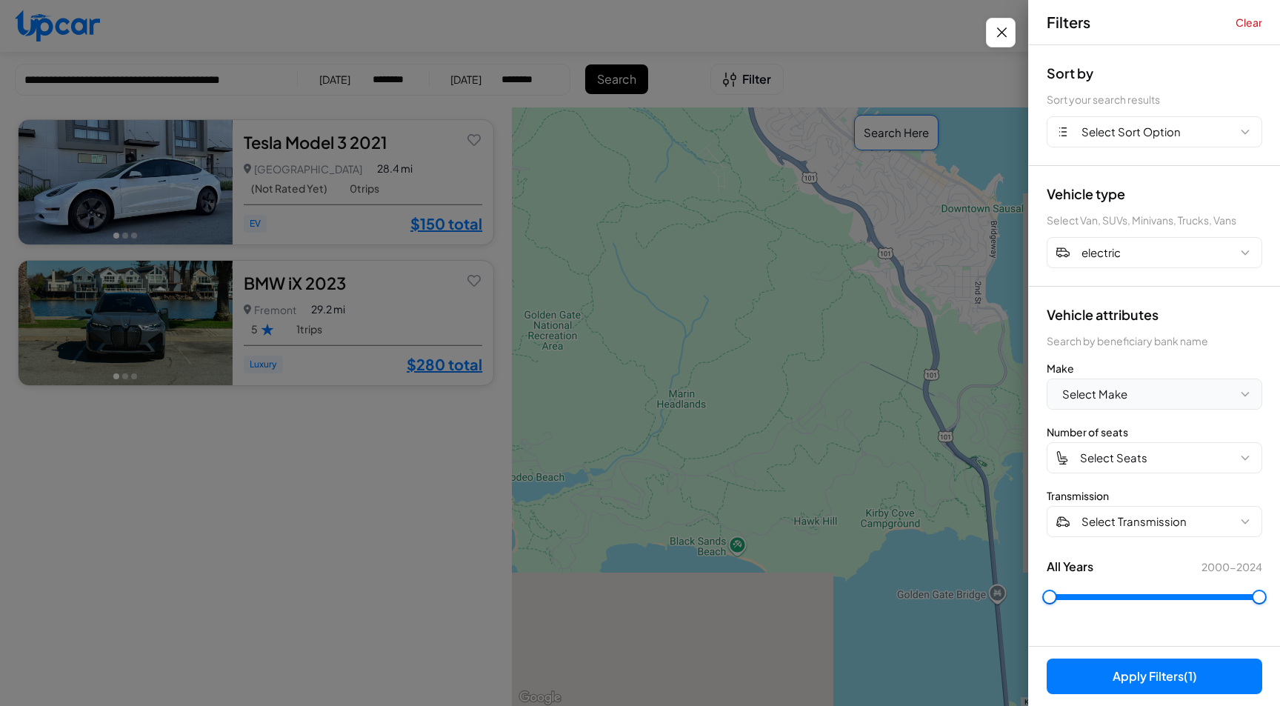
click at [1109, 395] on span "Select Make" at bounding box center [1094, 394] width 65 height 17
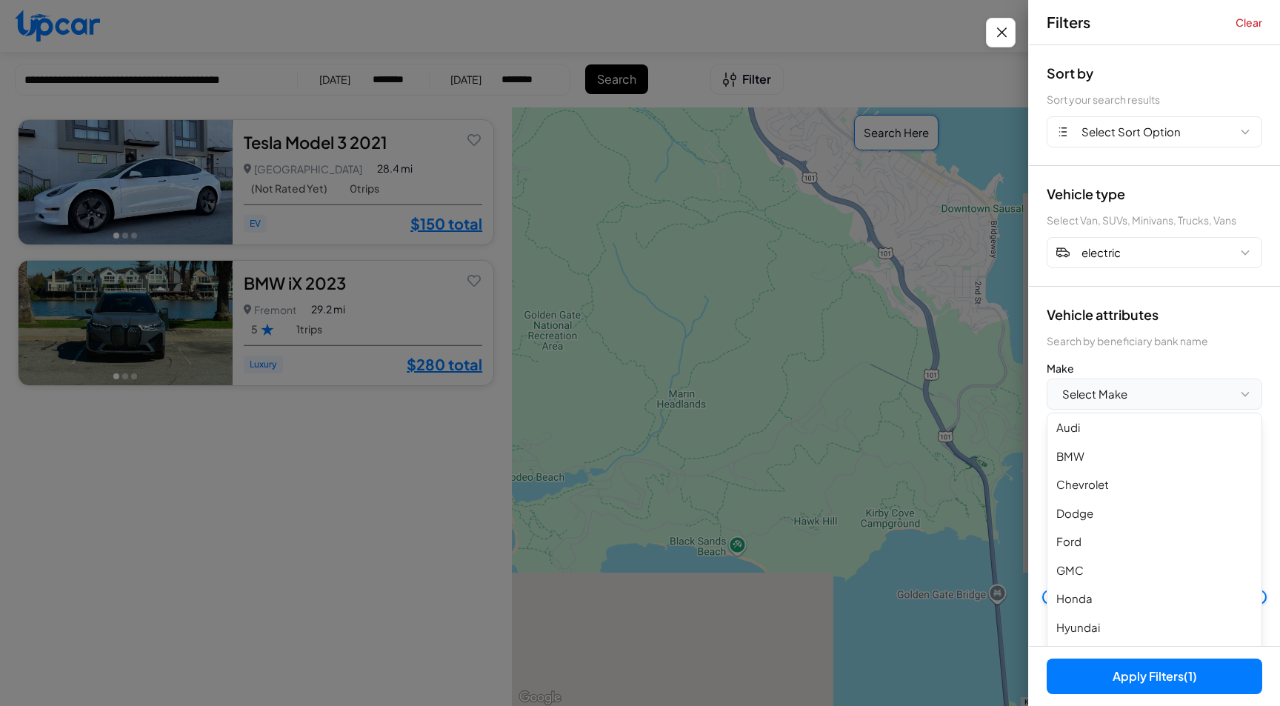
click at [1110, 386] on span "Select Make" at bounding box center [1094, 394] width 65 height 17
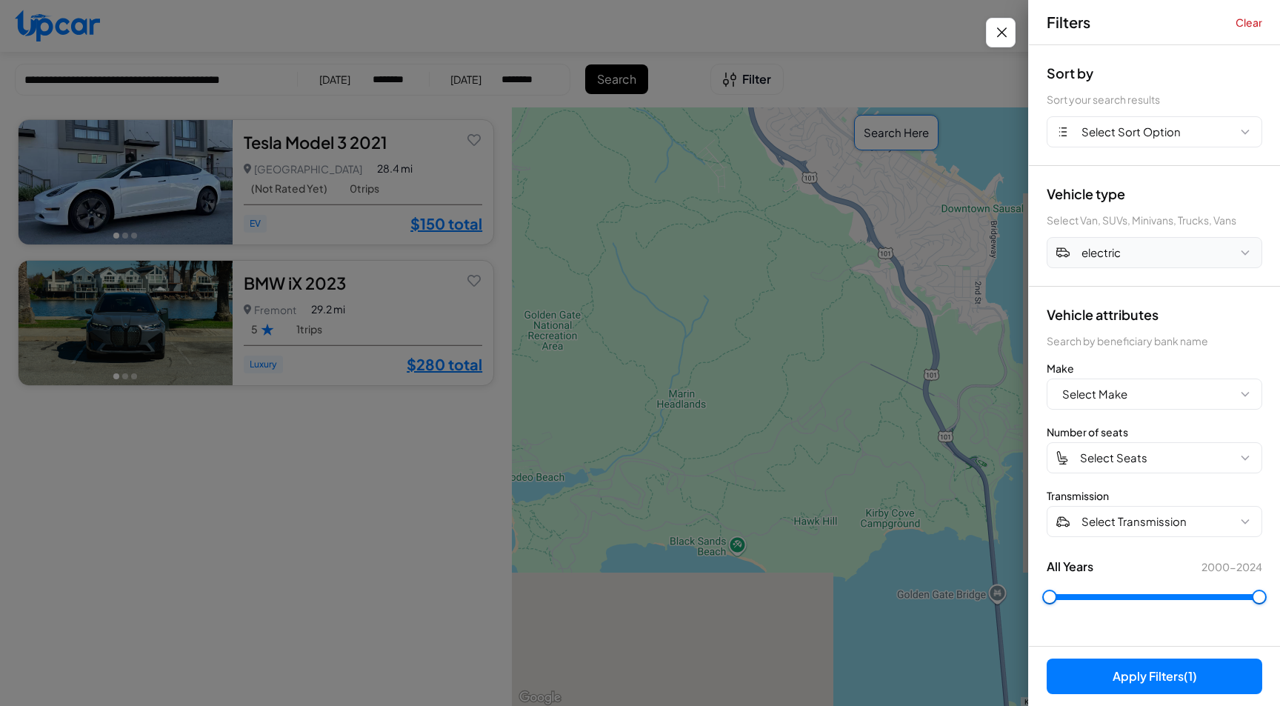
click at [1117, 259] on span "electric" at bounding box center [1101, 252] width 39 height 17
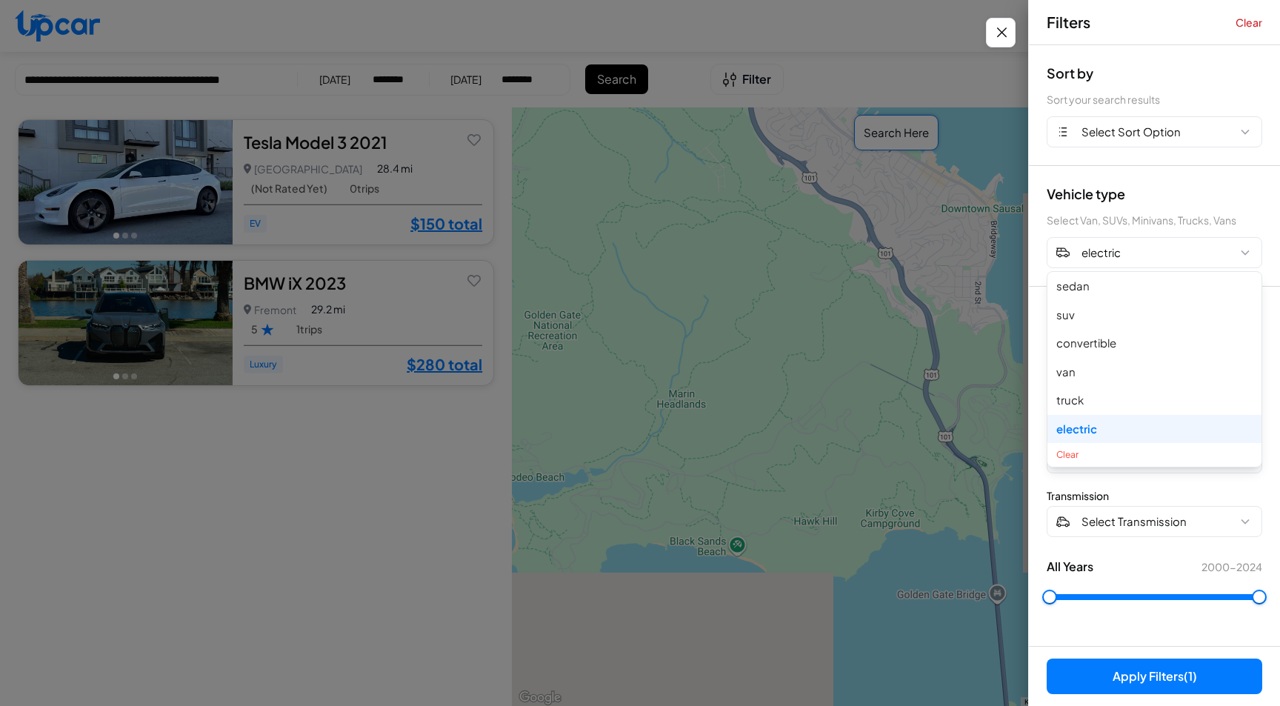
click at [1084, 453] on button "Clear" at bounding box center [1155, 455] width 214 height 24
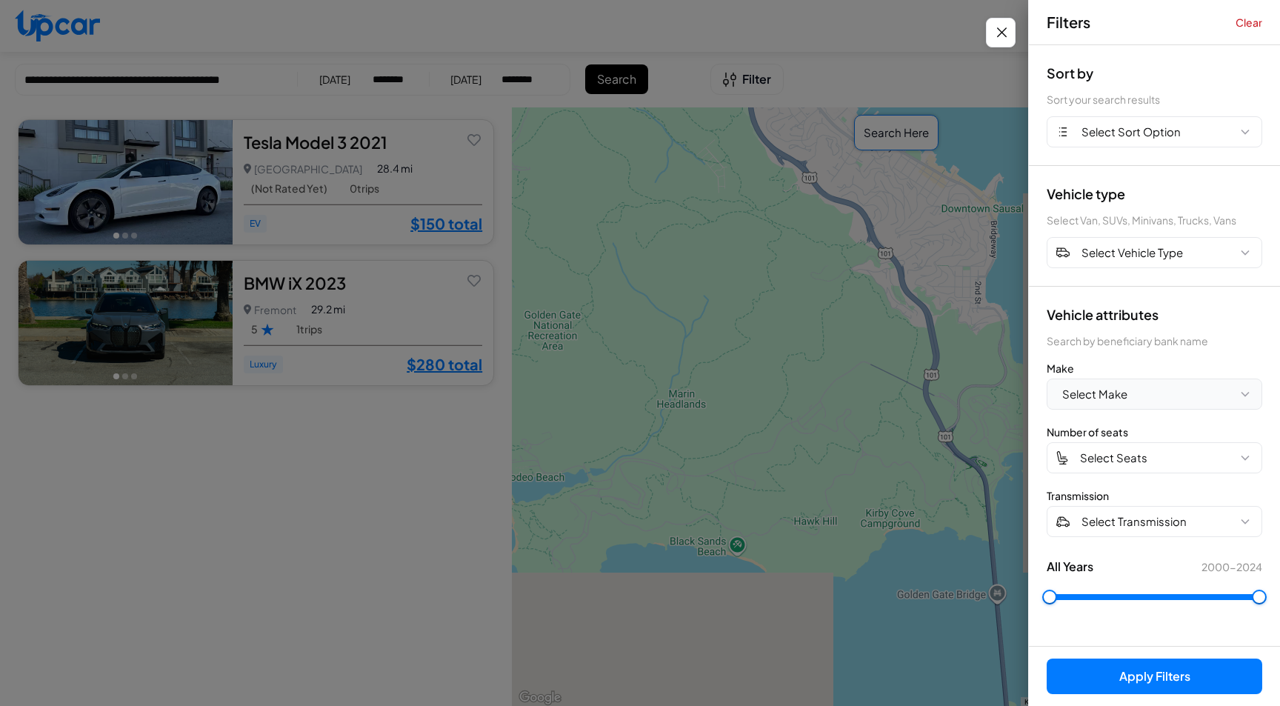
click at [1105, 390] on span "Select Make" at bounding box center [1094, 394] width 65 height 17
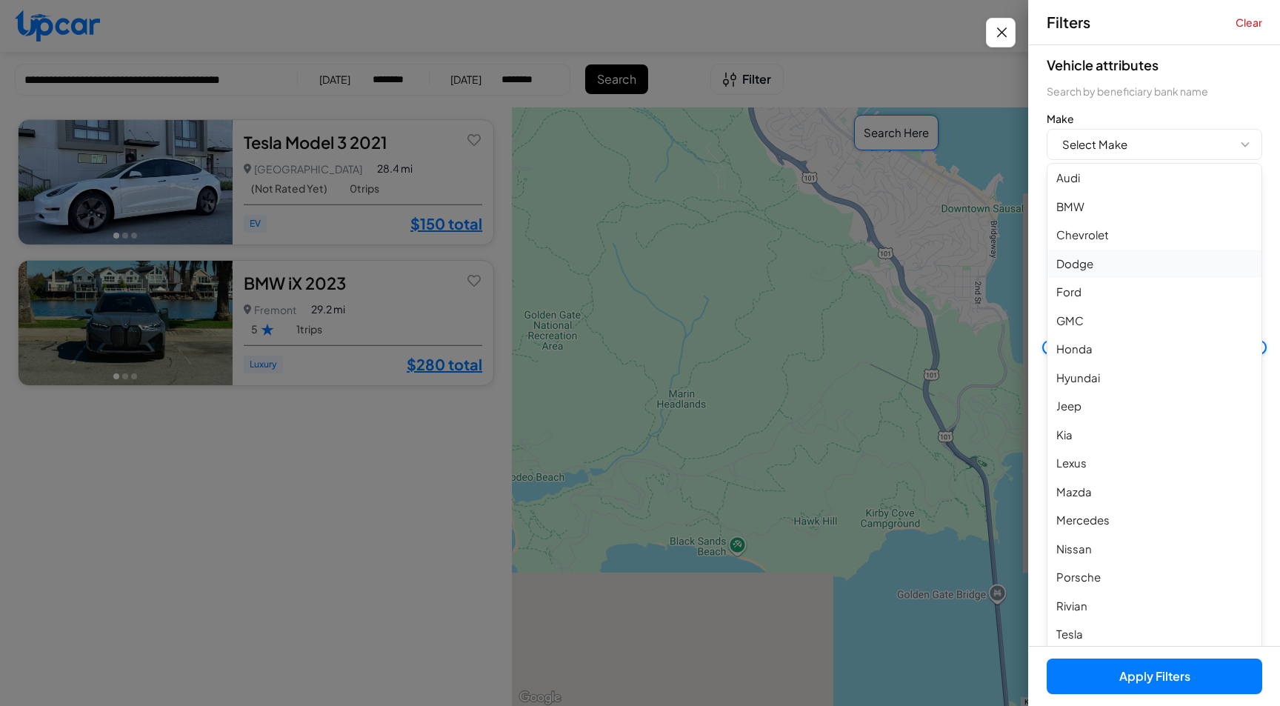
scroll to position [261, 0]
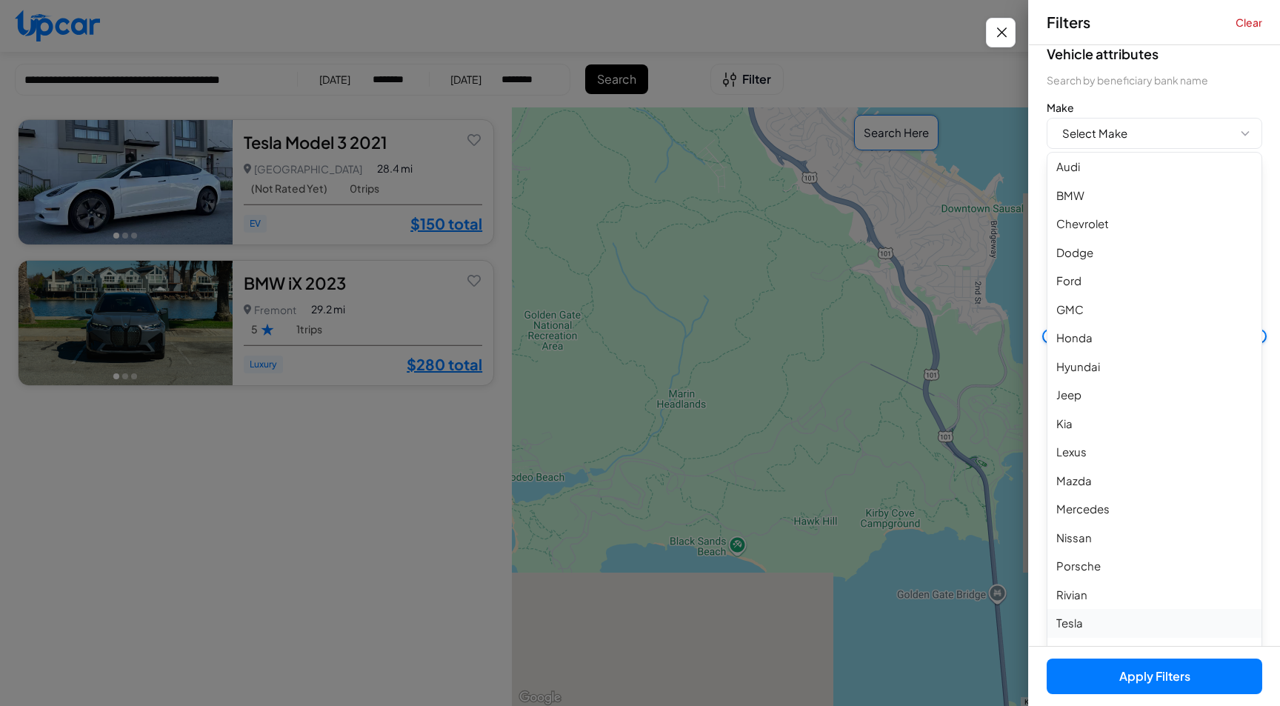
click at [1073, 625] on button "Tesla" at bounding box center [1155, 623] width 214 height 29
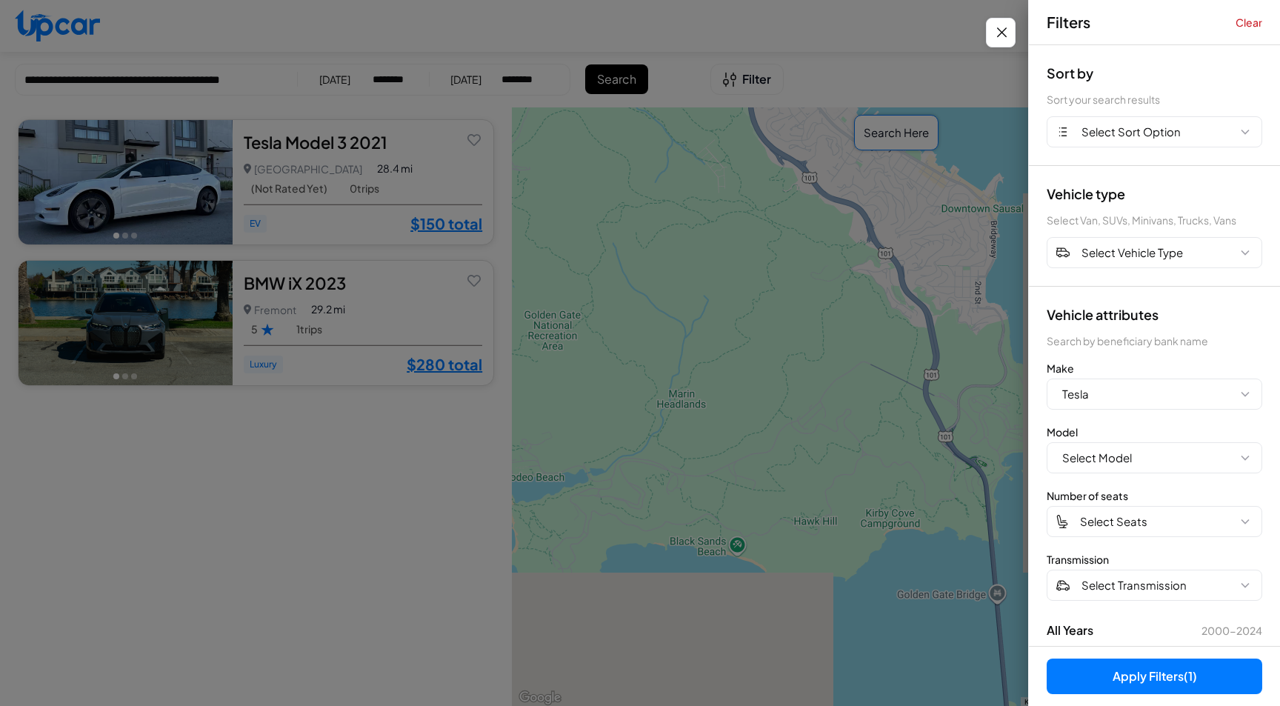
click at [1113, 677] on button "Apply Filters (1)" at bounding box center [1155, 677] width 216 height 36
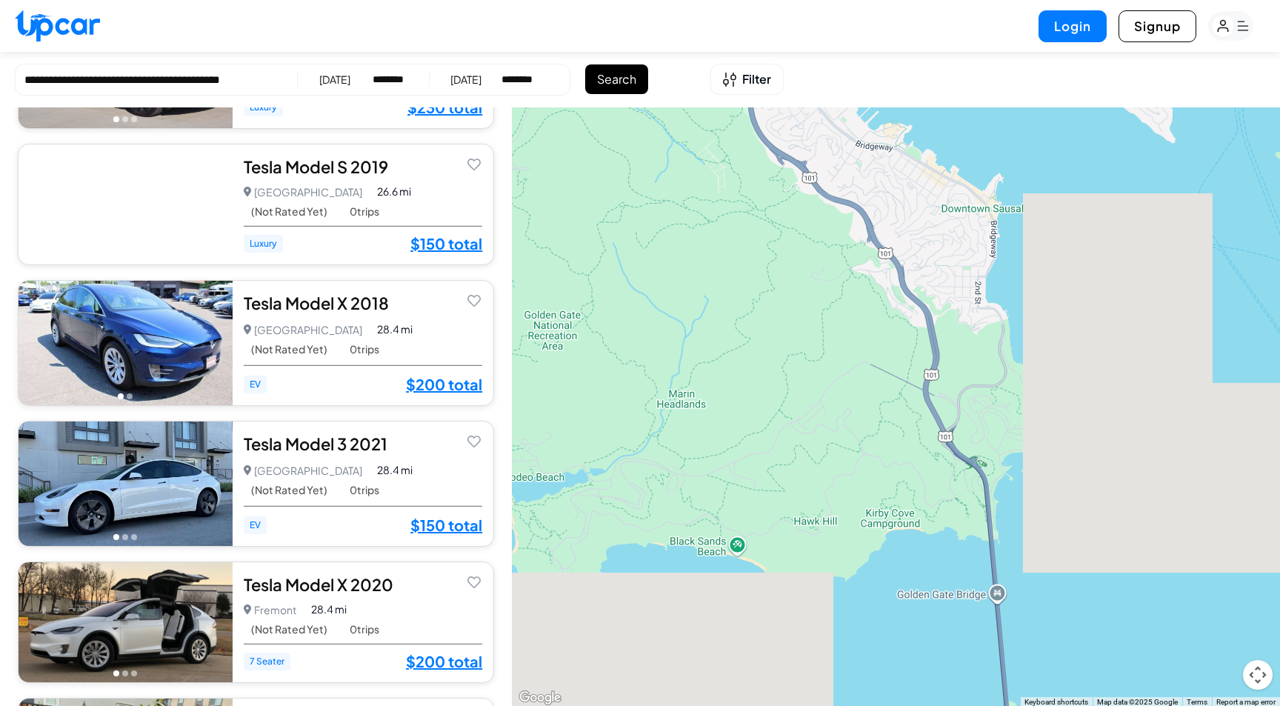
scroll to position [373, 0]
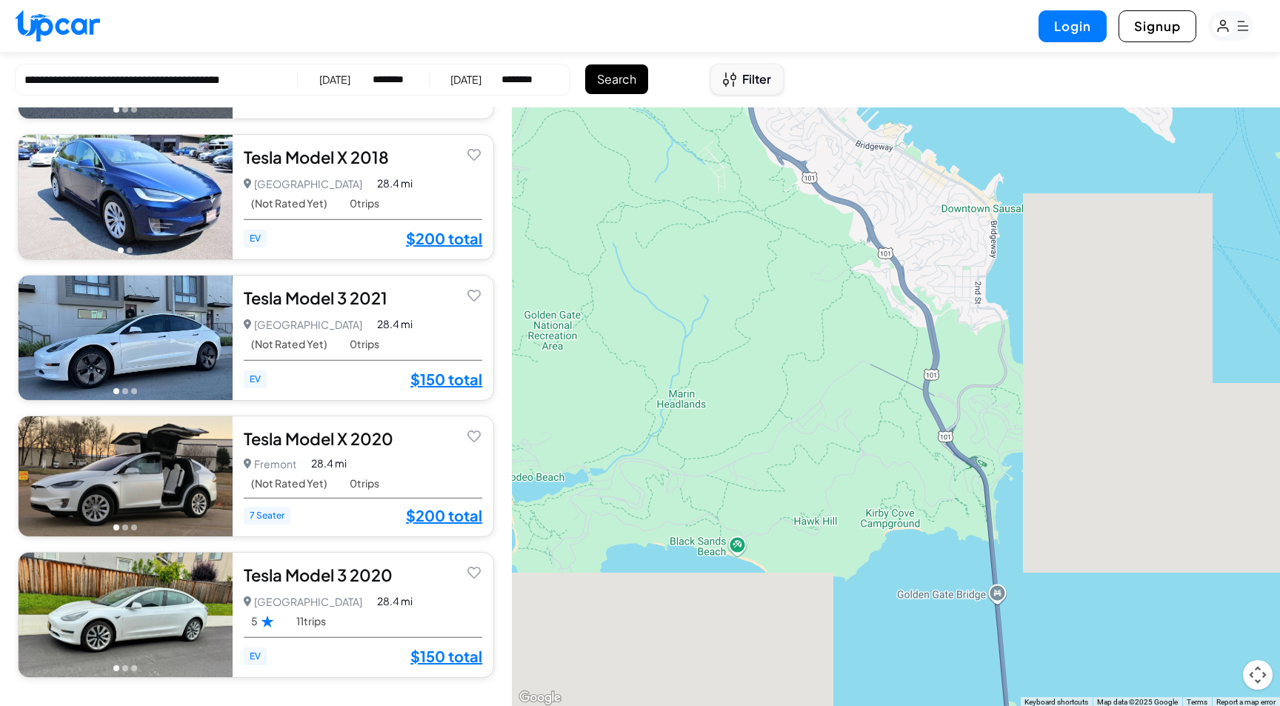
click at [742, 84] on span "Filter" at bounding box center [756, 79] width 29 height 18
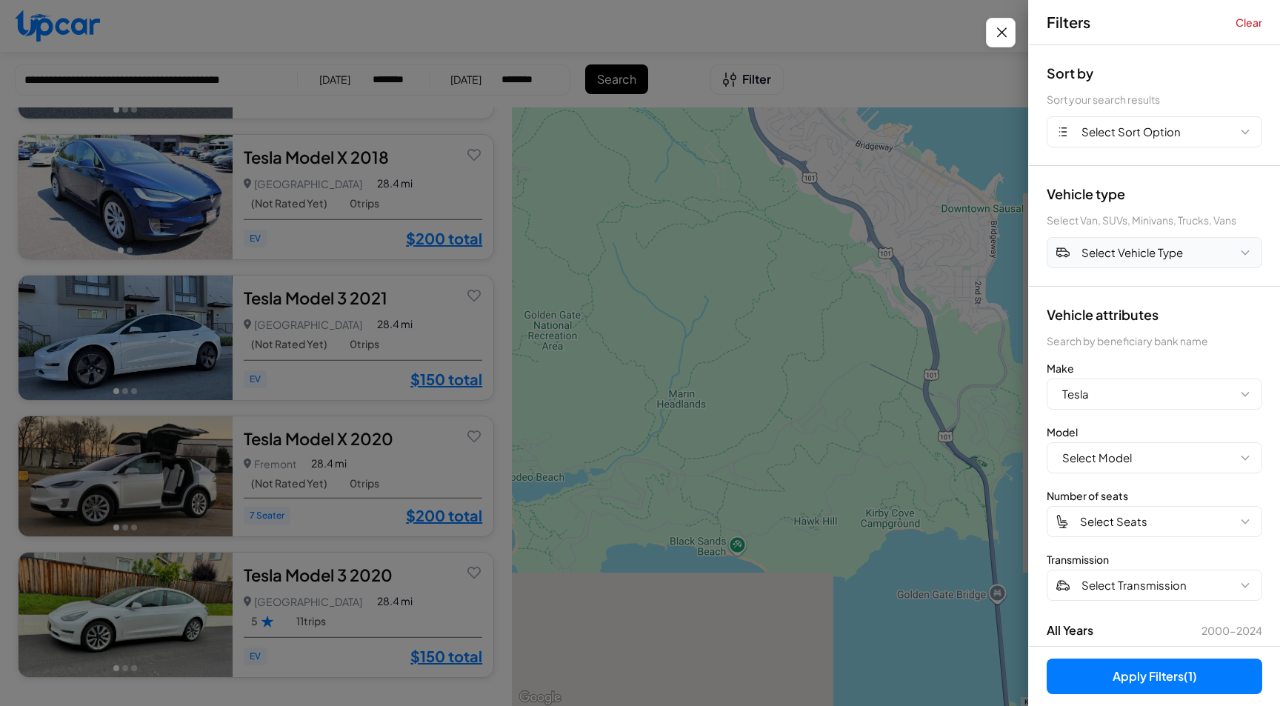
click at [1146, 253] on span "Select Vehicle Type" at bounding box center [1132, 252] width 101 height 17
click at [1087, 424] on button "electric" at bounding box center [1155, 429] width 214 height 29
click at [1094, 396] on button "Tesla" at bounding box center [1155, 394] width 216 height 31
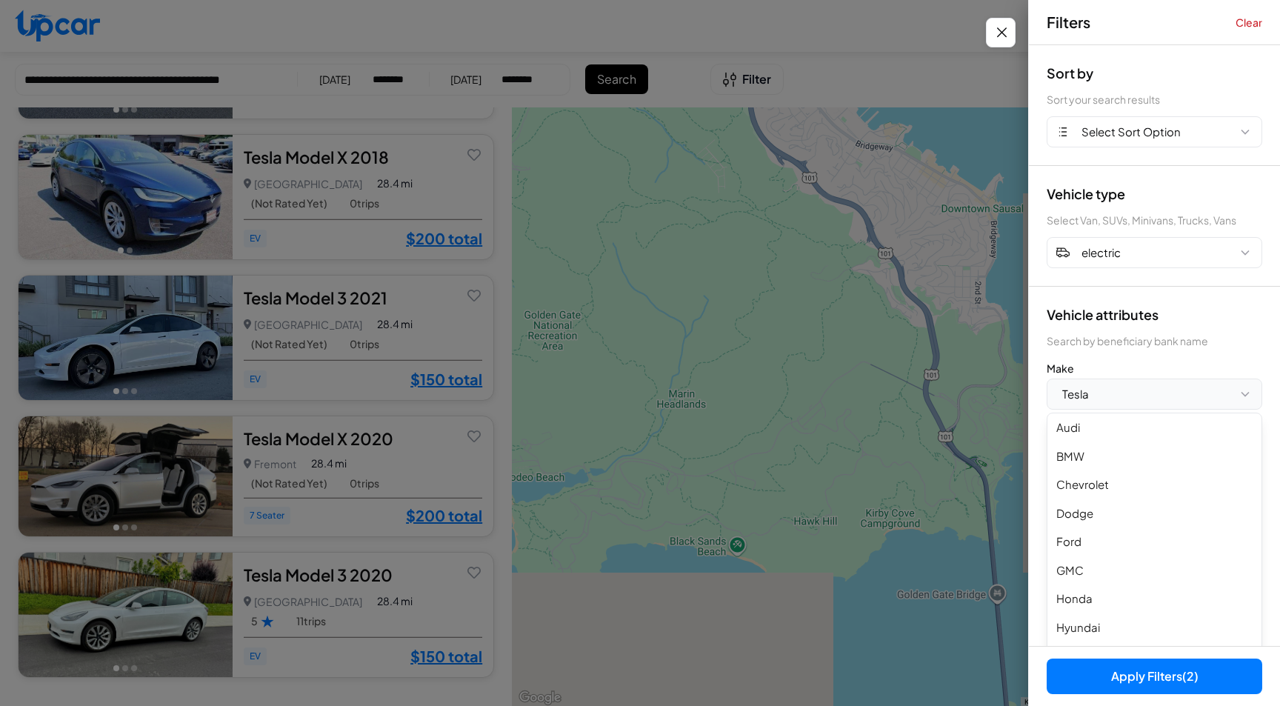
click at [1099, 396] on button "Tesla" at bounding box center [1155, 394] width 216 height 31
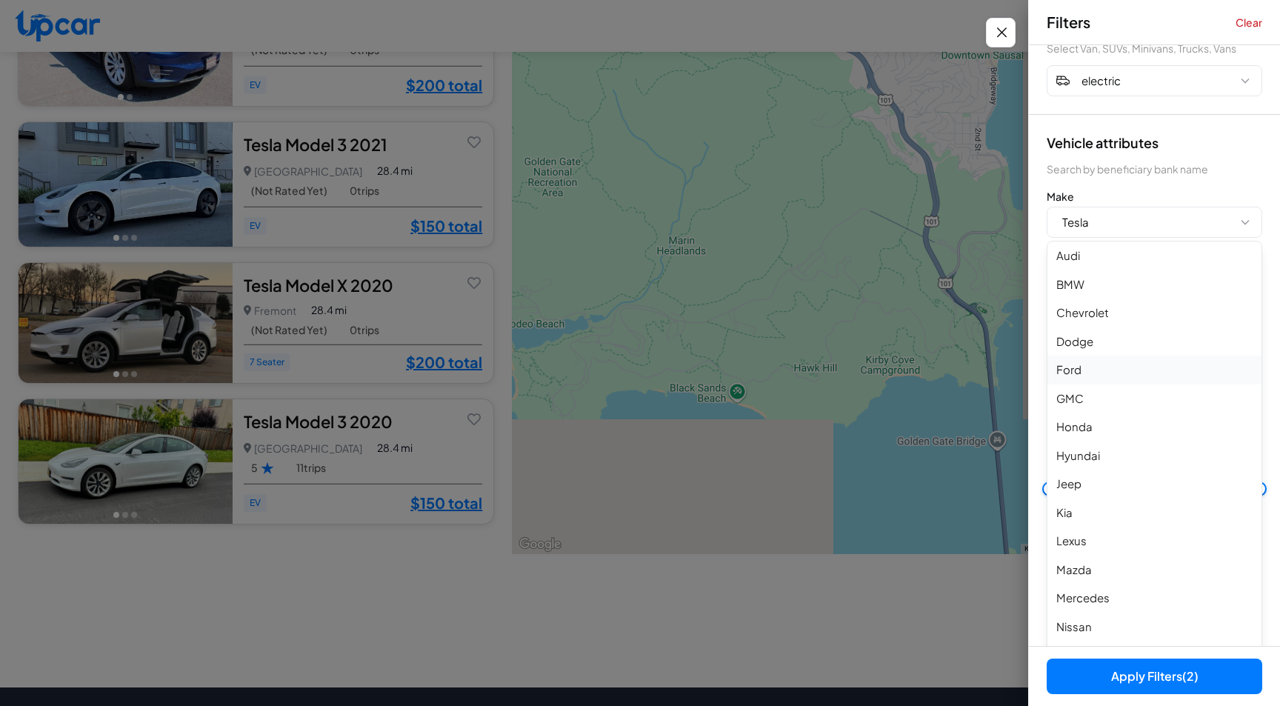
scroll to position [301, 0]
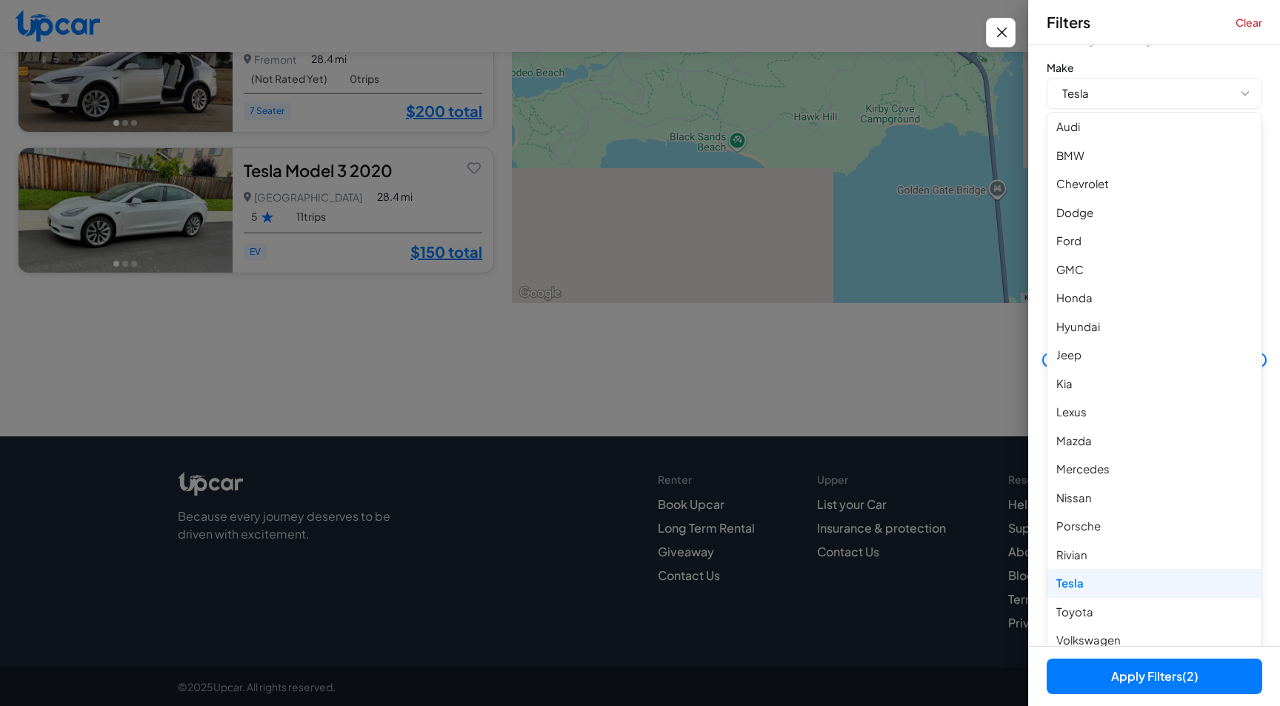
click at [1118, 676] on button "Apply Filters (2)" at bounding box center [1155, 677] width 216 height 36
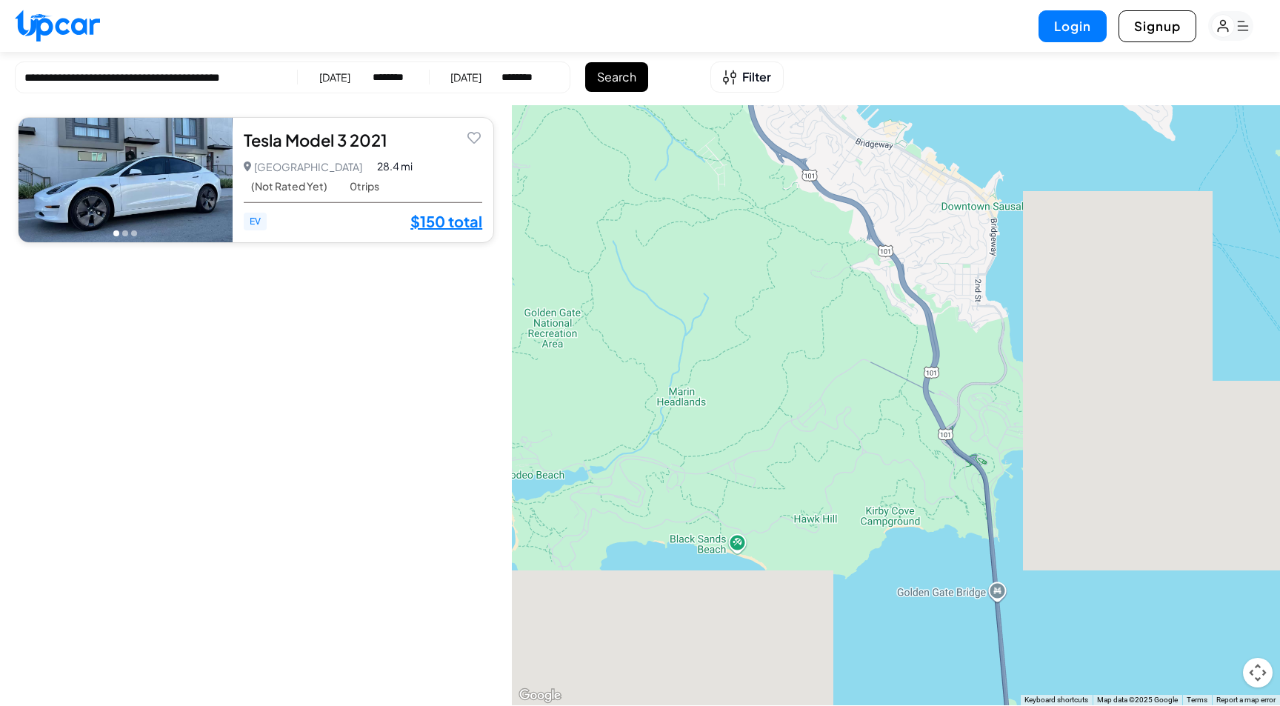
click at [162, 176] on img at bounding box center [126, 180] width 214 height 124
click at [739, 75] on button "Filter" at bounding box center [746, 76] width 73 height 31
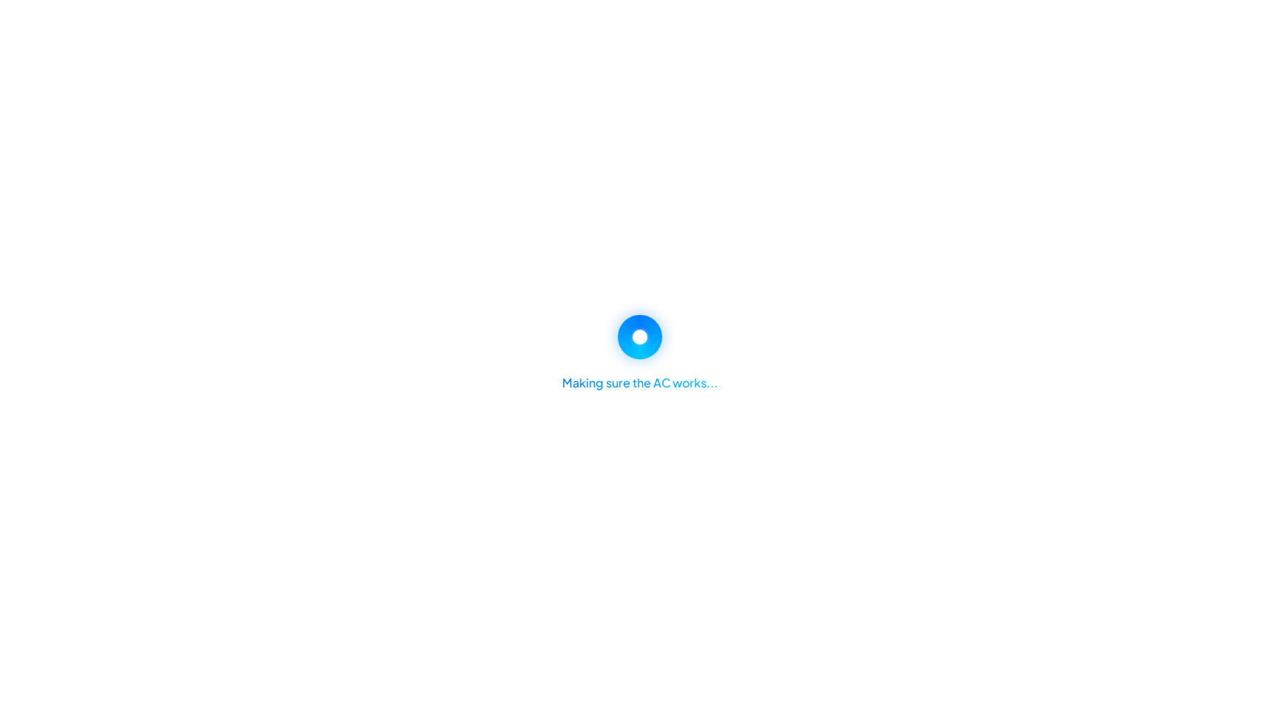
select select "********"
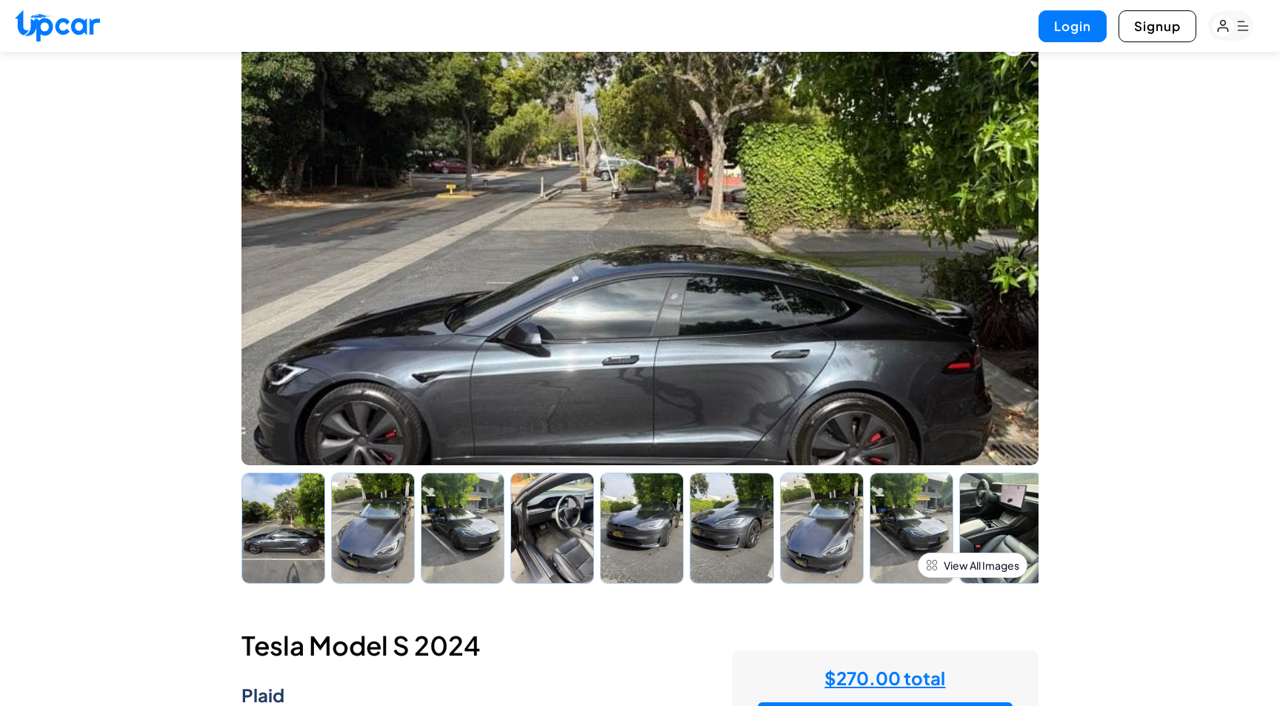
scroll to position [73, 0]
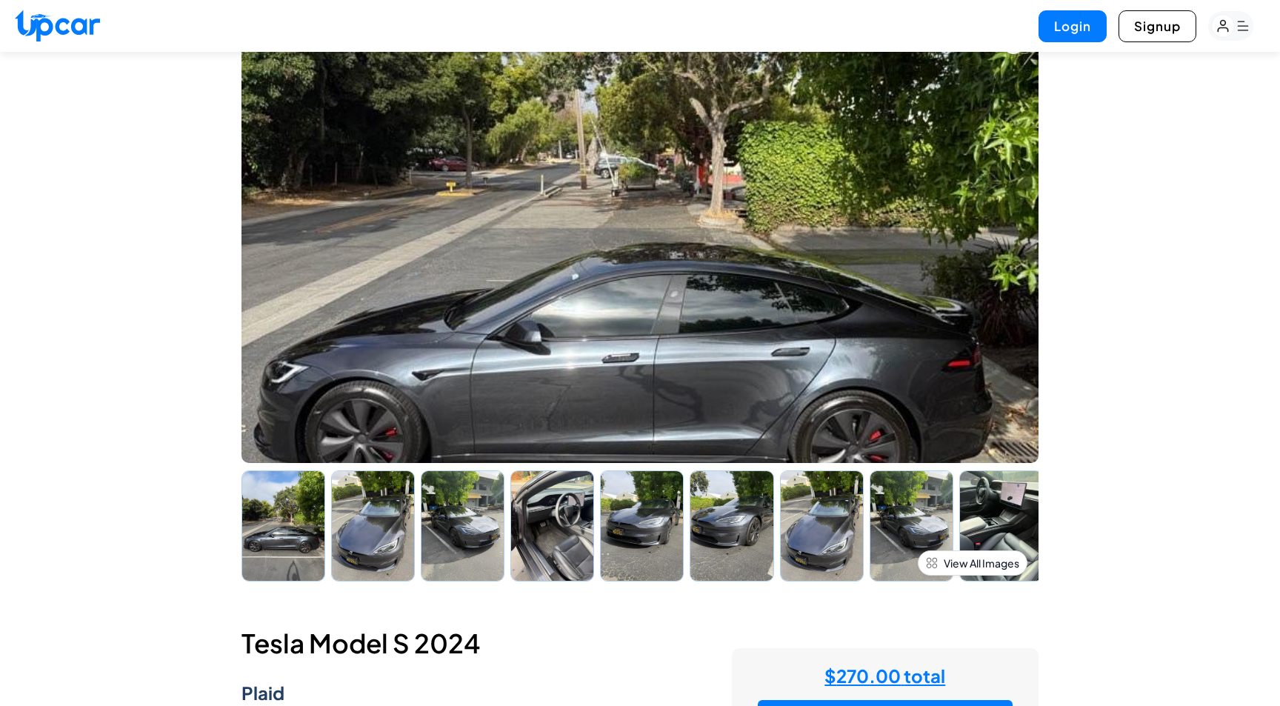
click at [379, 539] on img at bounding box center [373, 525] width 84 height 111
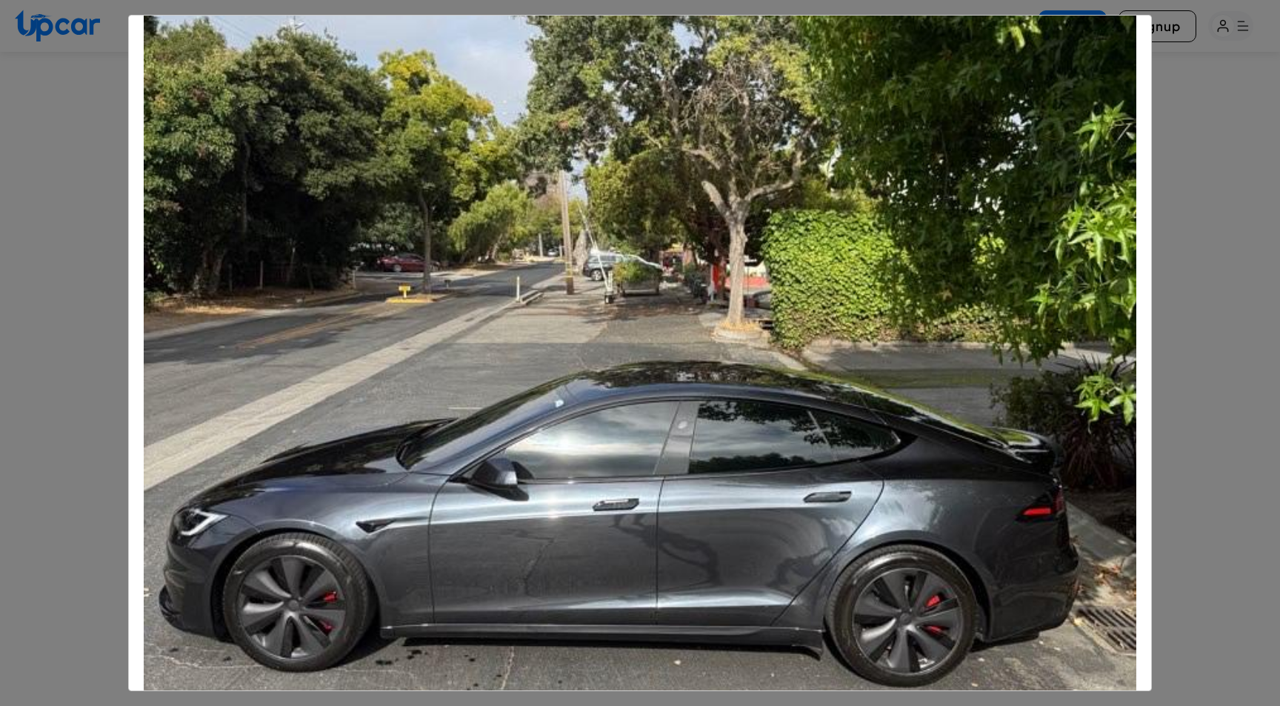
scroll to position [496, 0]
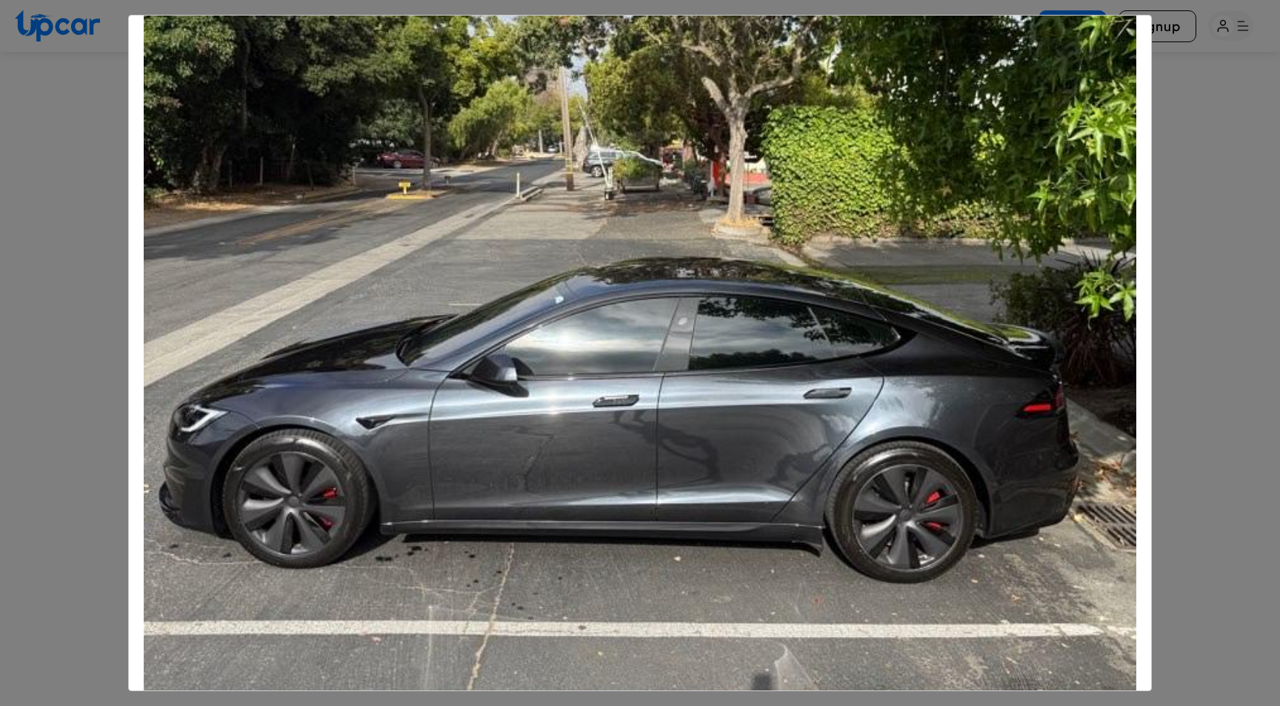
click at [75, 322] on div "Tesla Model S 2024" at bounding box center [640, 353] width 1280 height 706
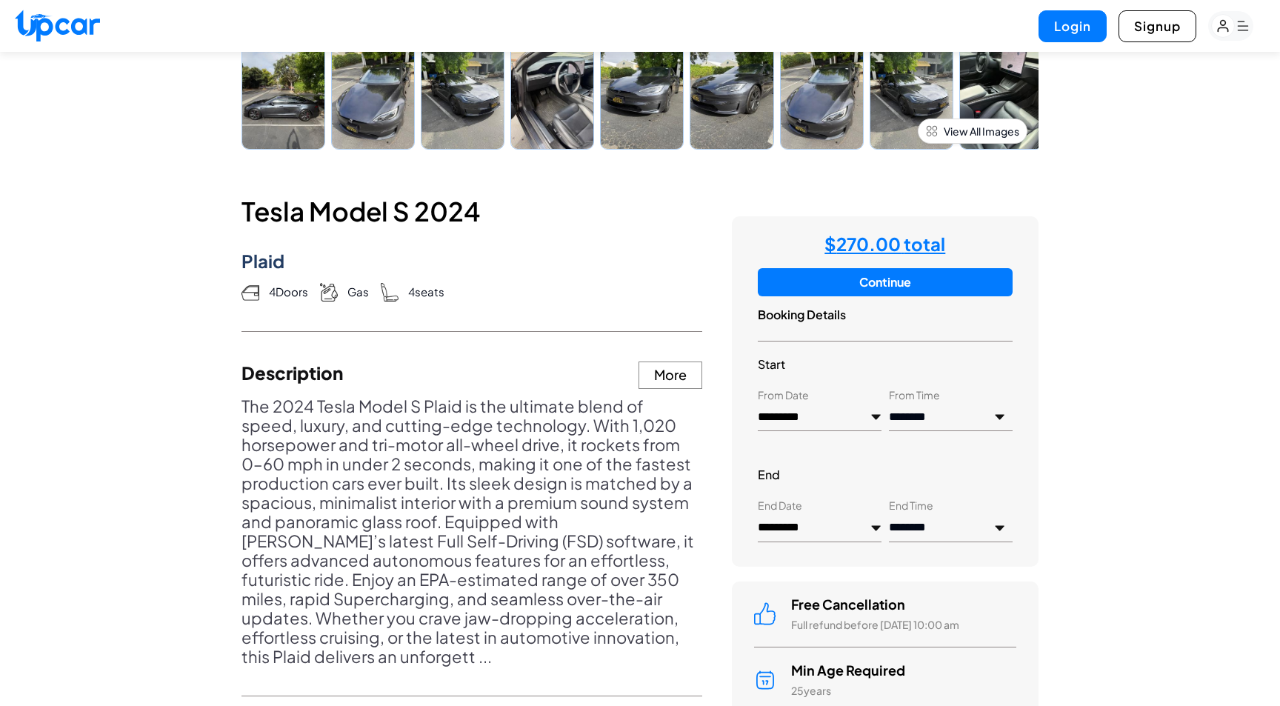
scroll to position [453, 0]
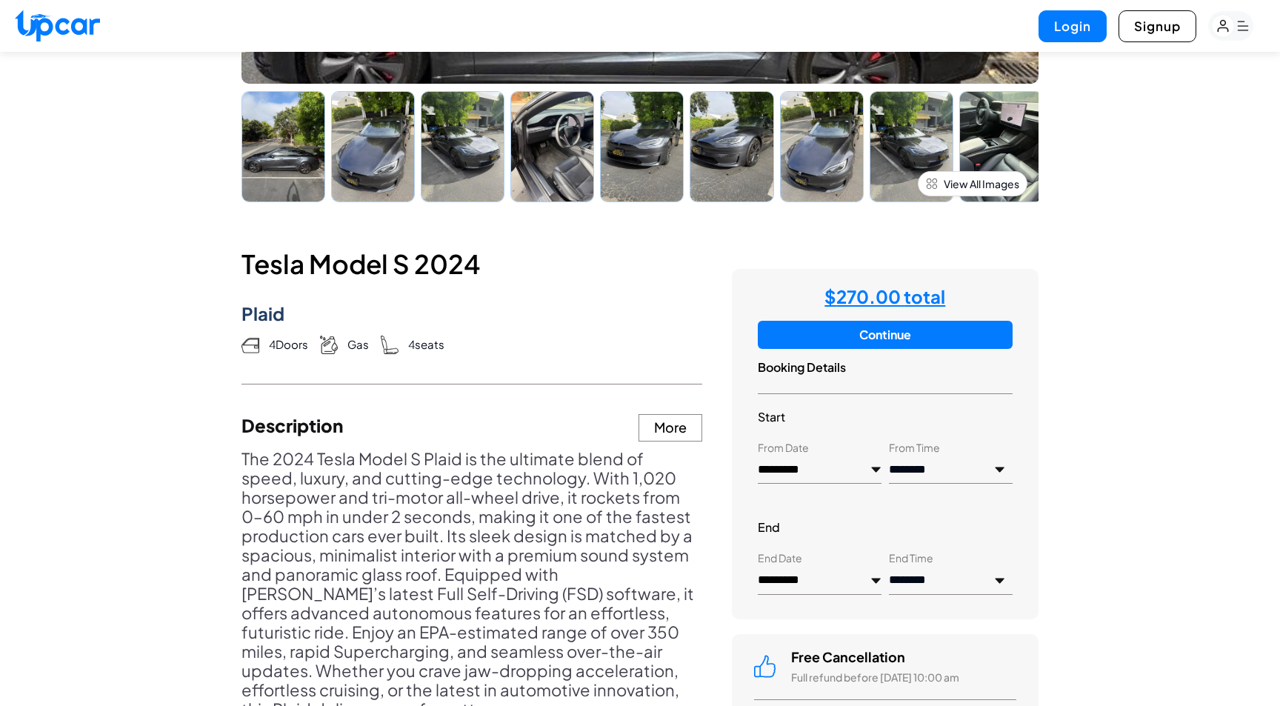
click at [824, 167] on img at bounding box center [822, 146] width 84 height 111
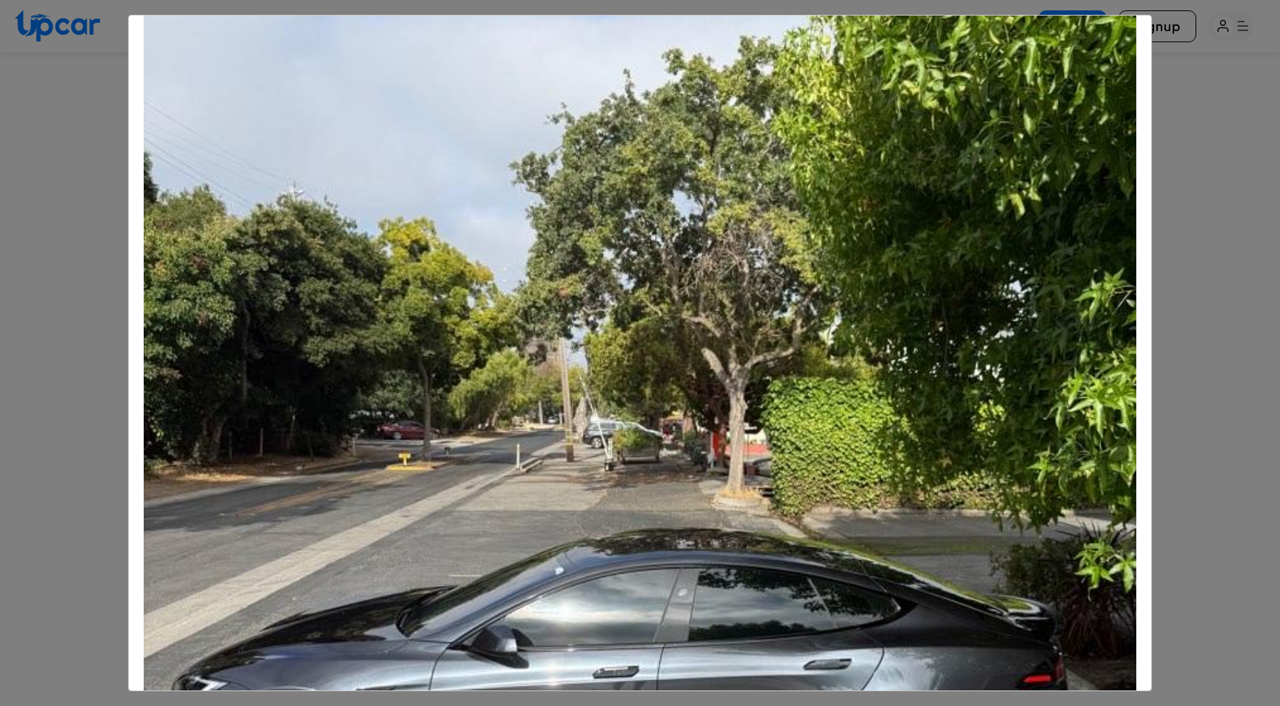
scroll to position [439, 0]
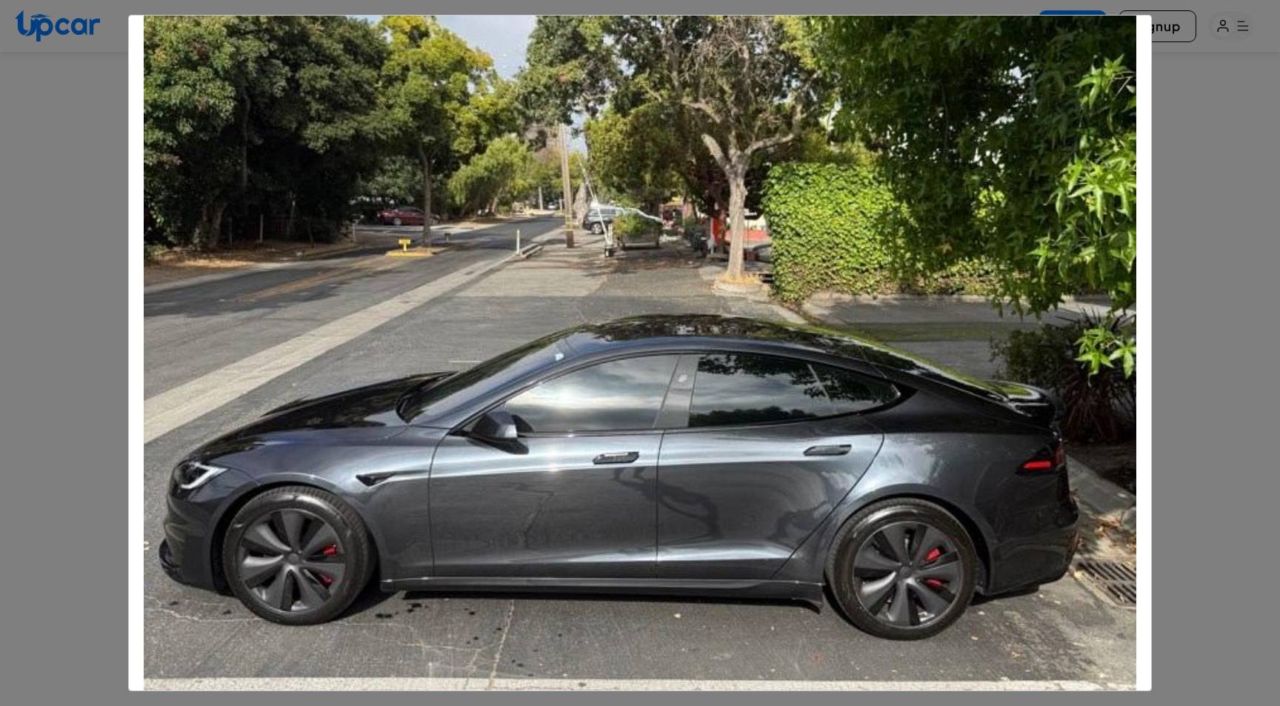
click at [84, 282] on div "Tesla Model S 2024" at bounding box center [640, 353] width 1280 height 706
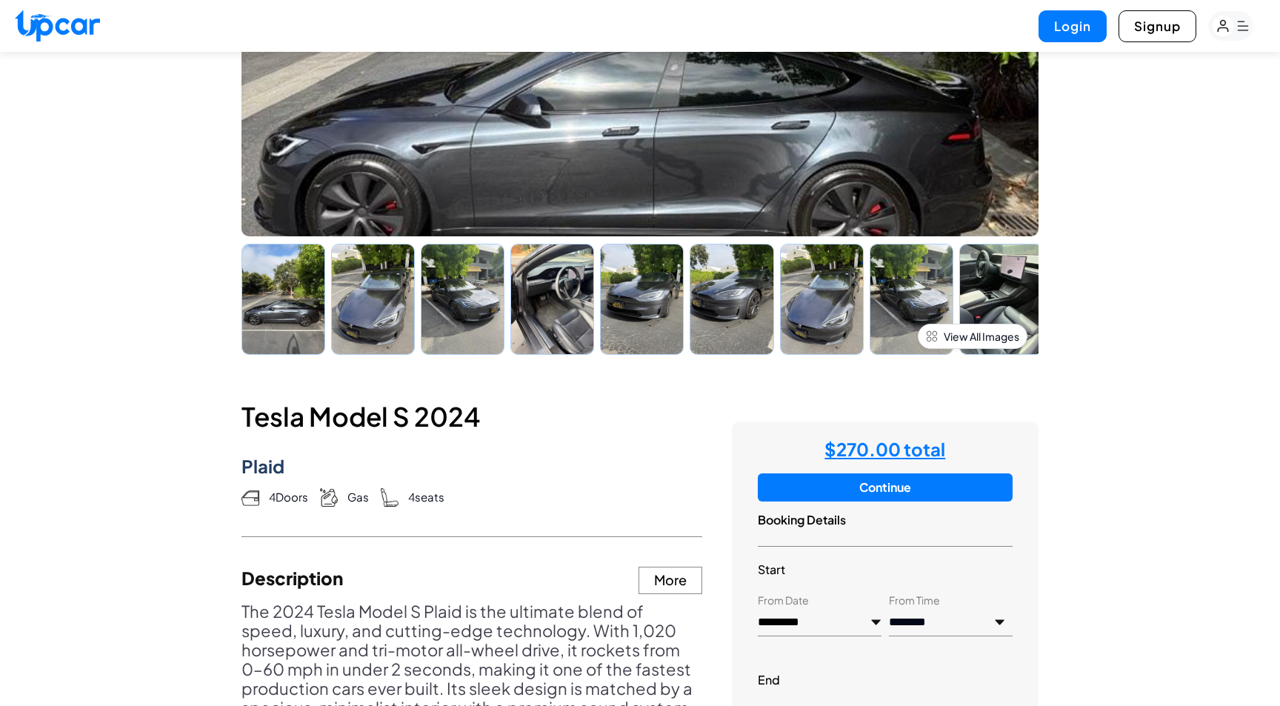
scroll to position [420, 0]
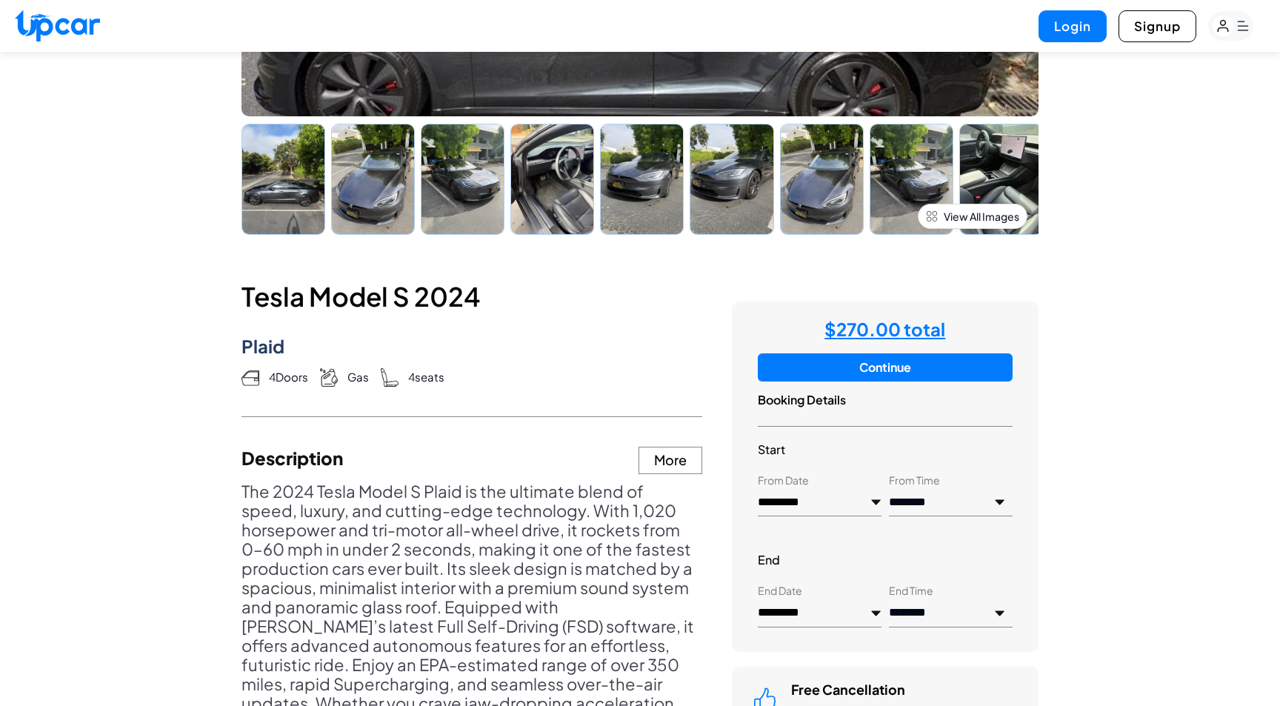
click at [845, 360] on button "Continue" at bounding box center [885, 367] width 255 height 28
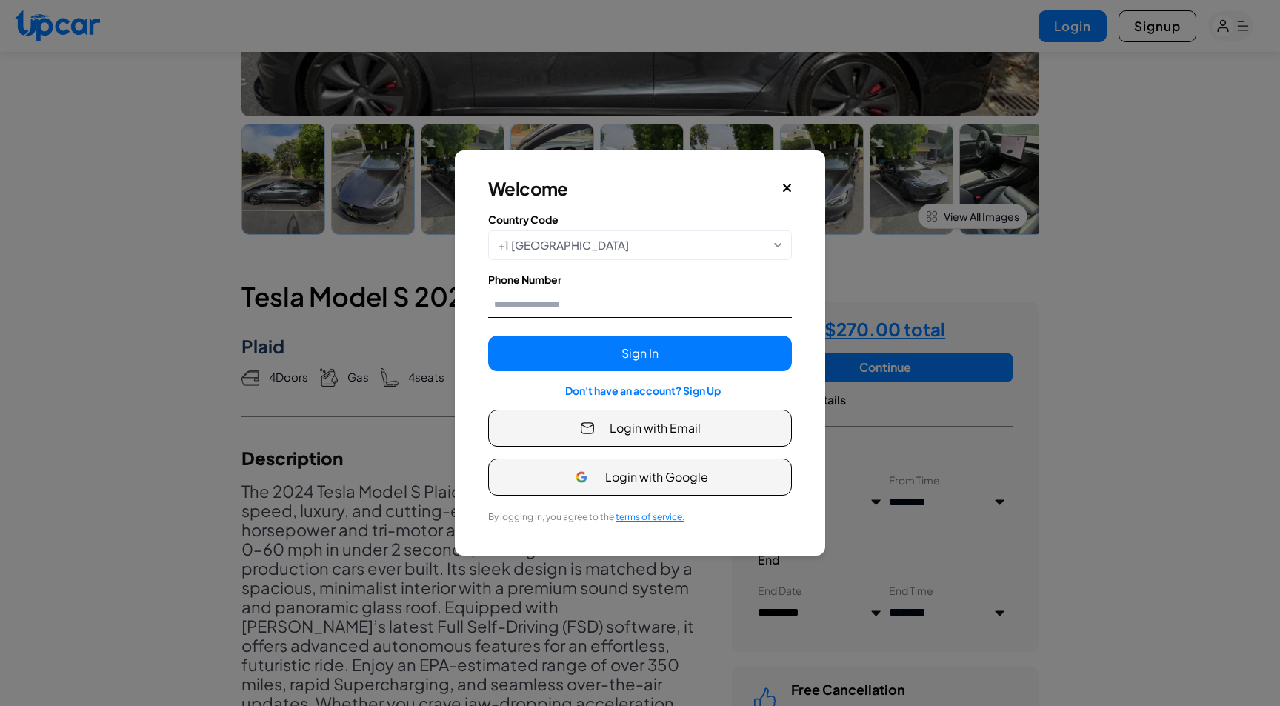
click at [656, 294] on input "Phone Number" at bounding box center [640, 303] width 304 height 27
type input "**********"
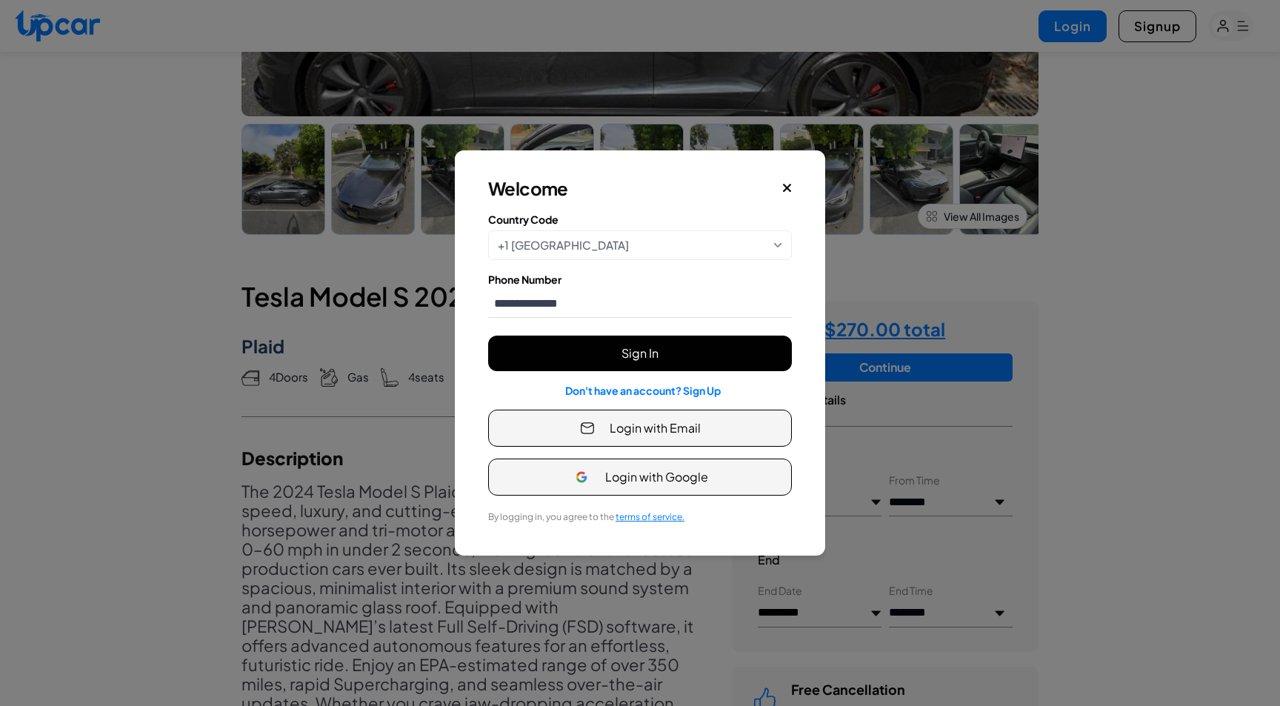
click at [628, 353] on button "Sign In" at bounding box center [640, 354] width 304 height 36
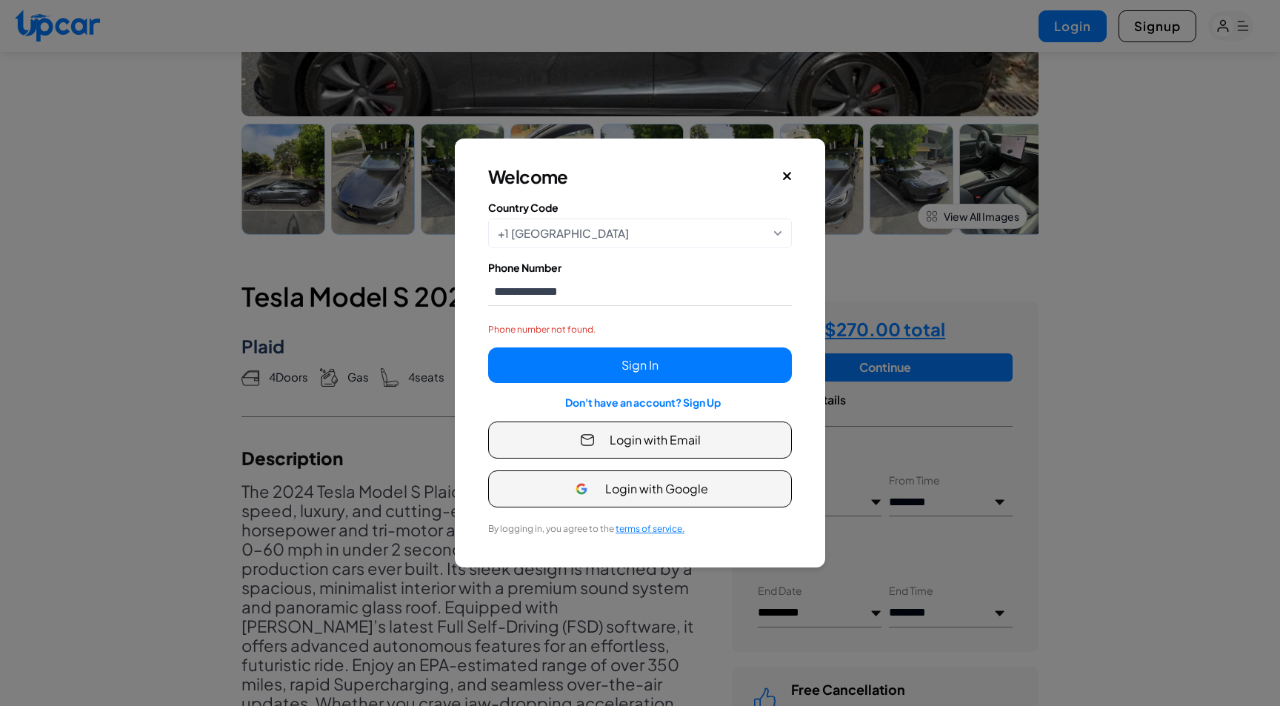
click at [633, 397] on link "Don't have an account? Sign Up" at bounding box center [643, 402] width 156 height 13
select select "**"
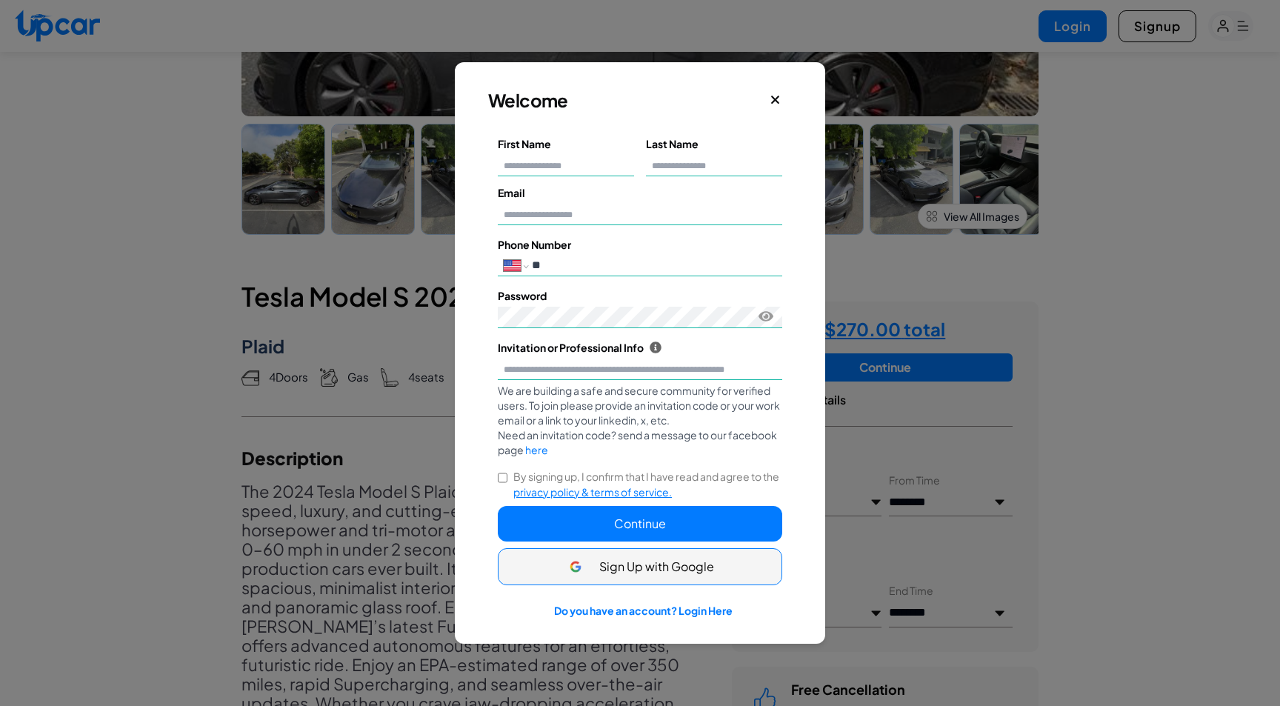
click at [771, 96] on icon "Close" at bounding box center [775, 100] width 8 height 8
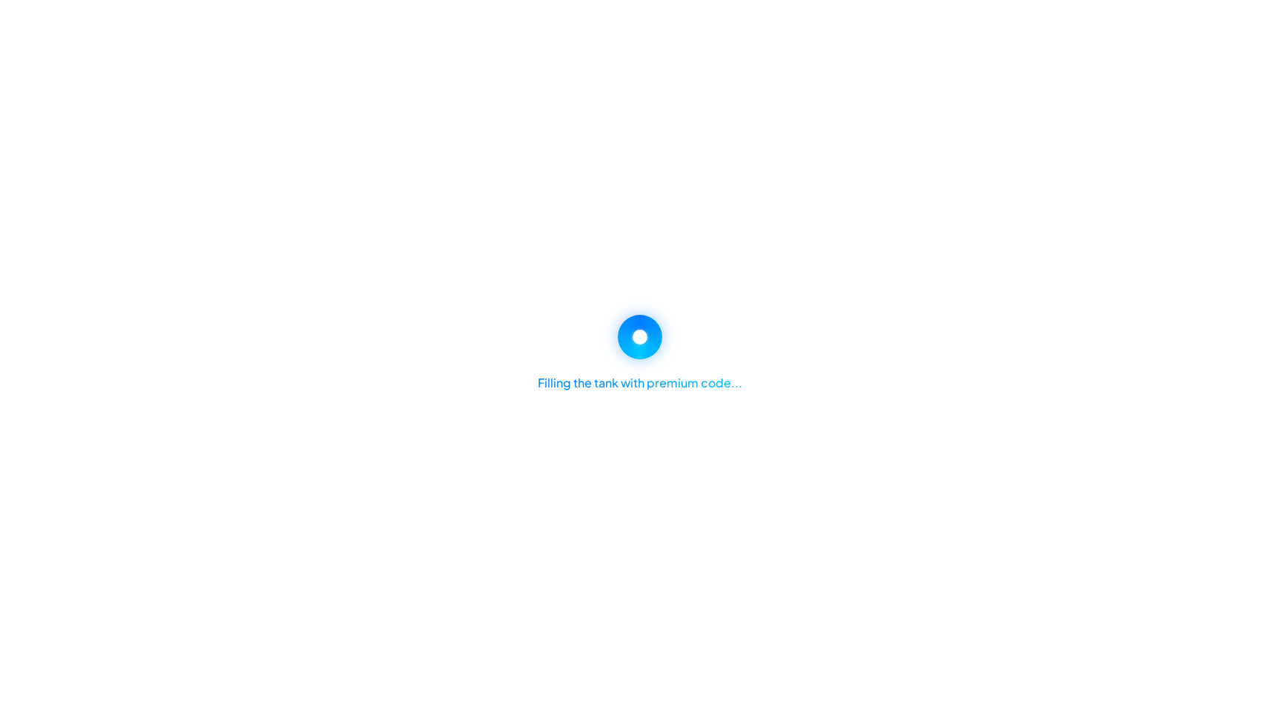
select select "********"
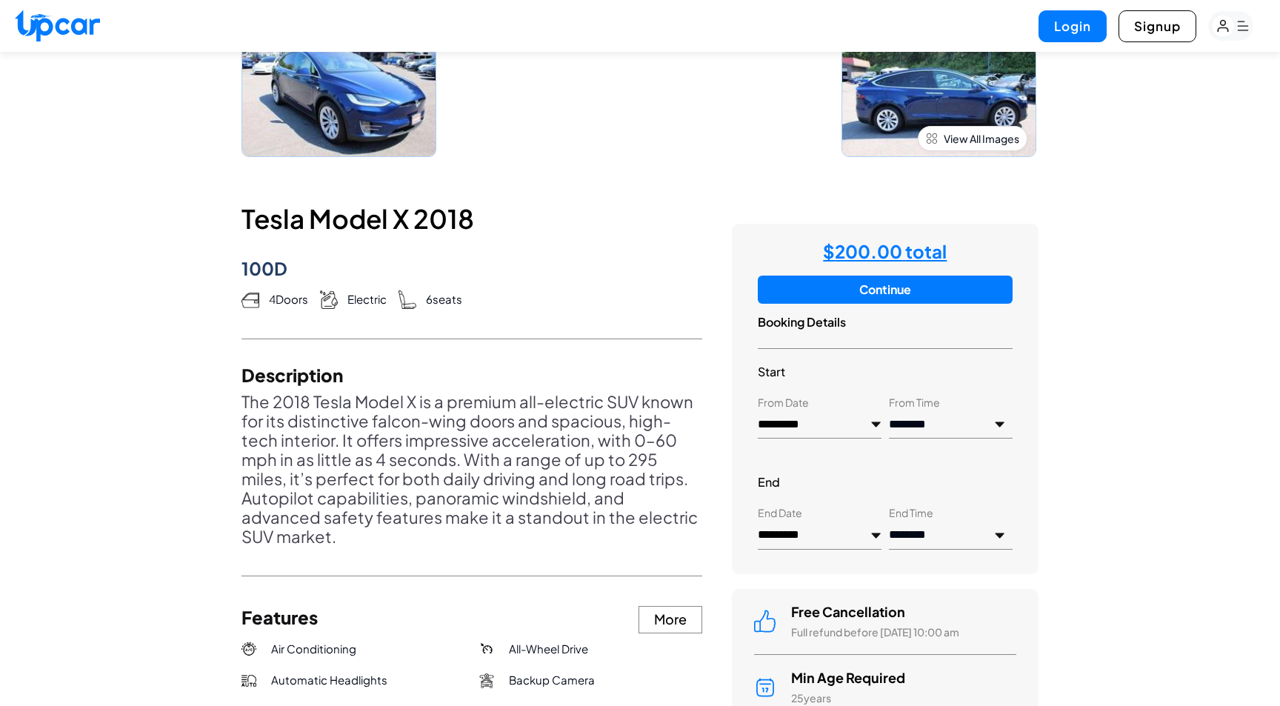
scroll to position [494, 0]
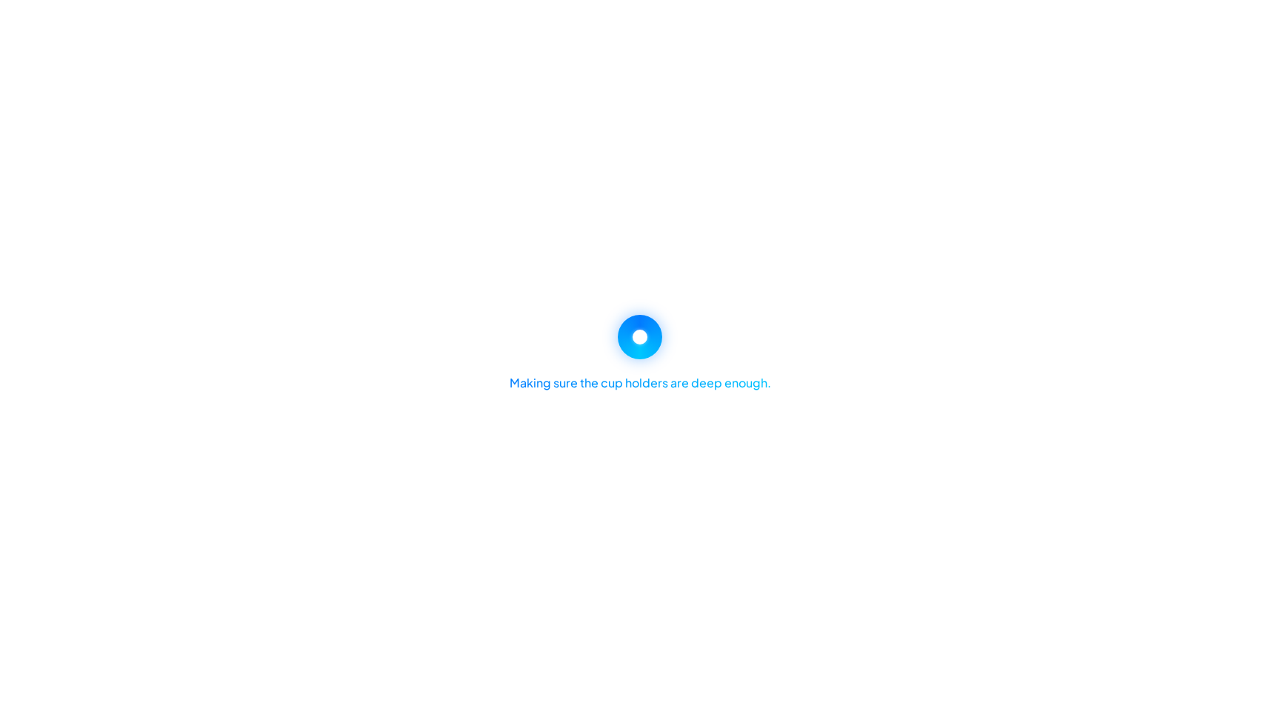
select select "********"
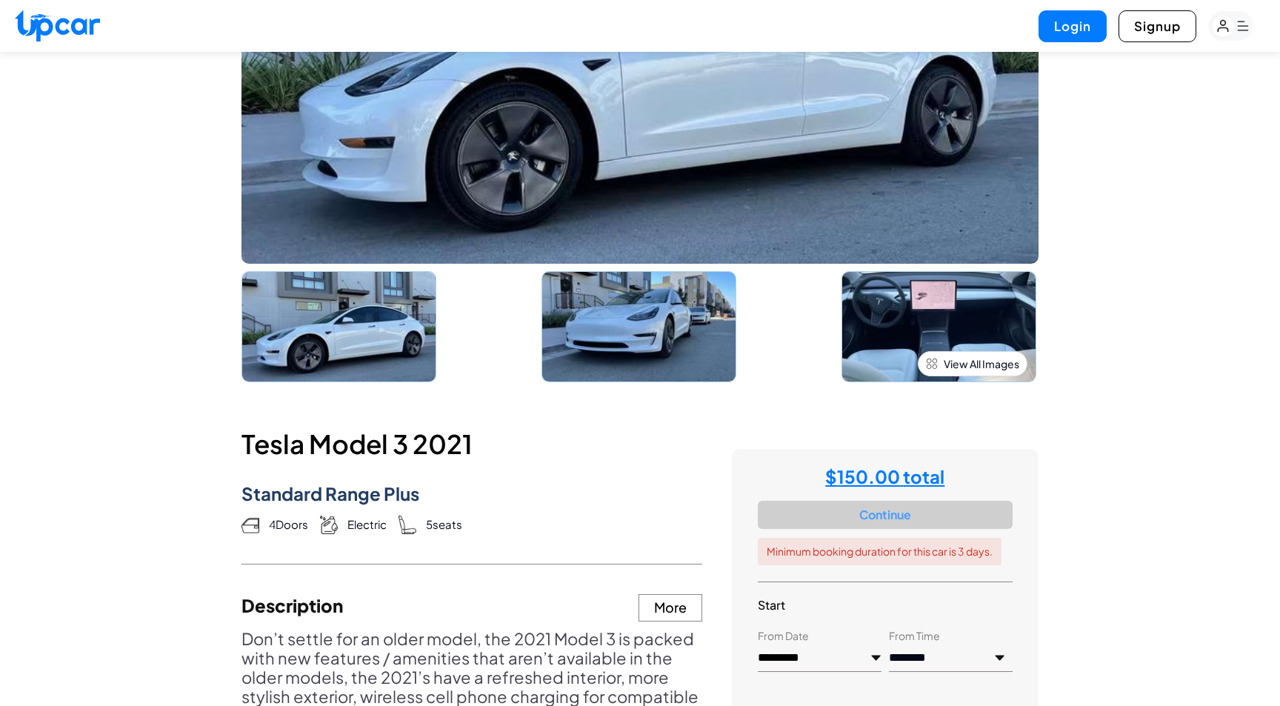
scroll to position [270, 0]
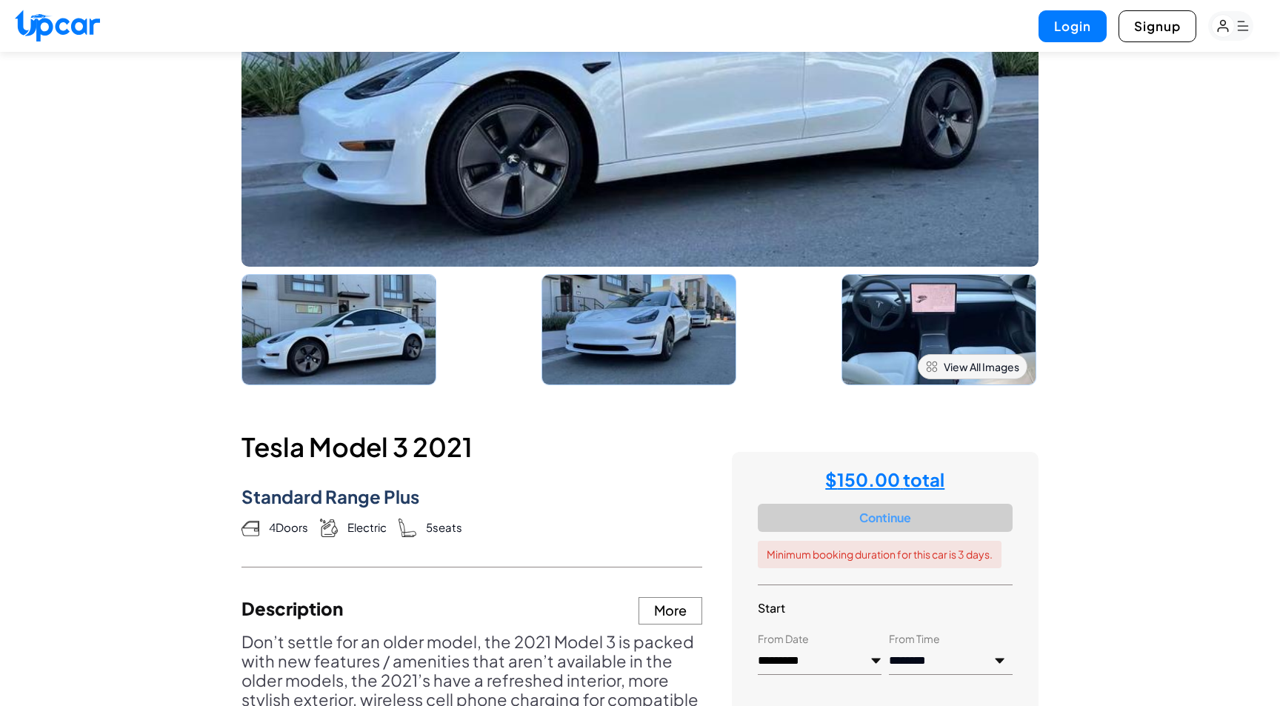
click at [954, 363] on span "View All Images" at bounding box center [982, 366] width 76 height 15
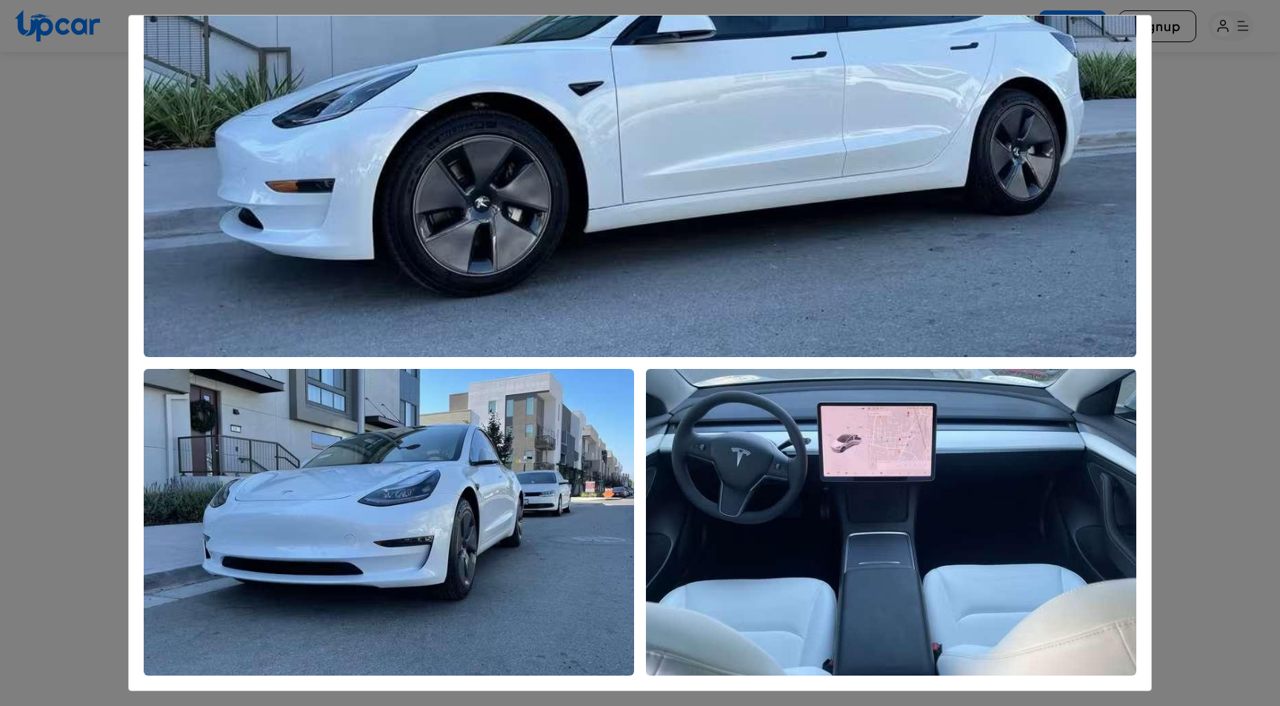
scroll to position [0, 0]
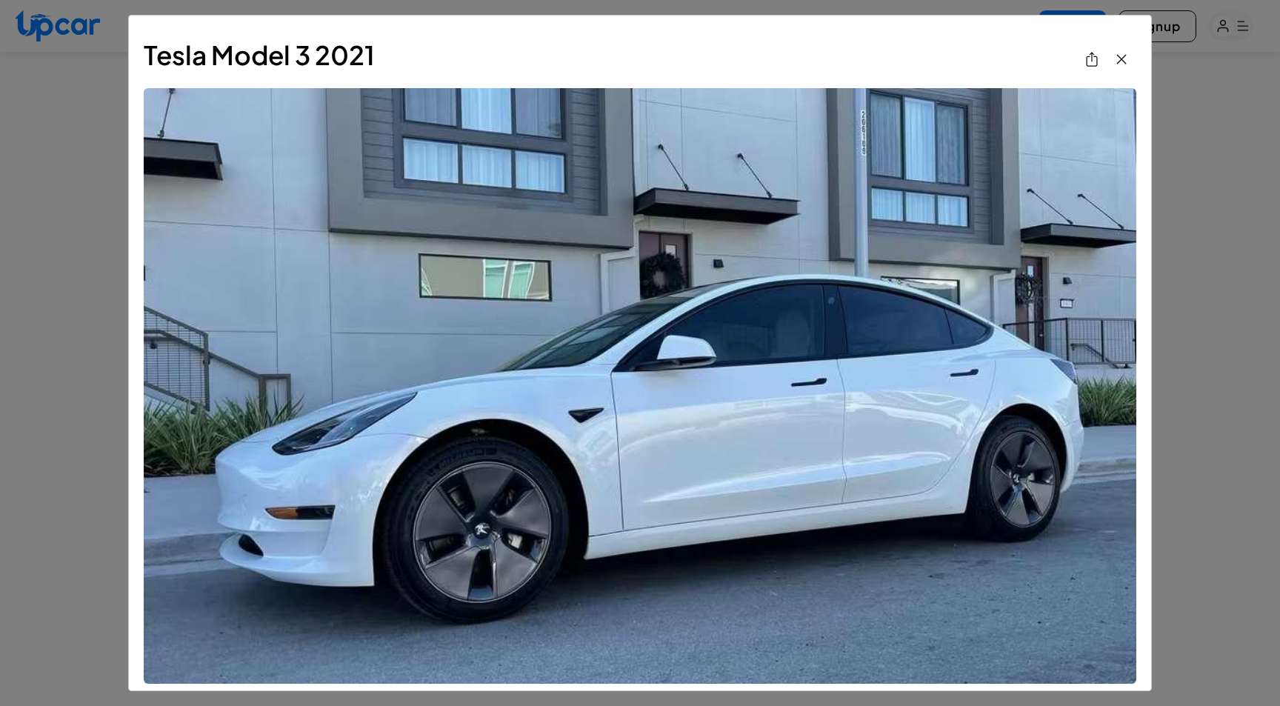
click at [1118, 59] on icon "View All Images" at bounding box center [1122, 59] width 18 height 18
